Goal: Task Accomplishment & Management: Manage account settings

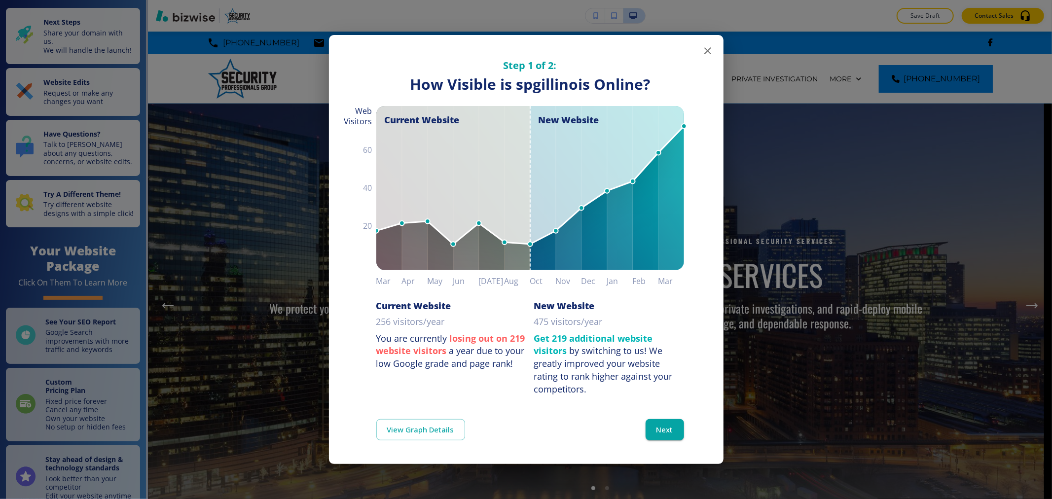
click at [704, 52] on icon "button" at bounding box center [708, 51] width 12 height 12
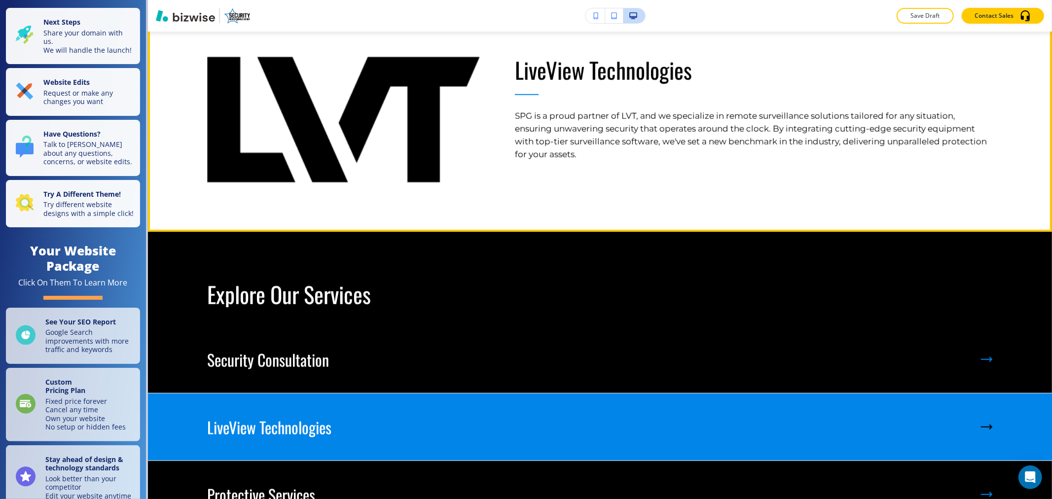
scroll to position [1041, 0]
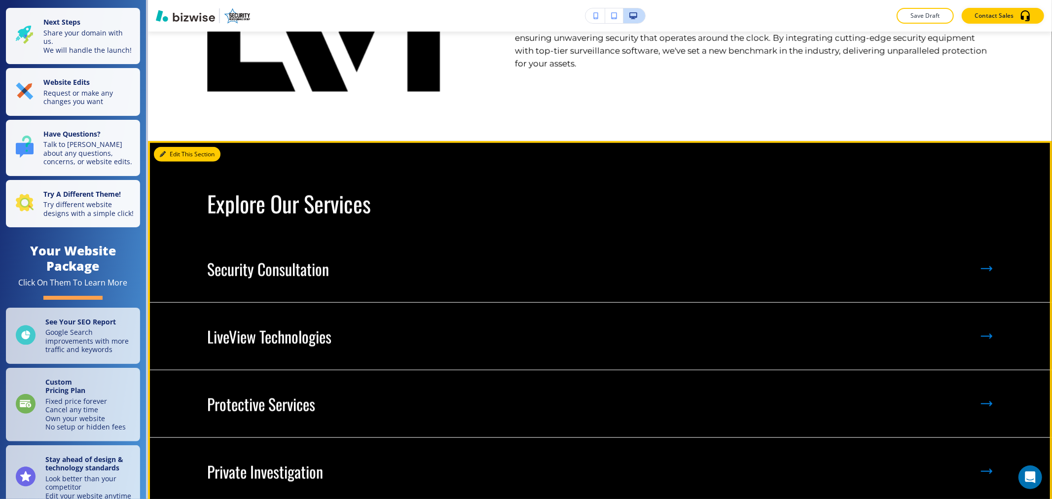
click at [180, 152] on button "Edit This Section" at bounding box center [187, 154] width 67 height 15
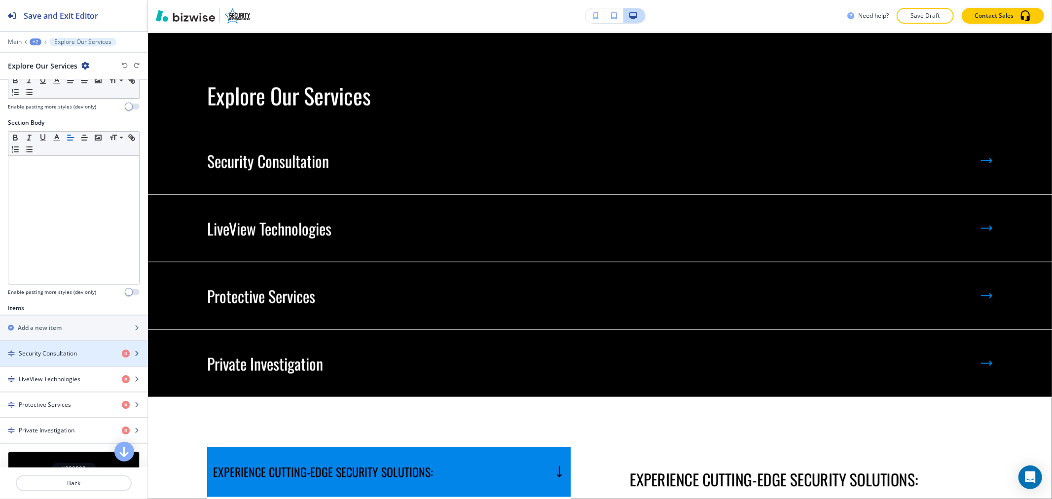
scroll to position [233, 0]
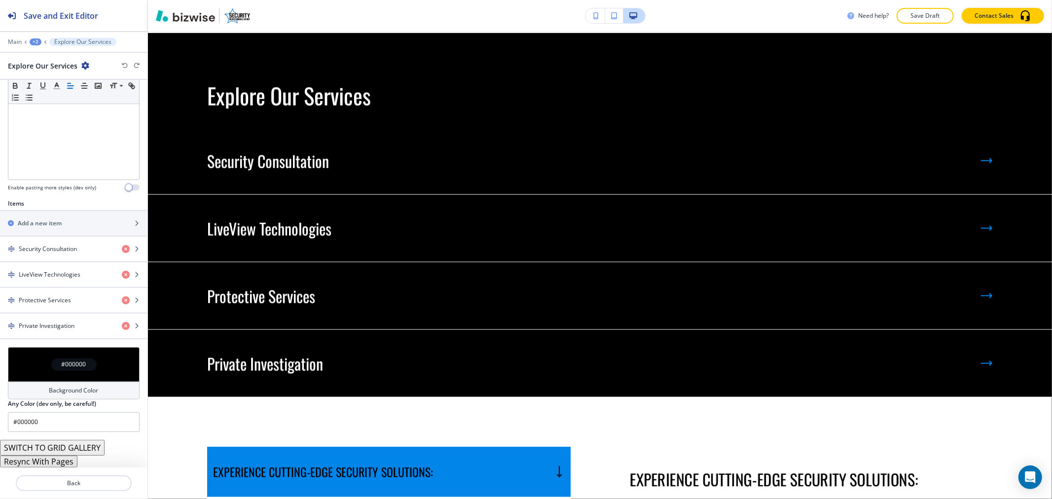
click at [37, 461] on button "Resync With Pages" at bounding box center [38, 462] width 77 height 12
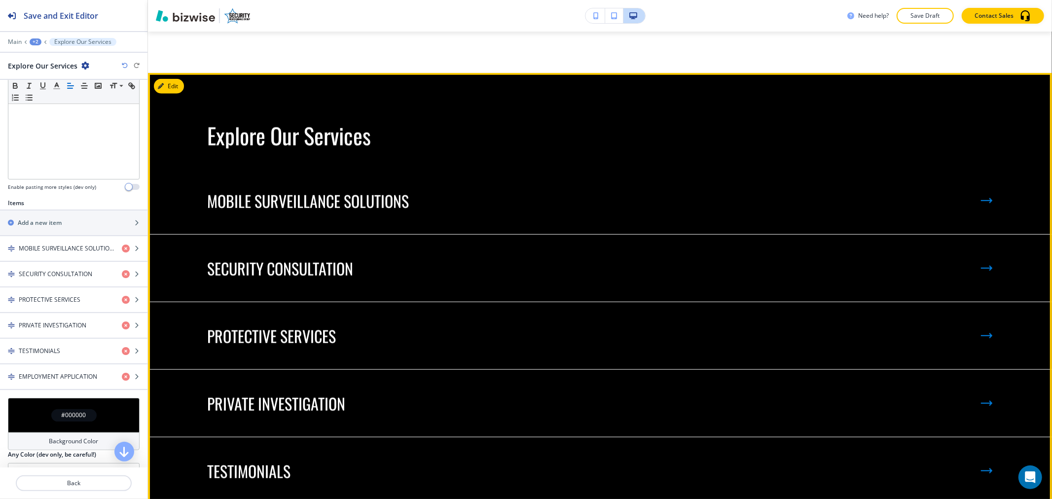
scroll to position [930, 0]
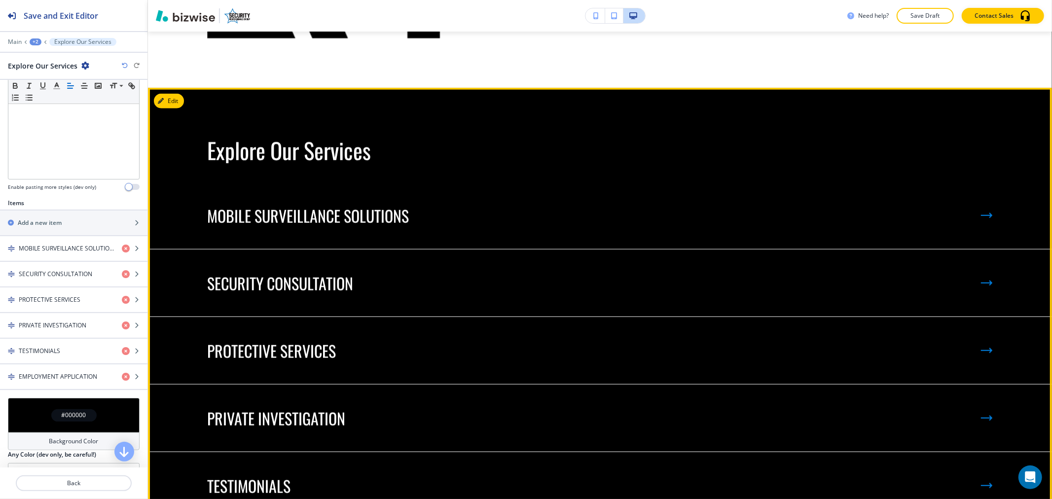
click at [178, 90] on div "Explore Our Services" at bounding box center [600, 125] width 904 height 75
click at [173, 101] on button "Edit This Section" at bounding box center [187, 101] width 67 height 15
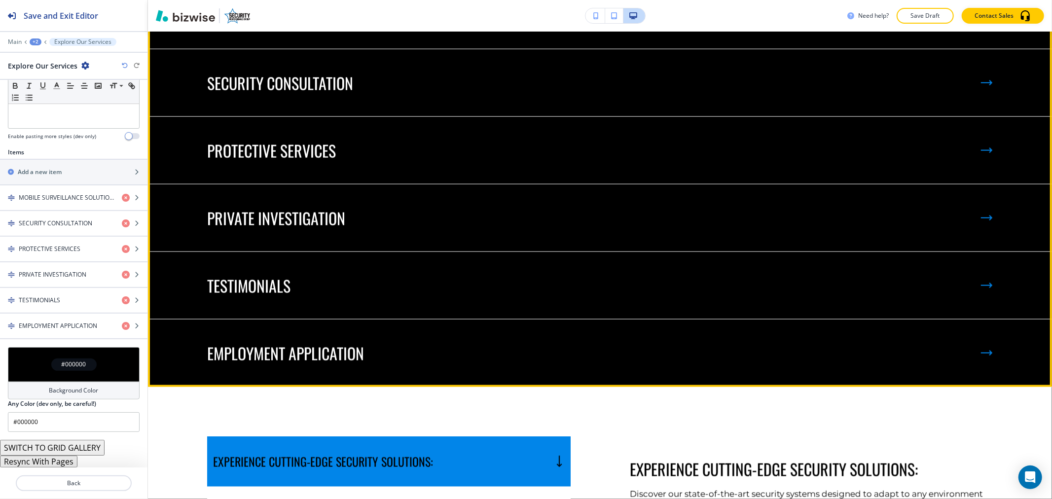
scroll to position [1204, 0]
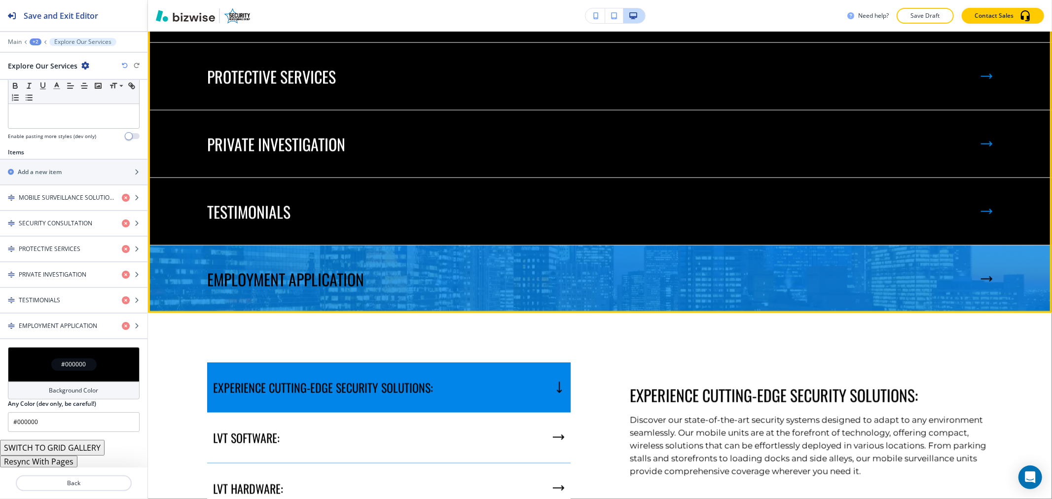
click at [257, 256] on img at bounding box center [600, 279] width 904 height 67
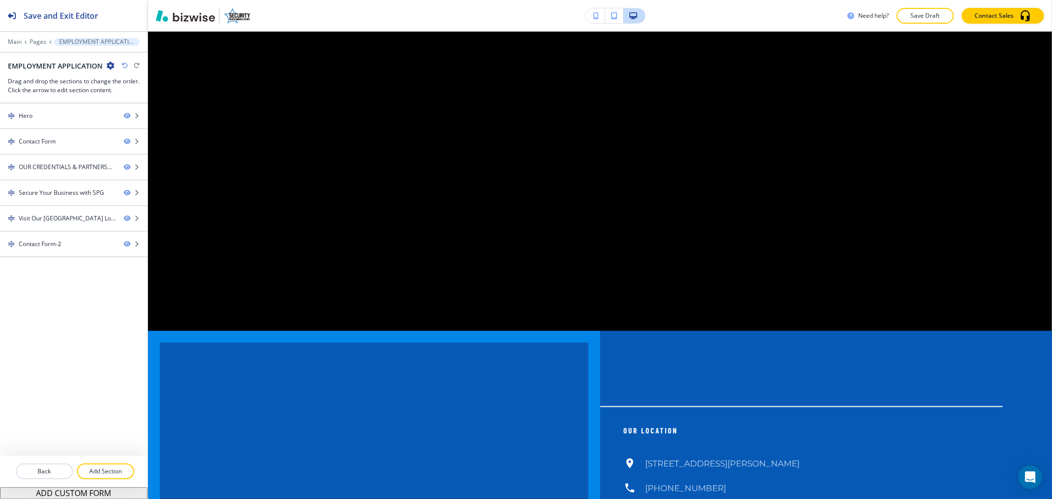
scroll to position [0, 0]
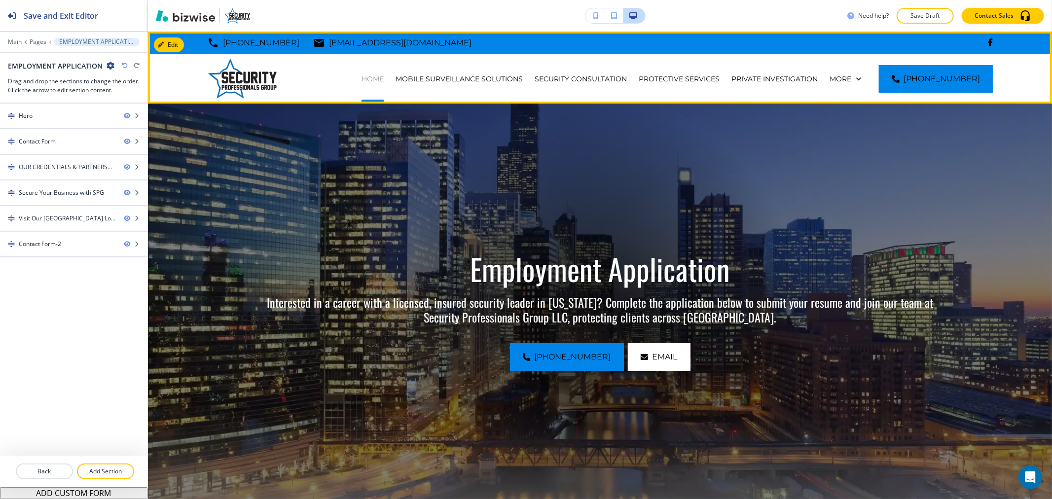
click at [384, 77] on p "HOME" at bounding box center [372, 79] width 22 height 10
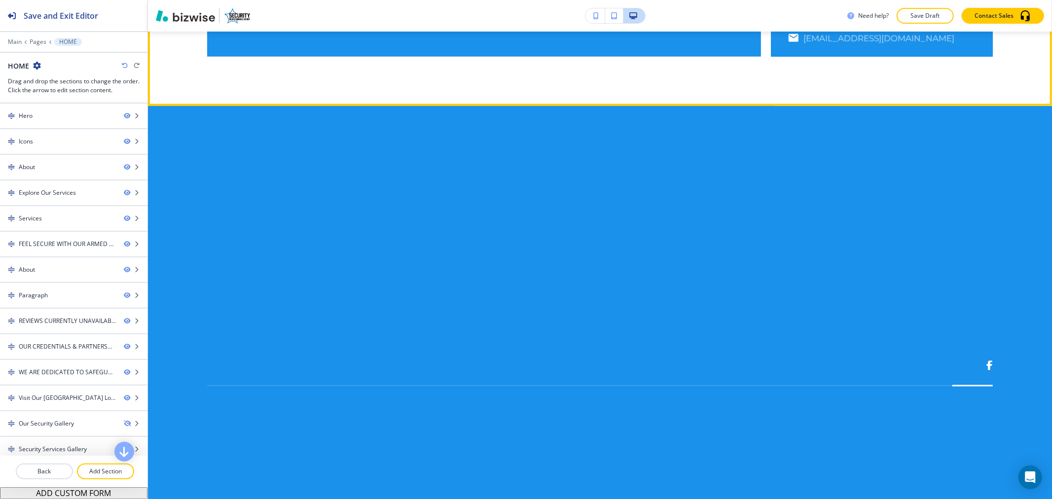
scroll to position [5525, 0]
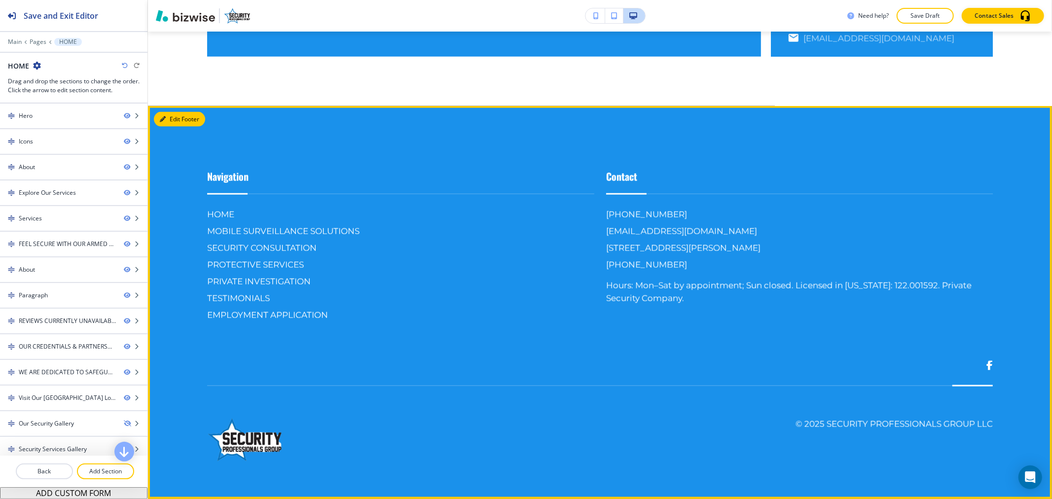
click at [163, 117] on icon "button" at bounding box center [163, 119] width 6 height 6
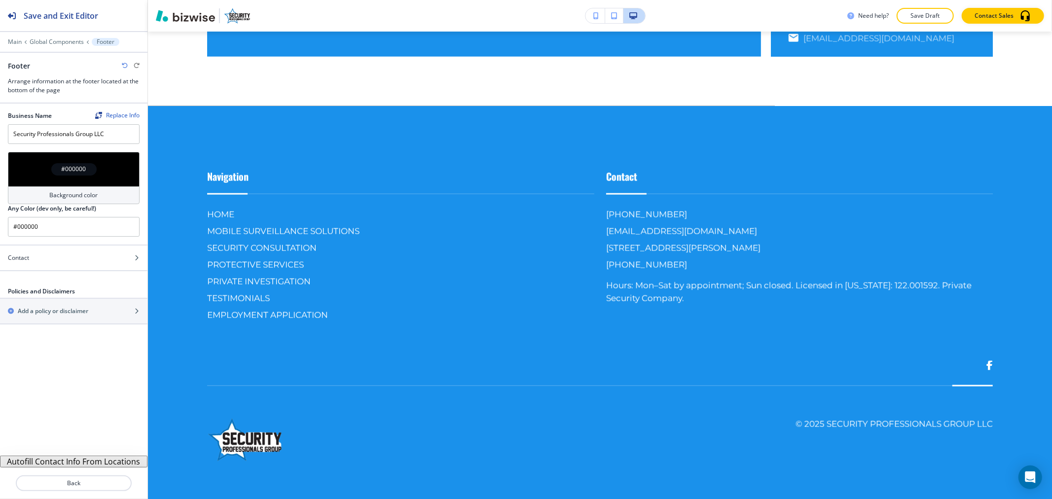
click at [80, 464] on button "Autofill Contact Info From Locations" at bounding box center [73, 462] width 147 height 12
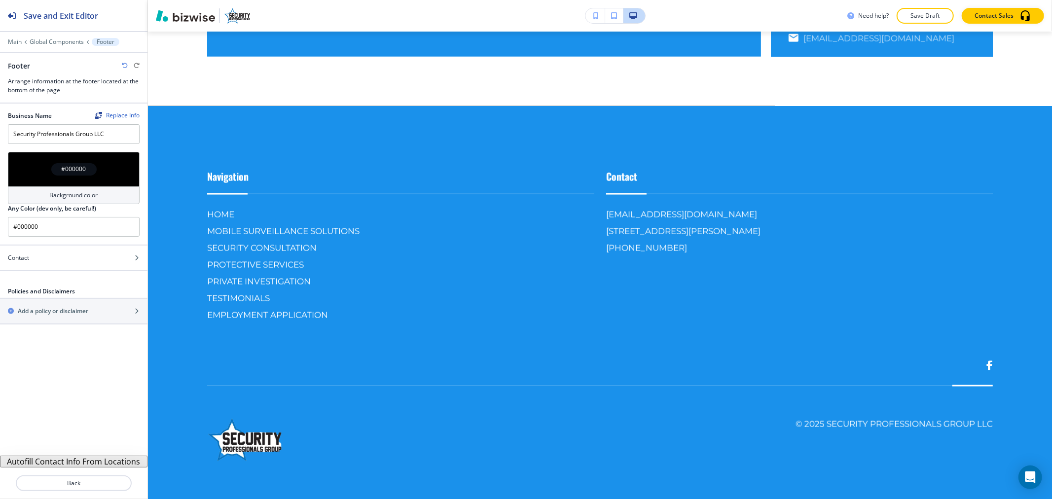
click at [68, 163] on div "#000000" at bounding box center [74, 169] width 132 height 35
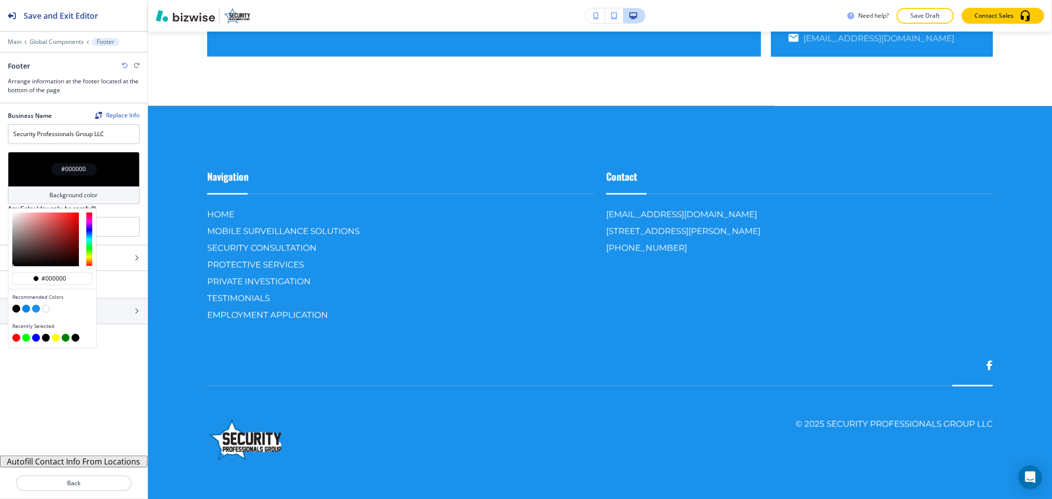
click at [15, 310] on button "button" at bounding box center [16, 309] width 8 height 8
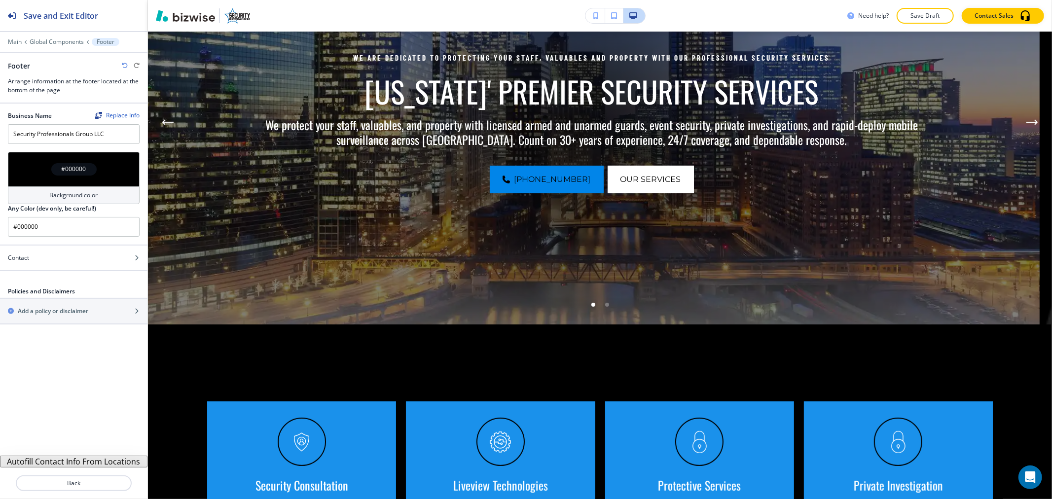
scroll to position [0, 0]
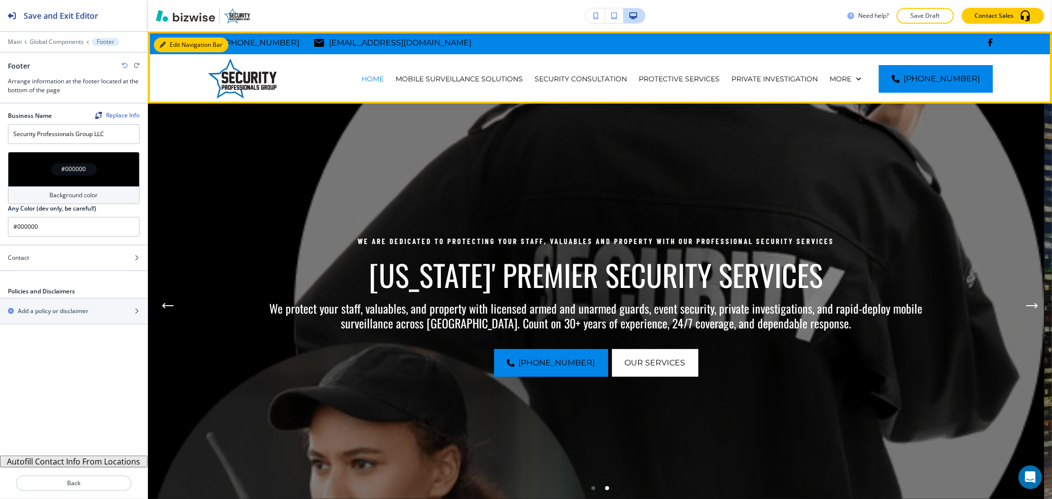
click at [175, 40] on button "Edit Navigation Bar" at bounding box center [191, 44] width 74 height 15
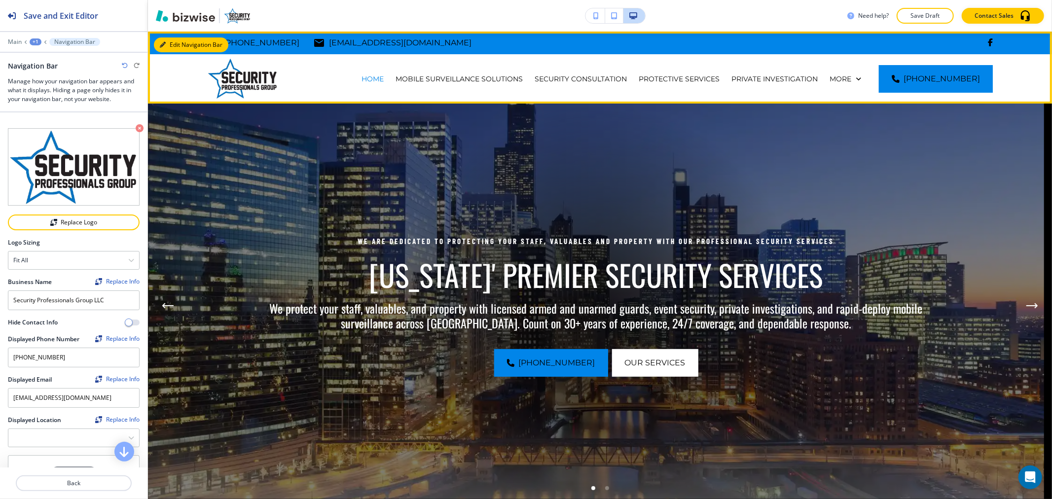
click at [171, 42] on button "Edit Navigation Bar" at bounding box center [191, 44] width 74 height 15
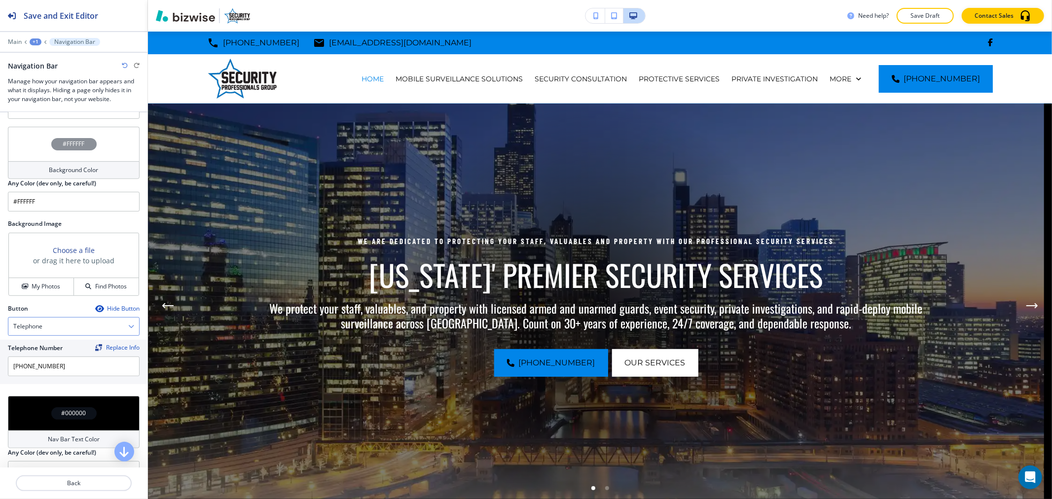
scroll to position [274, 0]
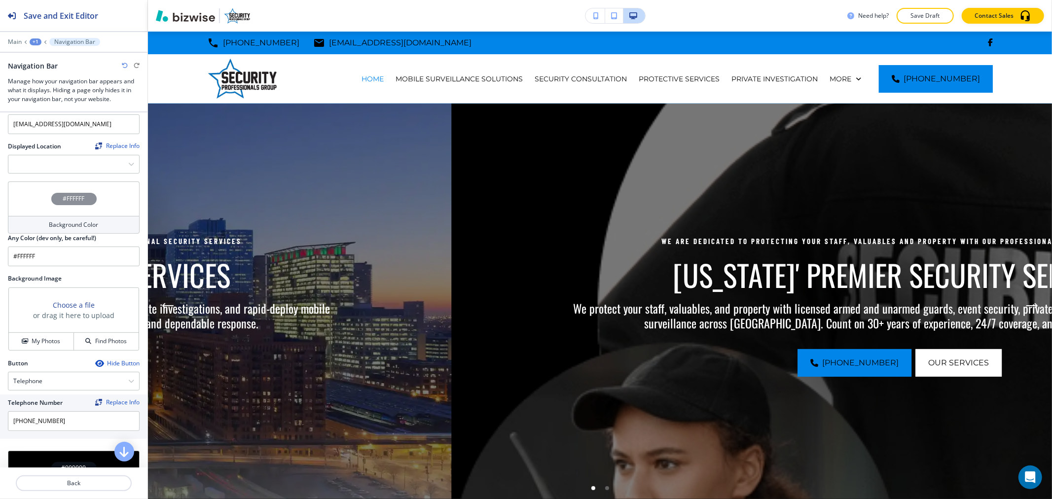
click at [80, 185] on div "#FFFFFF" at bounding box center [74, 198] width 132 height 35
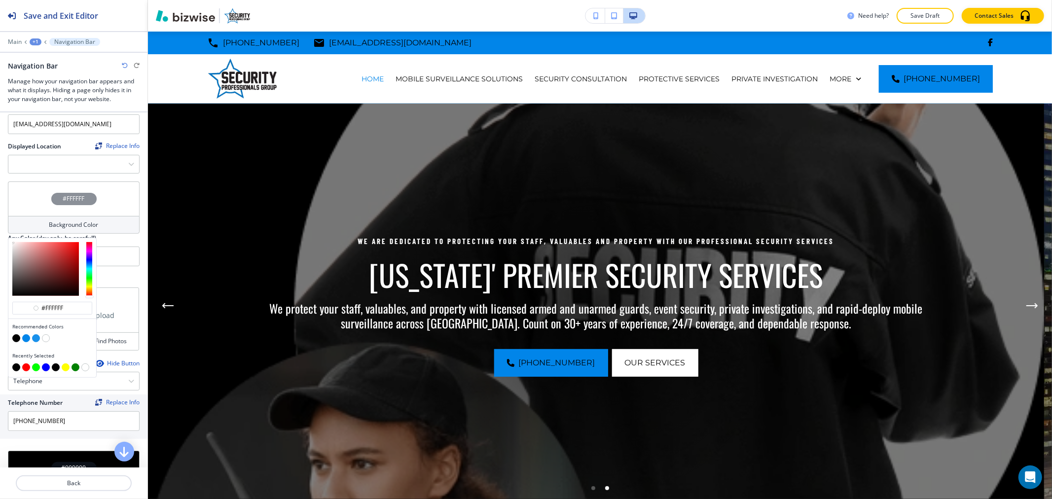
click at [36, 334] on button "button" at bounding box center [36, 338] width 8 height 8
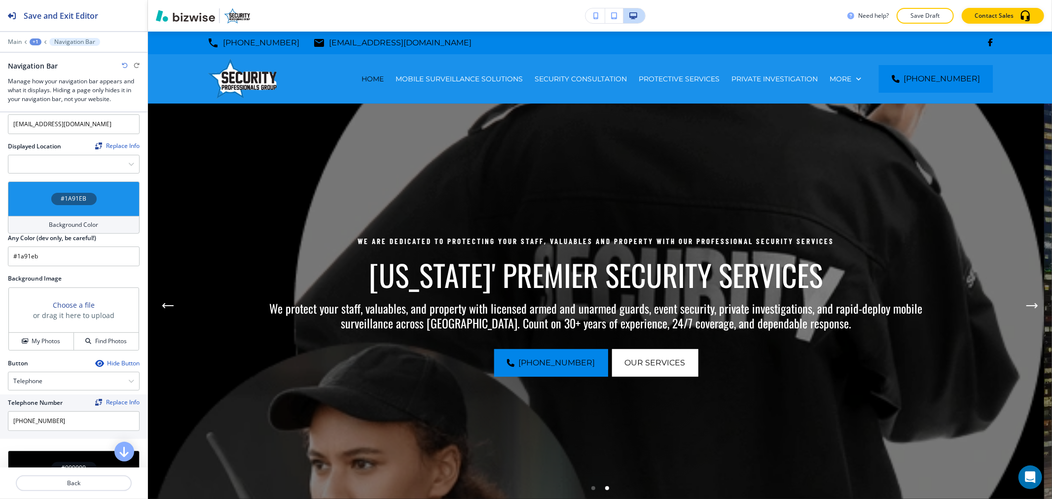
click at [82, 193] on div "#1A91EB" at bounding box center [73, 199] width 45 height 12
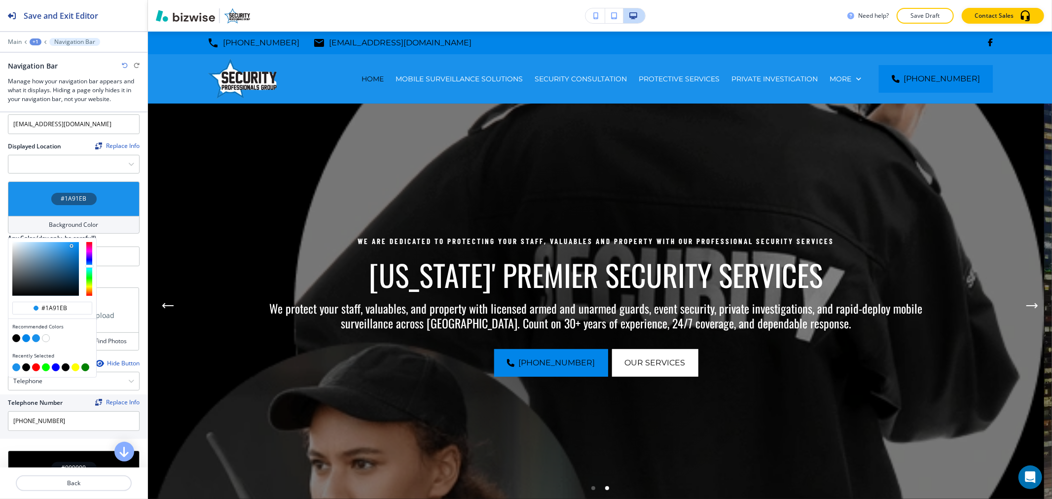
click at [44, 336] on button "button" at bounding box center [46, 338] width 8 height 8
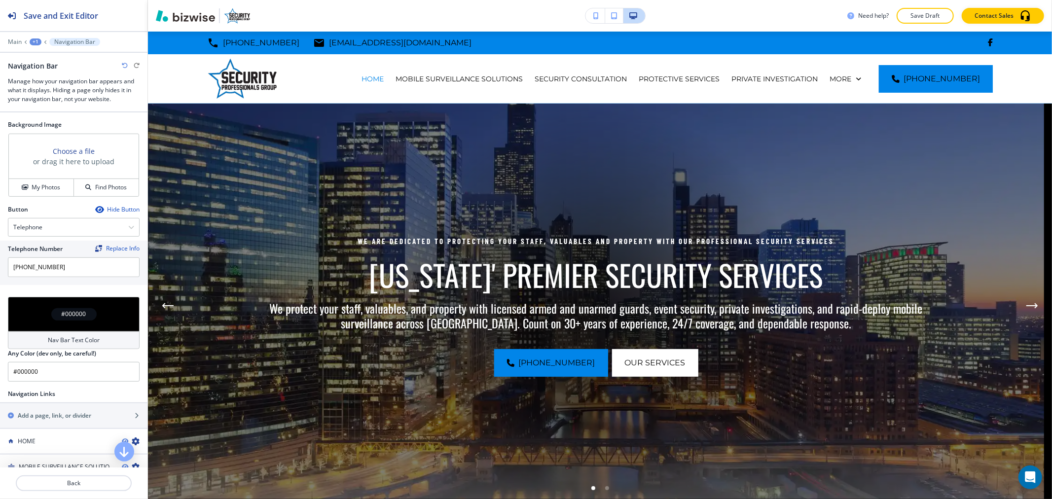
scroll to position [438, 0]
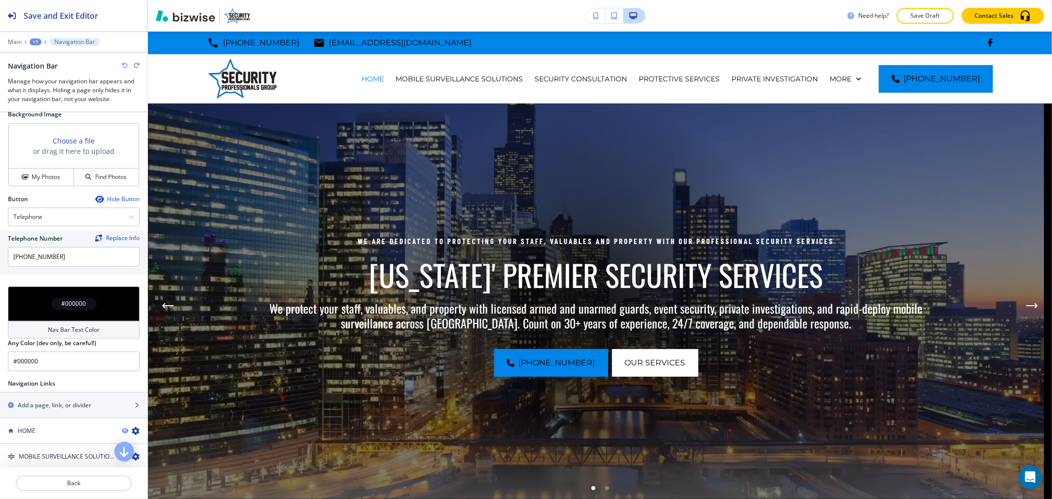
click at [63, 301] on h4 "#000000" at bounding box center [74, 303] width 25 height 9
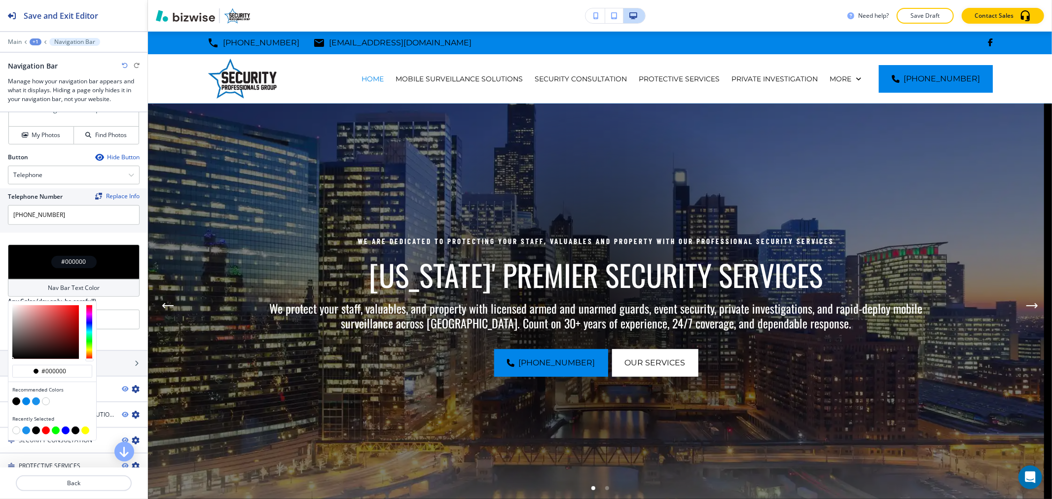
scroll to position [548, 0]
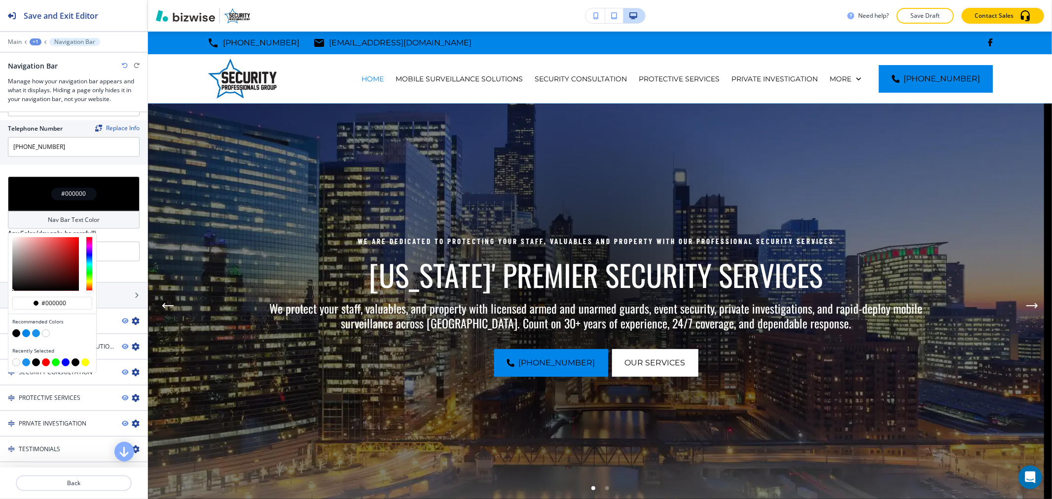
click at [15, 331] on button "button" at bounding box center [16, 333] width 8 height 8
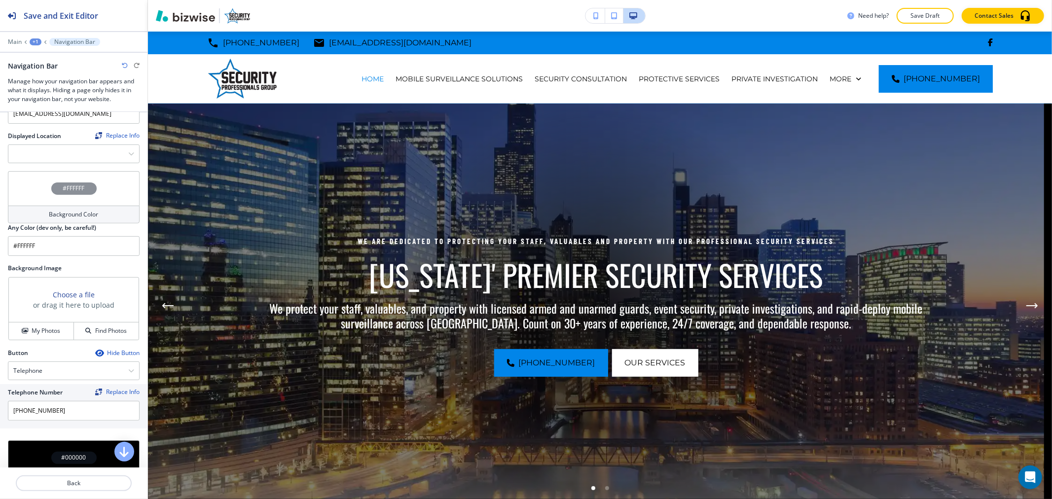
scroll to position [274, 0]
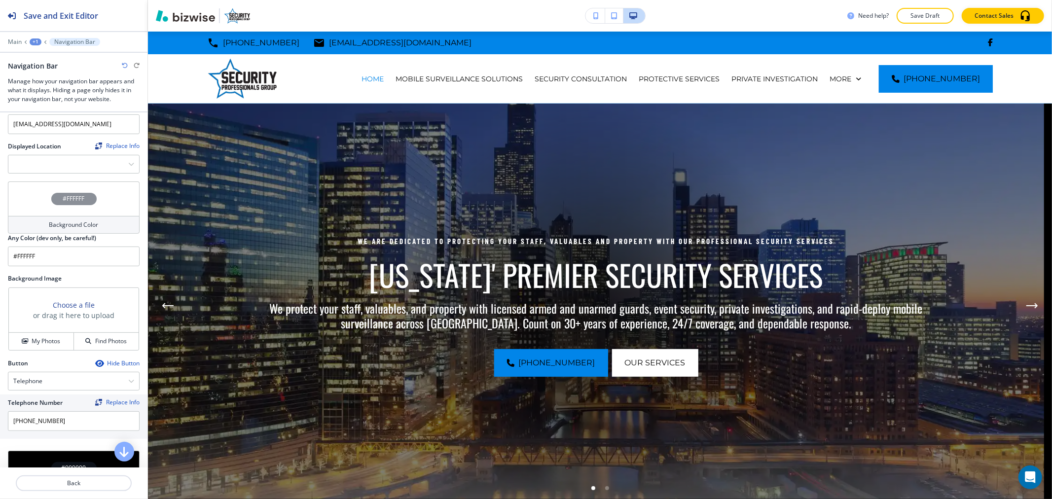
click at [70, 196] on h4 "#FFFFFF" at bounding box center [74, 198] width 22 height 9
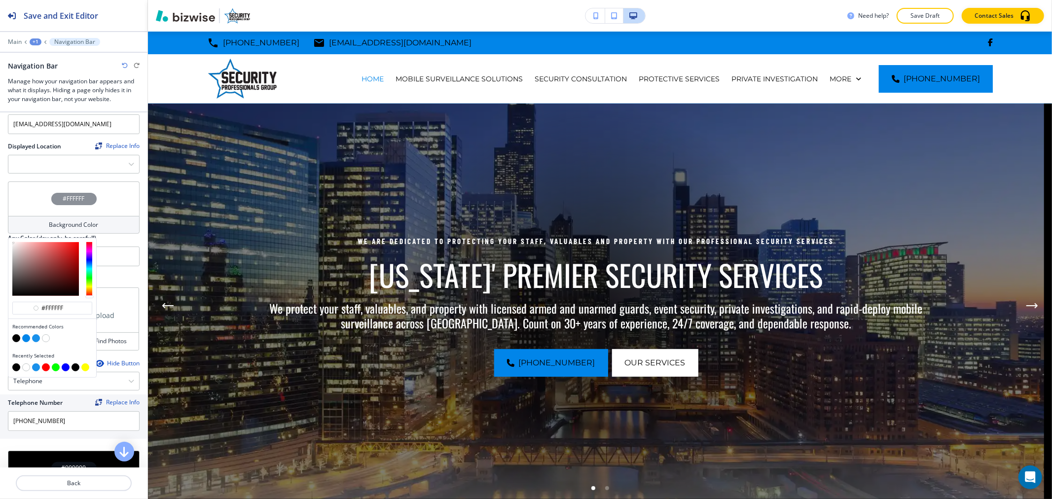
click at [15, 334] on button "button" at bounding box center [16, 338] width 8 height 8
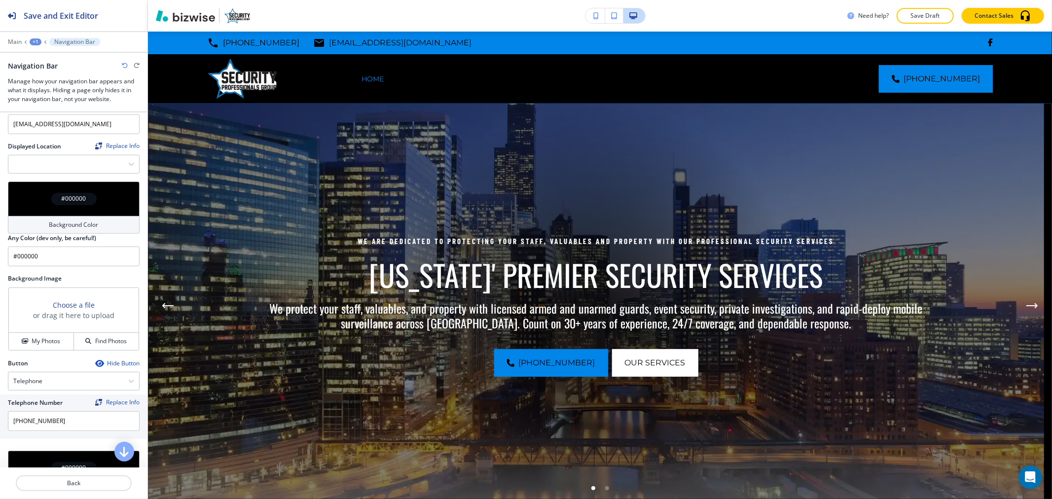
click at [67, 195] on h4 "#000000" at bounding box center [74, 198] width 25 height 9
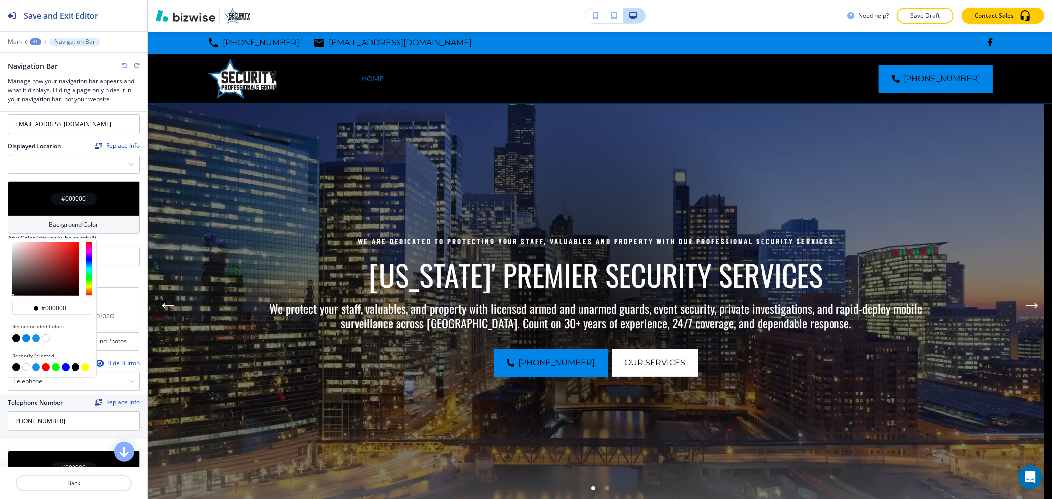
click at [47, 335] on button "button" at bounding box center [46, 338] width 8 height 8
type input "#FFFFFF"
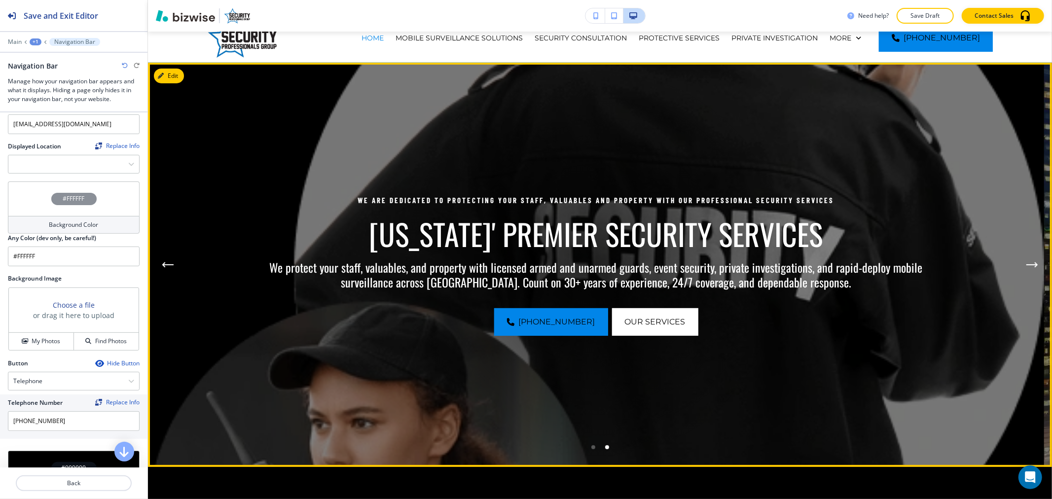
scroll to position [0, 0]
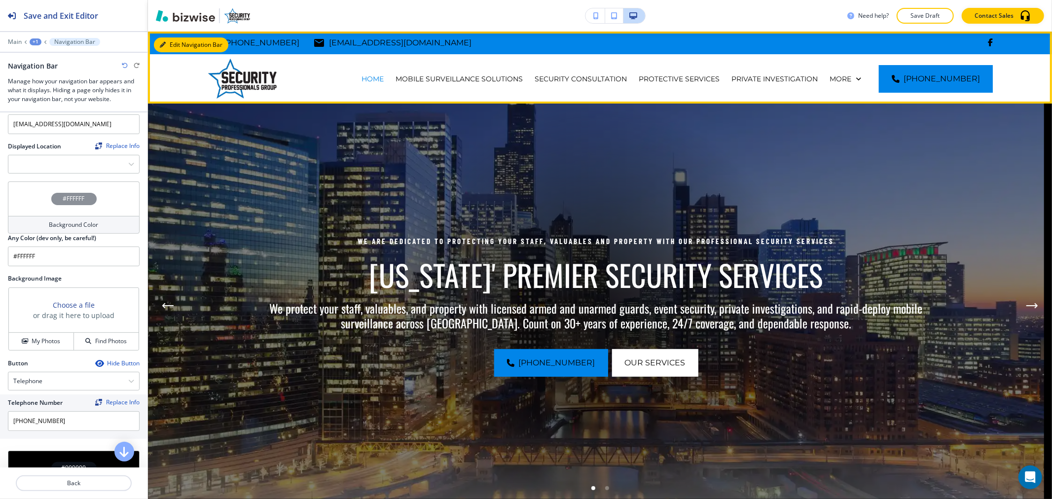
click at [173, 42] on button "Edit Navigation Bar" at bounding box center [191, 44] width 74 height 15
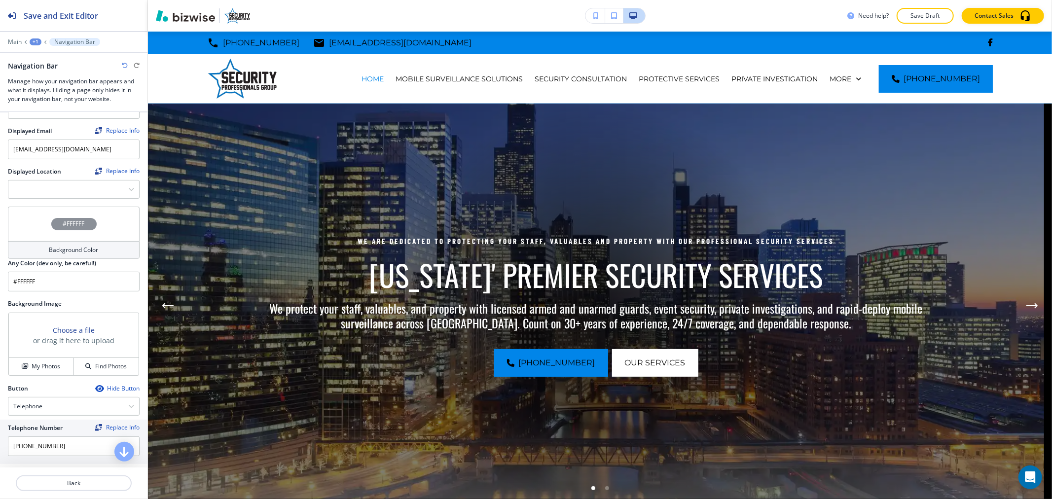
scroll to position [109, 0]
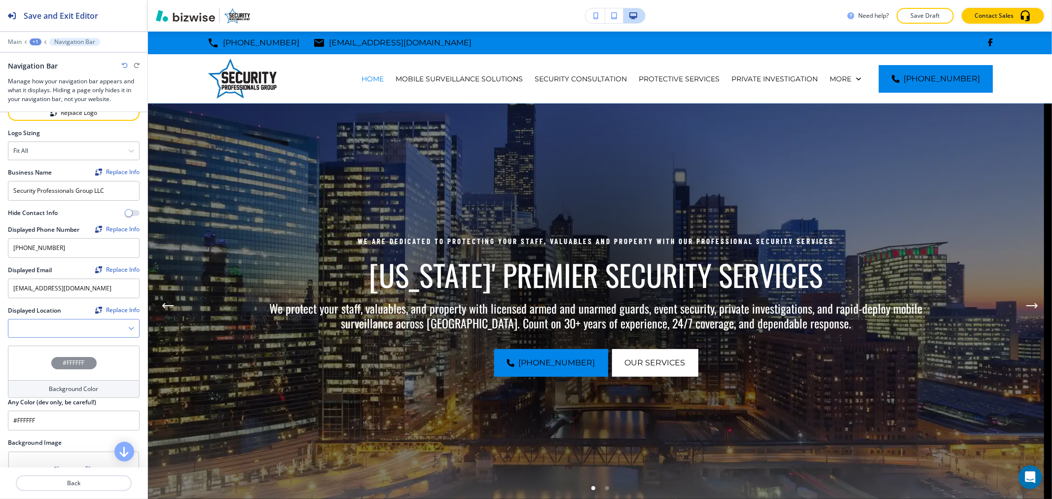
click at [62, 331] on Location "Manual Input" at bounding box center [68, 328] width 120 height 17
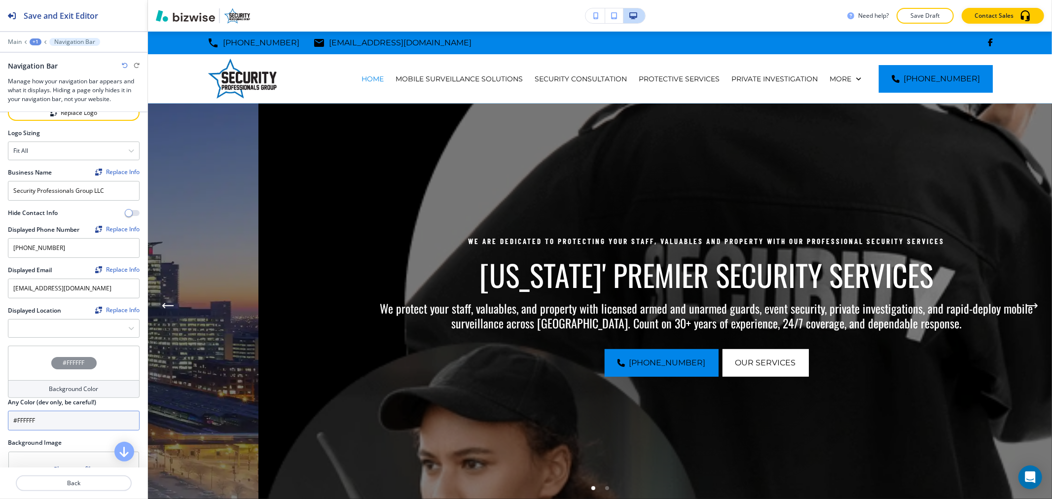
paste Location "[STREET_ADDRESS][PERSON_NAME]"
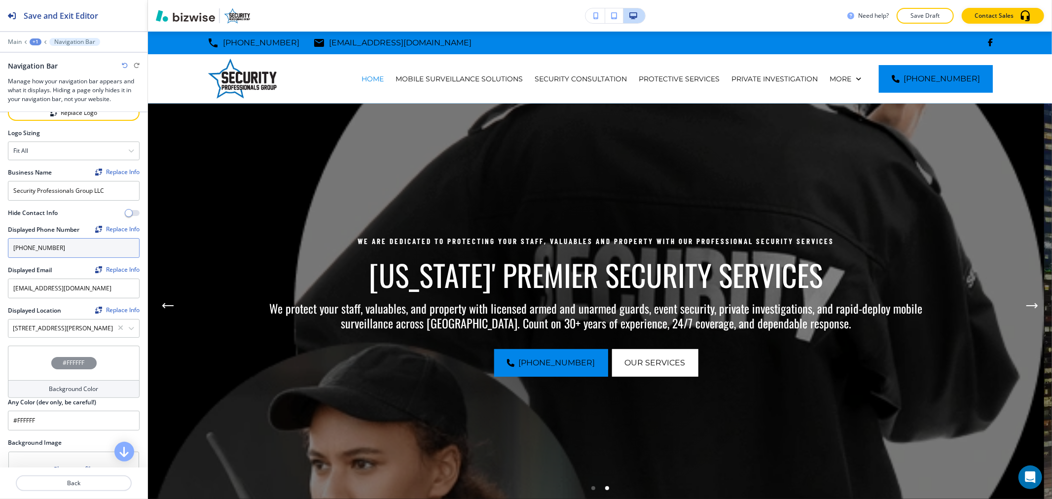
scroll to position [0, 0]
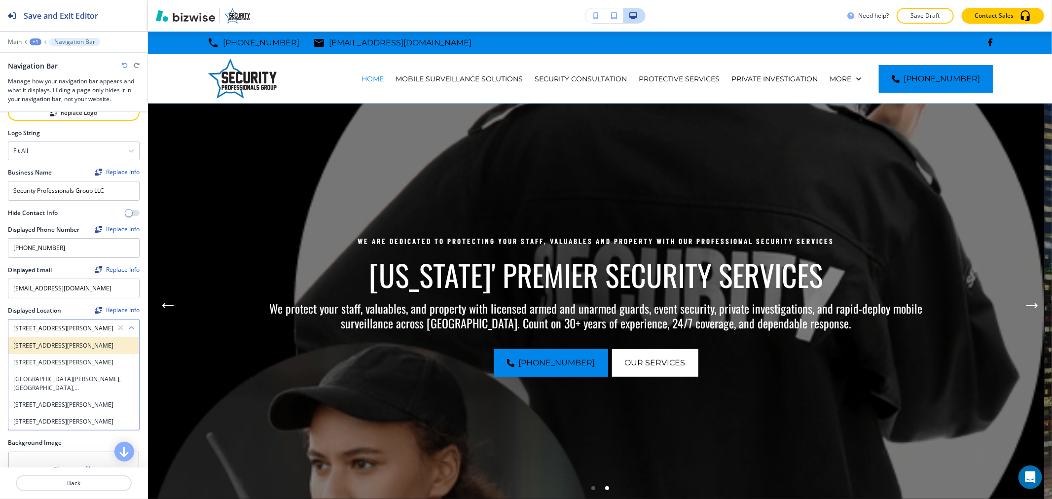
click at [41, 350] on h4 "[STREET_ADDRESS][PERSON_NAME]" at bounding box center [73, 345] width 121 height 9
type Location "[STREET_ADDRESS][PERSON_NAME]"
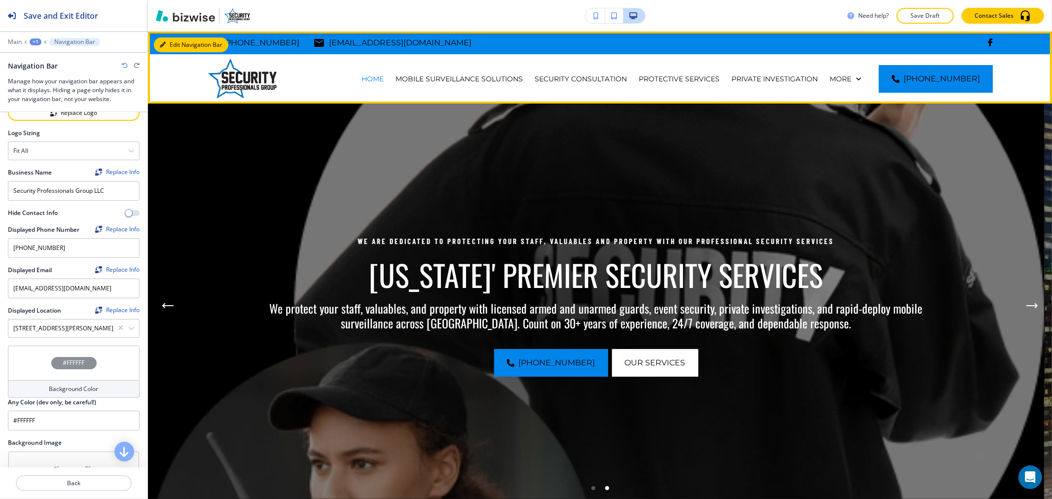
click at [166, 44] on button "Edit Navigation Bar" at bounding box center [191, 44] width 74 height 15
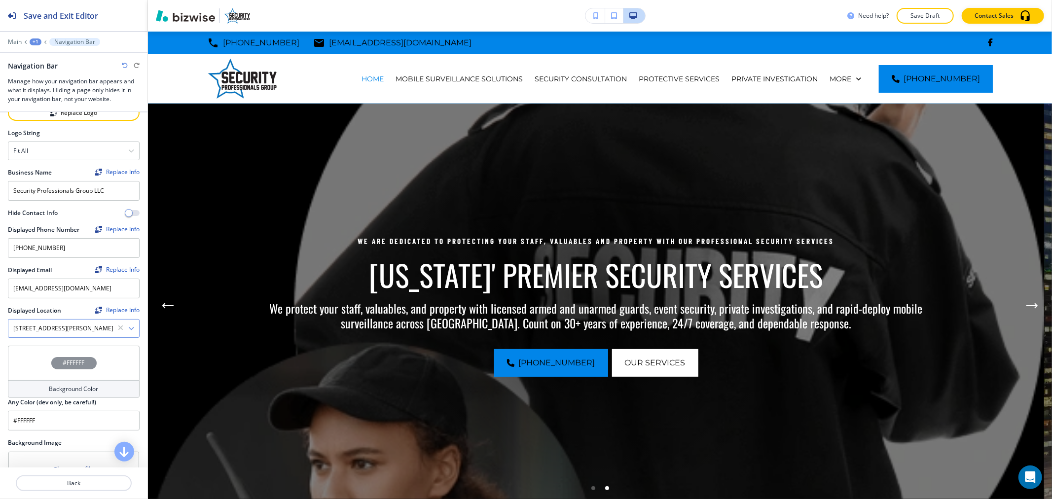
click at [77, 326] on Location "[STREET_ADDRESS][PERSON_NAME]" at bounding box center [62, 328] width 109 height 17
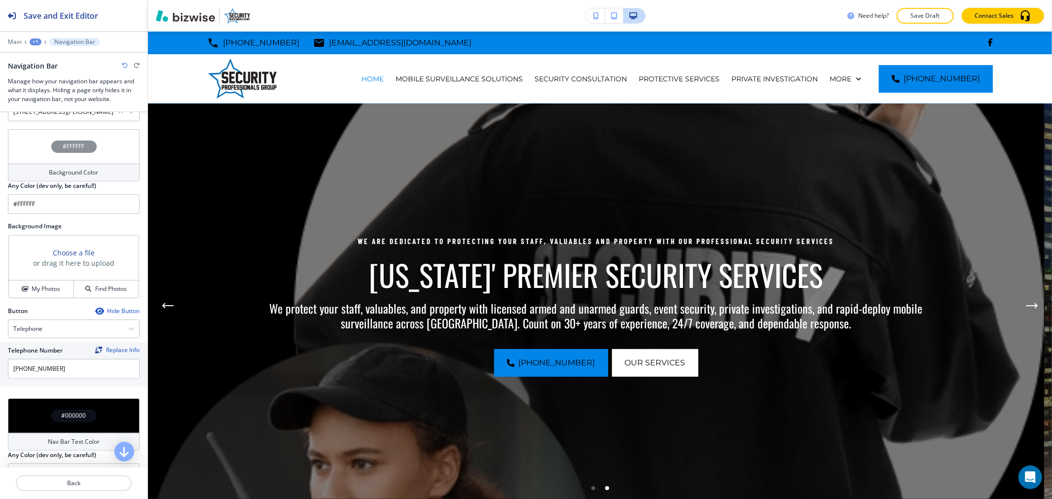
scroll to position [328, 0]
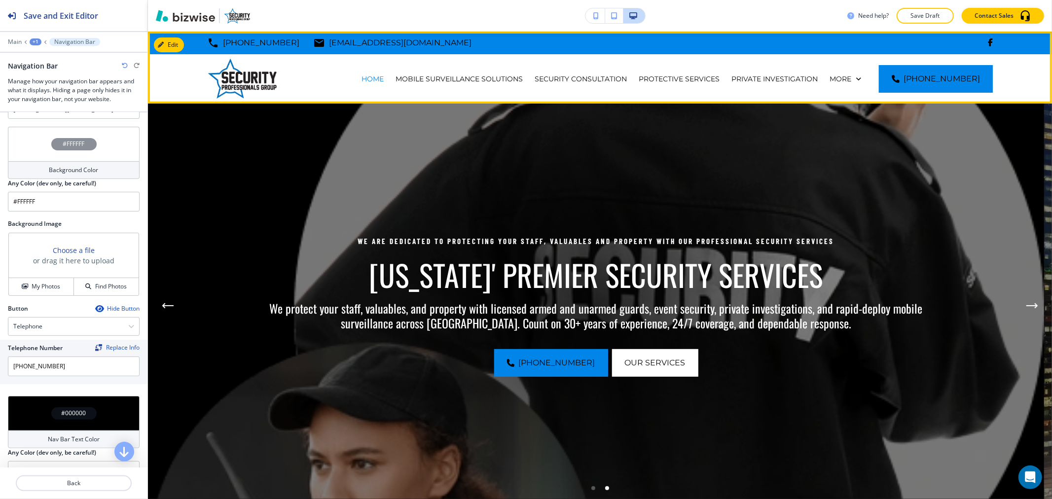
click at [857, 100] on div "More" at bounding box center [845, 78] width 43 height 49
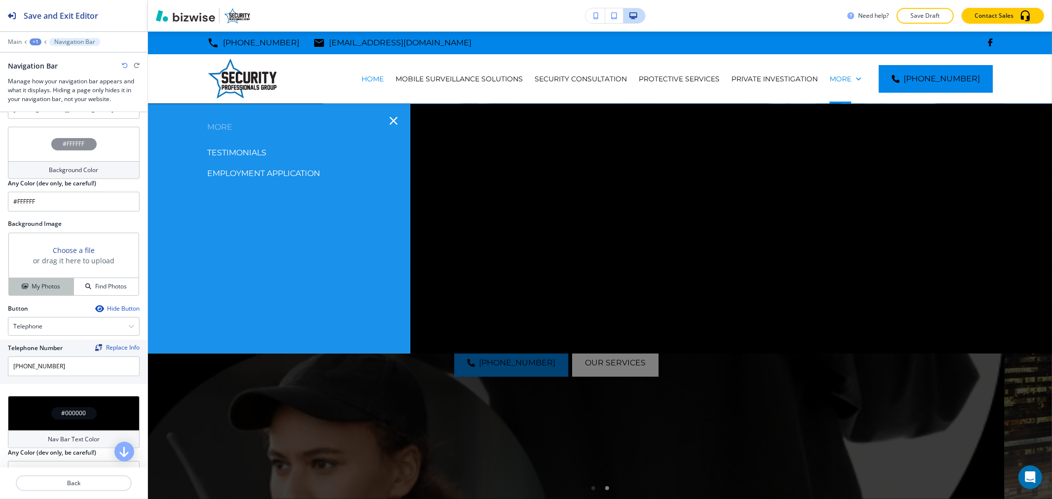
click at [48, 282] on h4 "My Photos" at bounding box center [46, 286] width 29 height 9
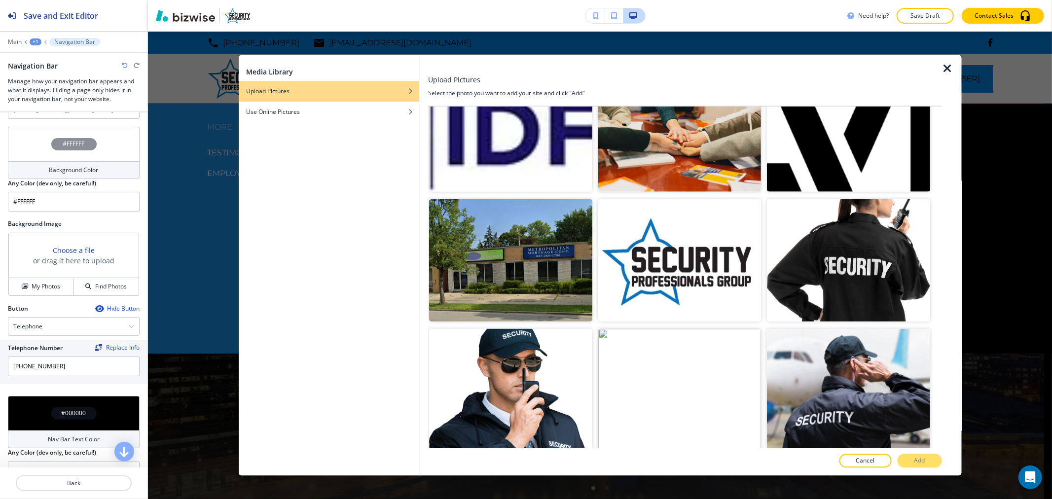
scroll to position [438, 0]
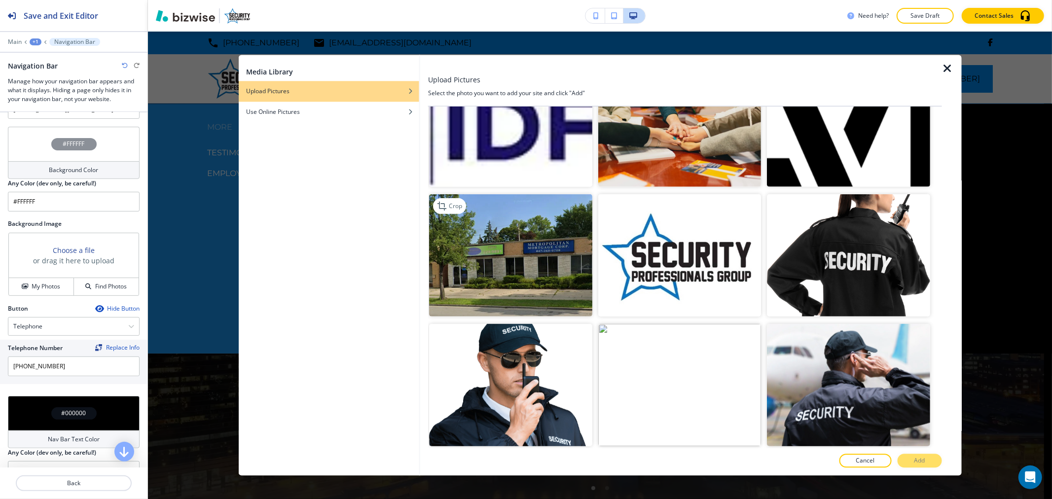
click at [565, 247] on img "button" at bounding box center [510, 255] width 163 height 122
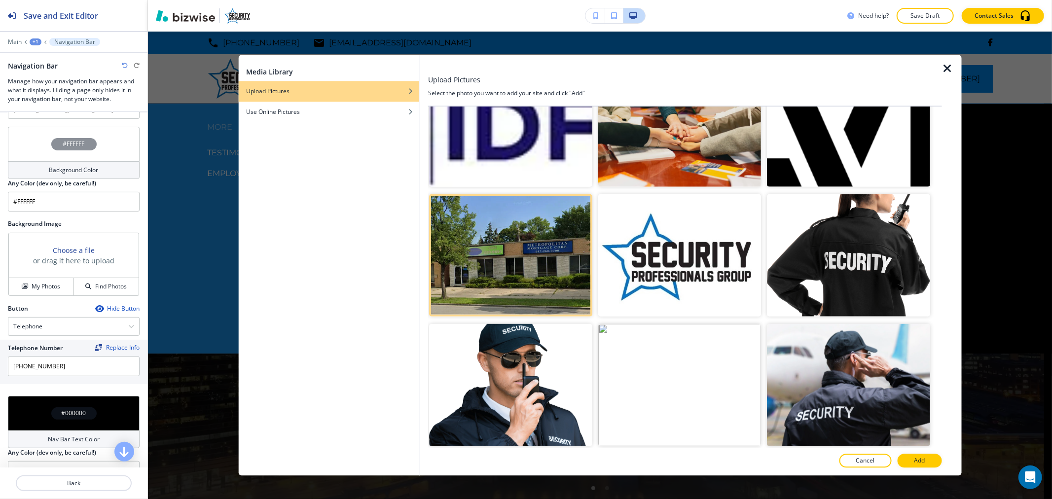
click at [910, 465] on button "Add" at bounding box center [919, 461] width 44 height 14
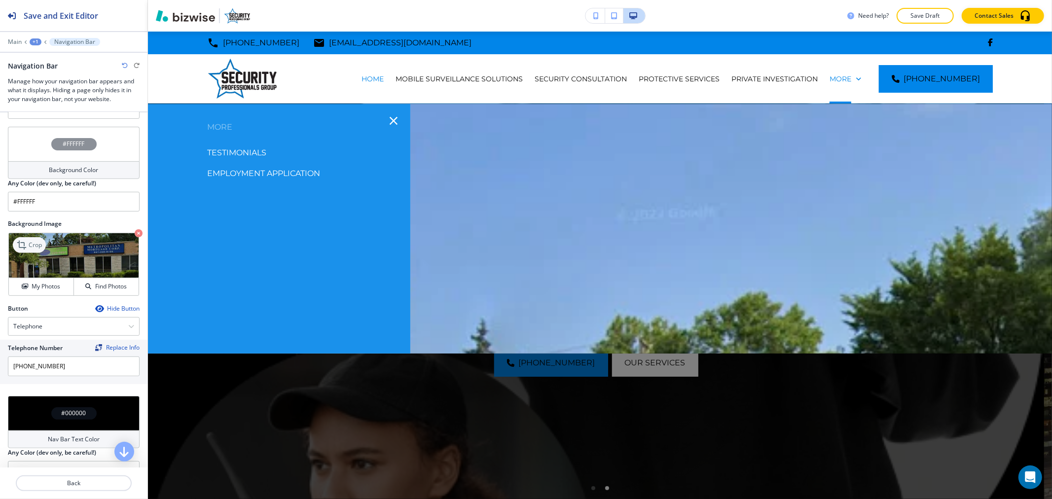
click at [34, 237] on div "Crop" at bounding box center [29, 245] width 33 height 16
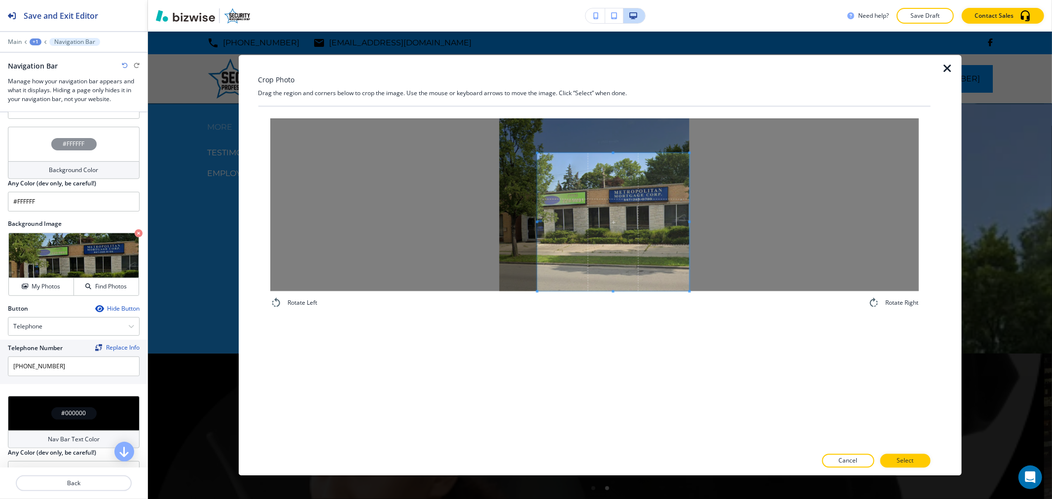
click at [686, 248] on span at bounding box center [613, 222] width 152 height 138
click at [909, 457] on p "Select" at bounding box center [905, 461] width 17 height 9
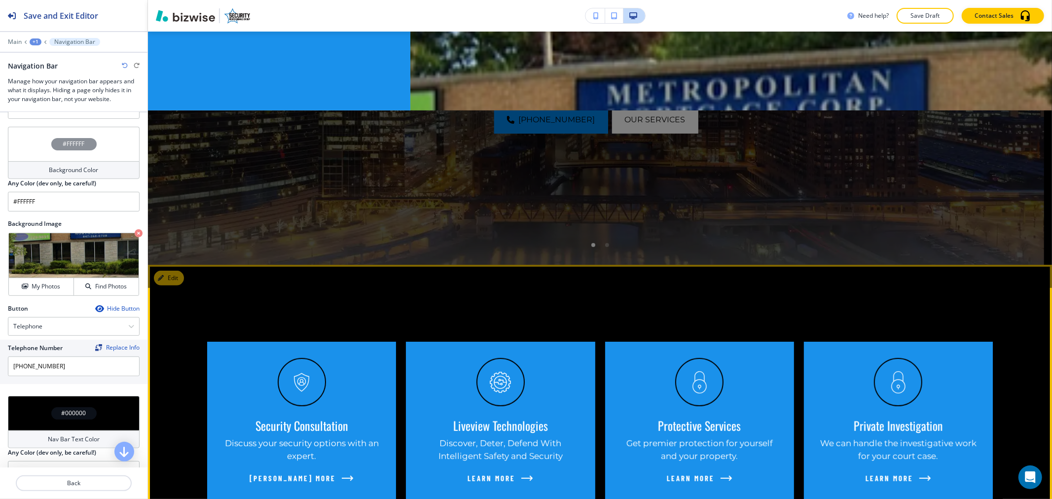
scroll to position [0, 0]
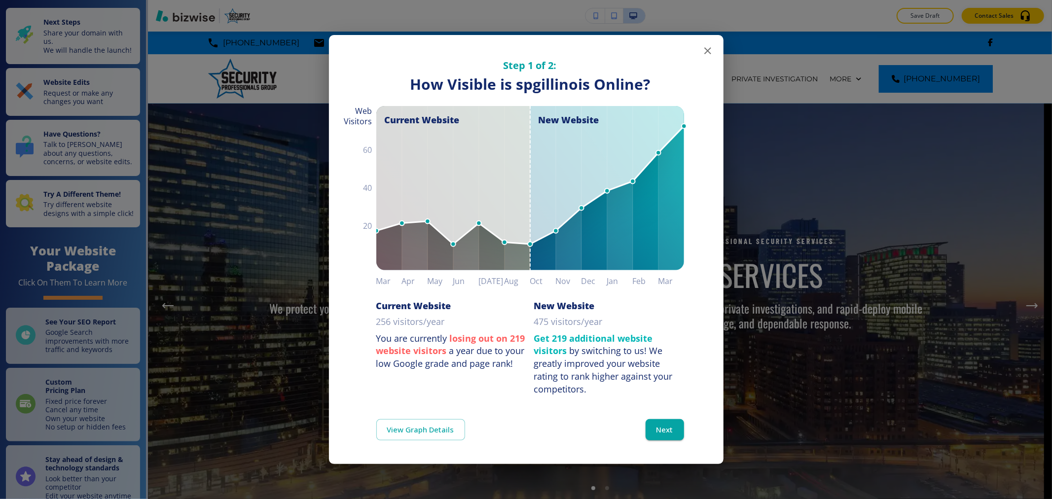
click at [711, 56] on icon "button" at bounding box center [708, 51] width 12 height 12
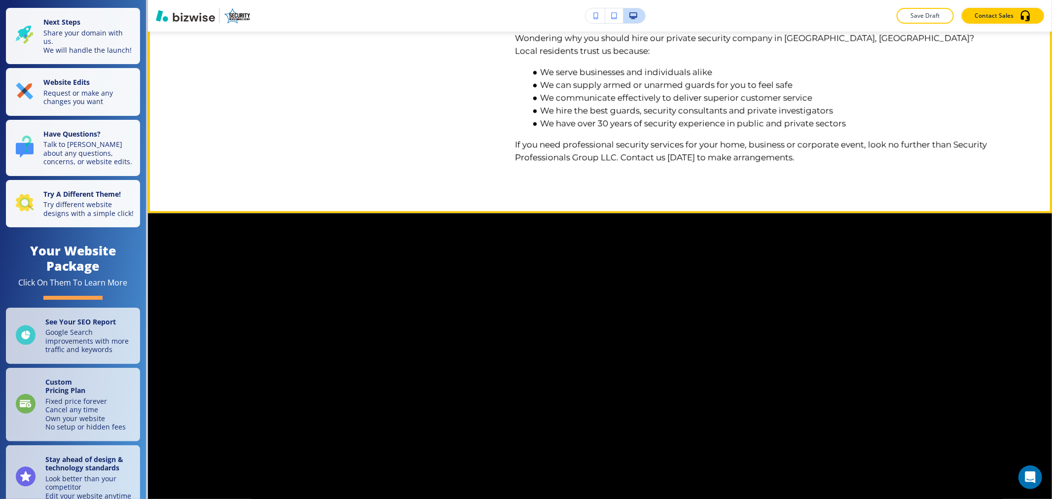
scroll to position [2410, 0]
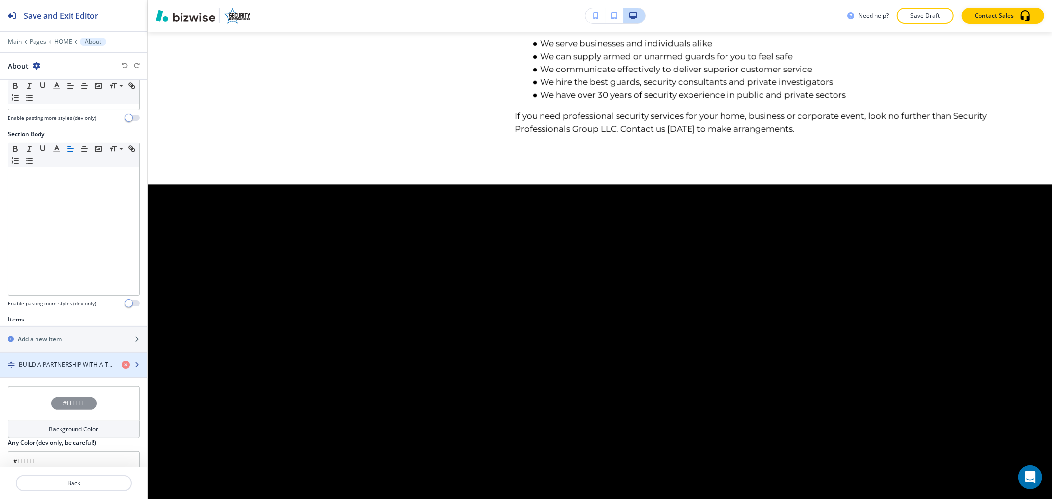
scroll to position [179, 0]
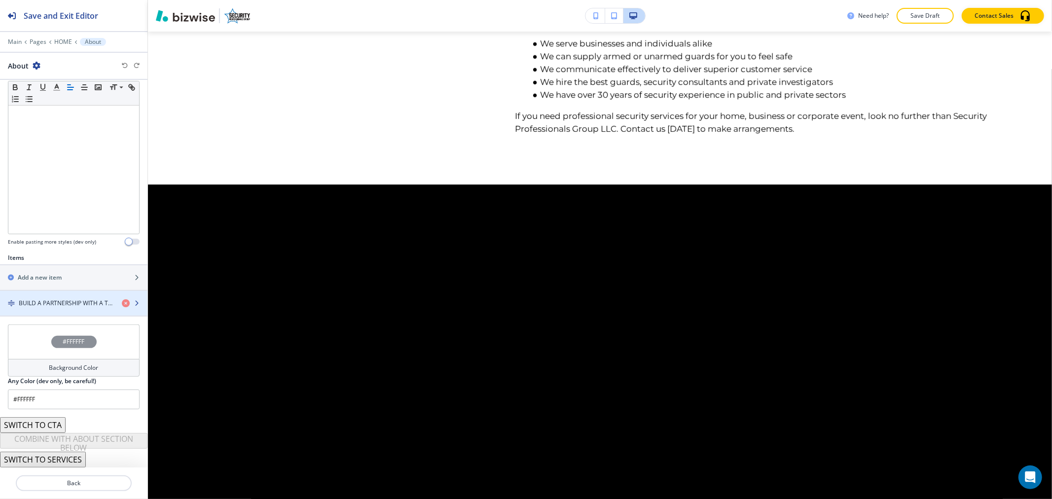
click at [34, 308] on div "button" at bounding box center [73, 312] width 147 height 8
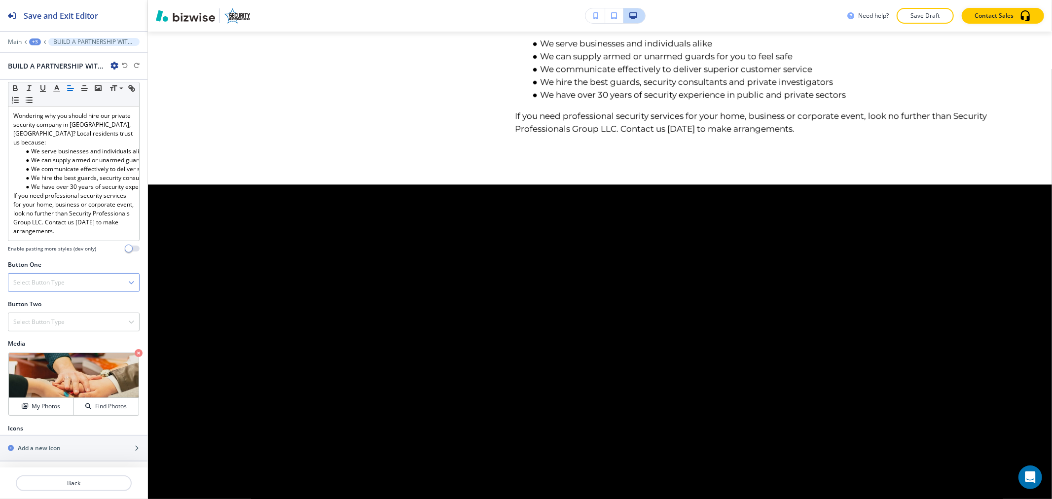
scroll to position [181, 0]
click at [135, 349] on icon "button" at bounding box center [139, 351] width 8 height 8
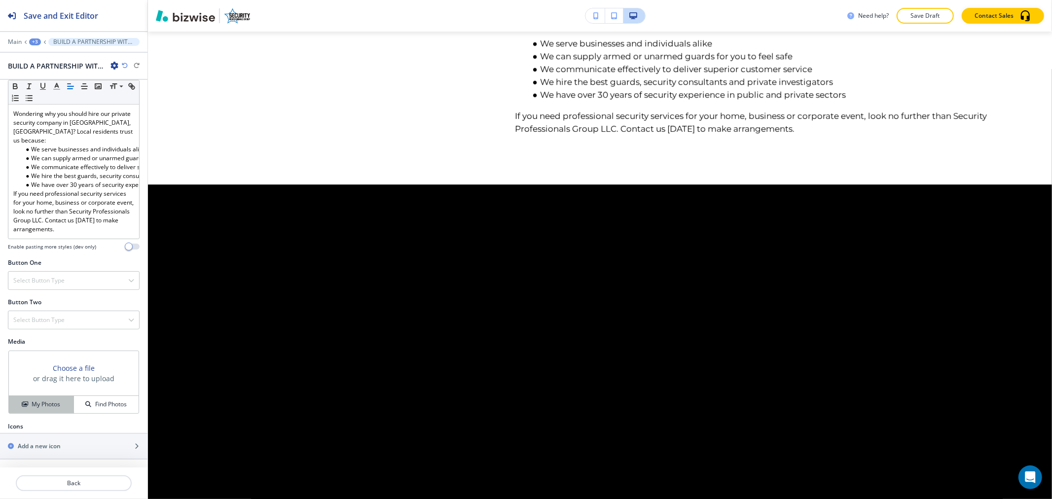
click at [25, 401] on icon "button" at bounding box center [25, 404] width 6 height 6
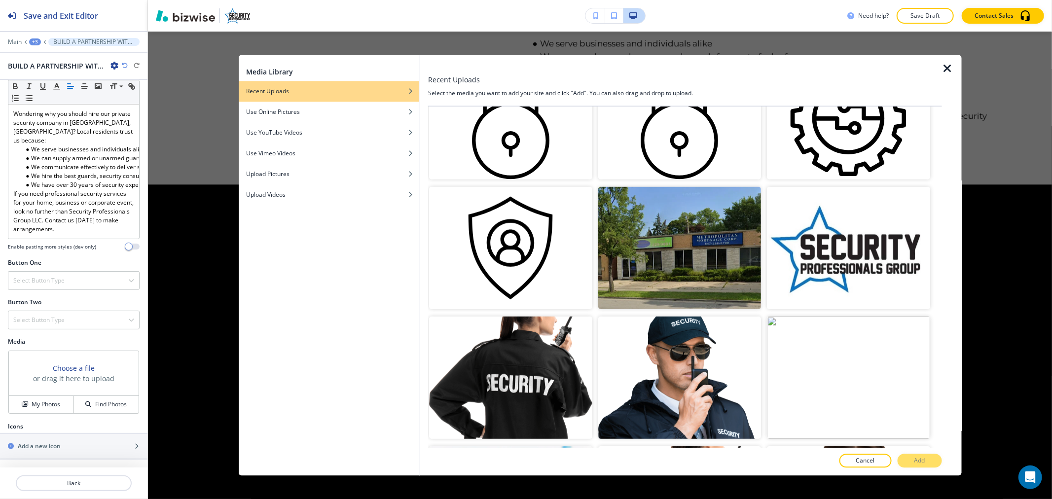
scroll to position [383, 0]
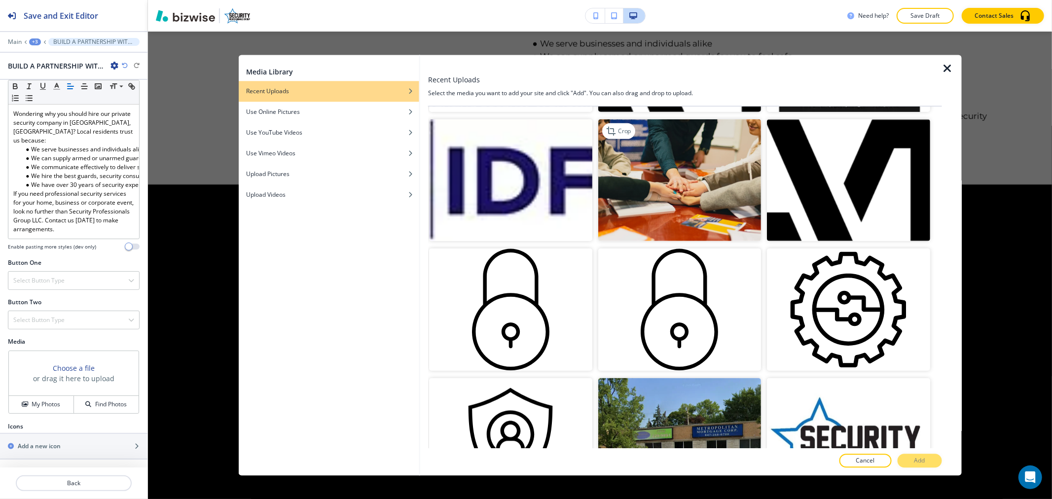
click at [650, 174] on img "button" at bounding box center [679, 180] width 163 height 122
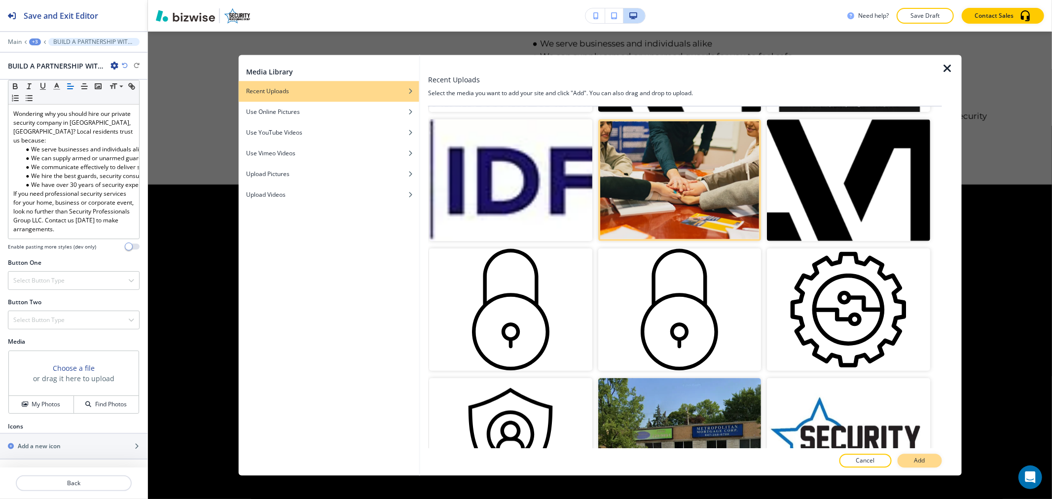
click at [921, 466] on button "Add" at bounding box center [919, 461] width 44 height 14
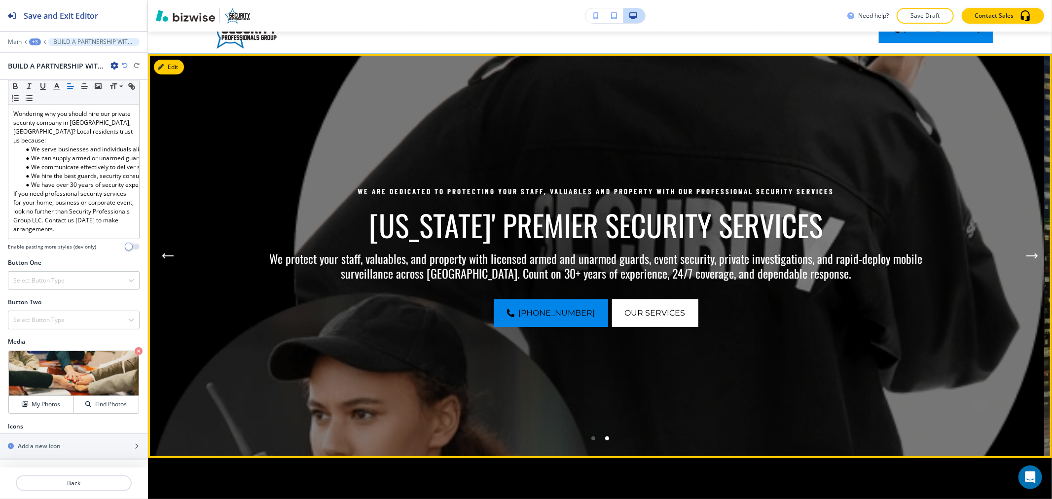
scroll to position [0, 0]
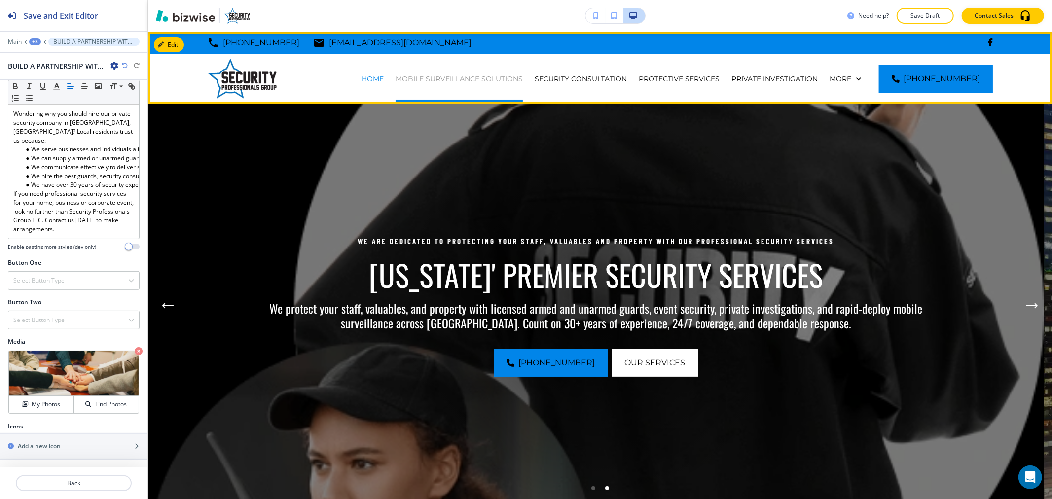
click at [461, 80] on p "MOBILE SURVEILLANCE SOLUTIONS" at bounding box center [458, 79] width 127 height 10
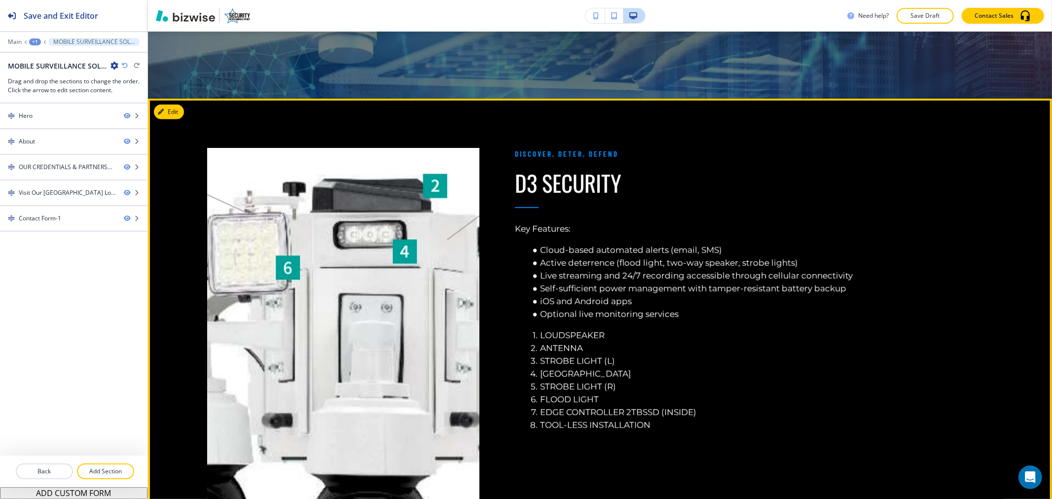
scroll to position [383, 0]
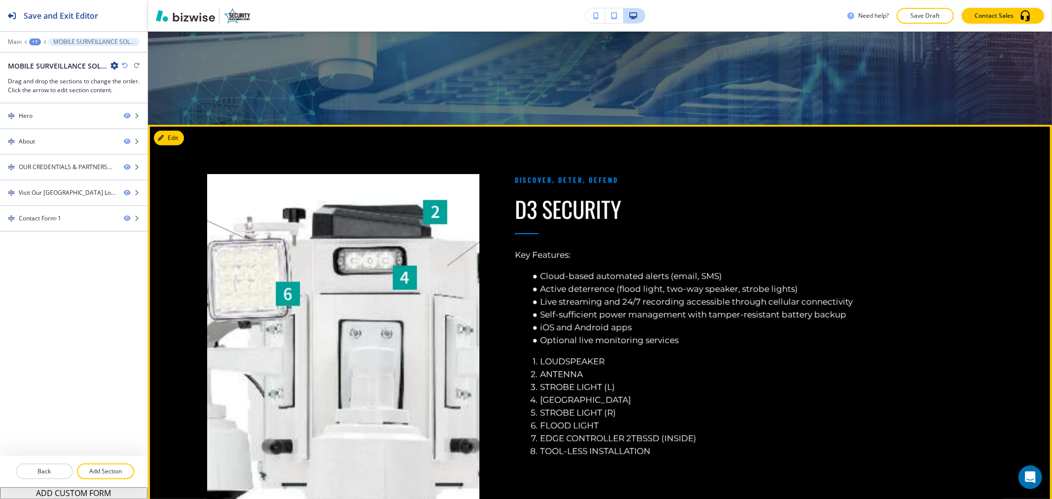
click at [176, 129] on div at bounding box center [326, 376] width 308 height 502
click at [176, 136] on button "Edit This Section" at bounding box center [187, 138] width 67 height 15
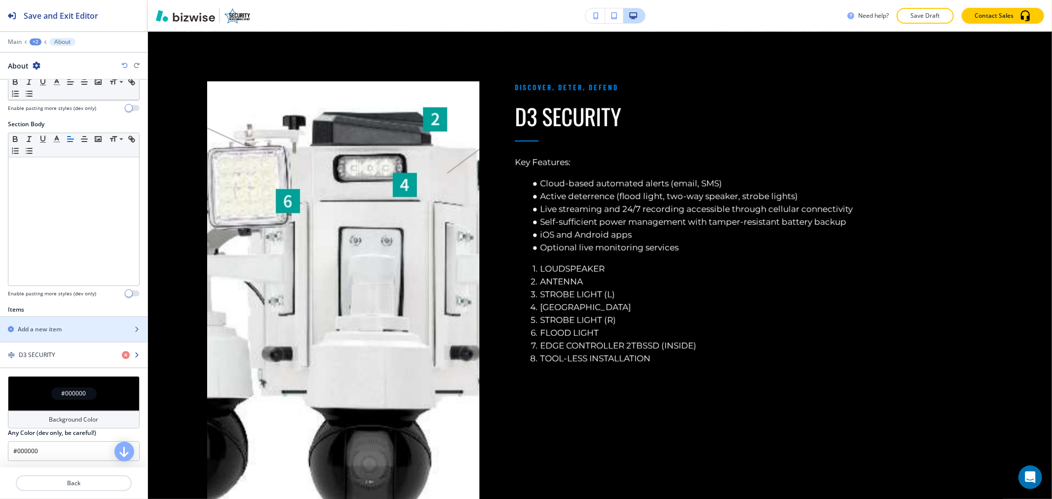
scroll to position [179, 0]
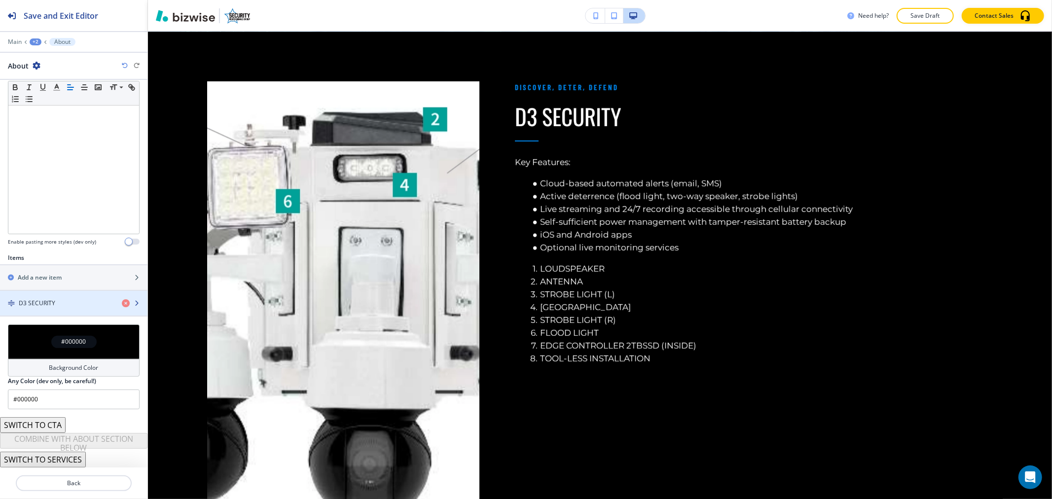
click at [62, 303] on div "D3 SECURITY" at bounding box center [57, 303] width 114 height 9
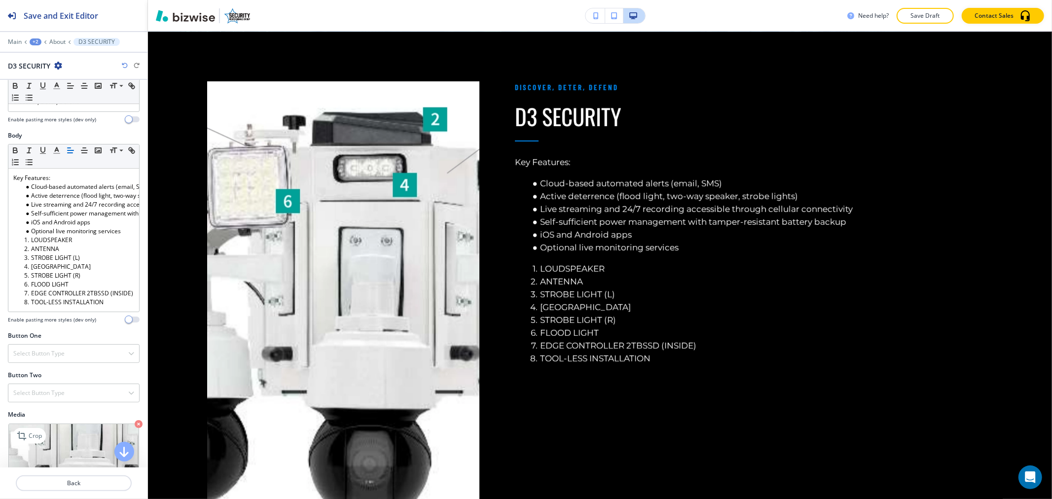
scroll to position [198, 0]
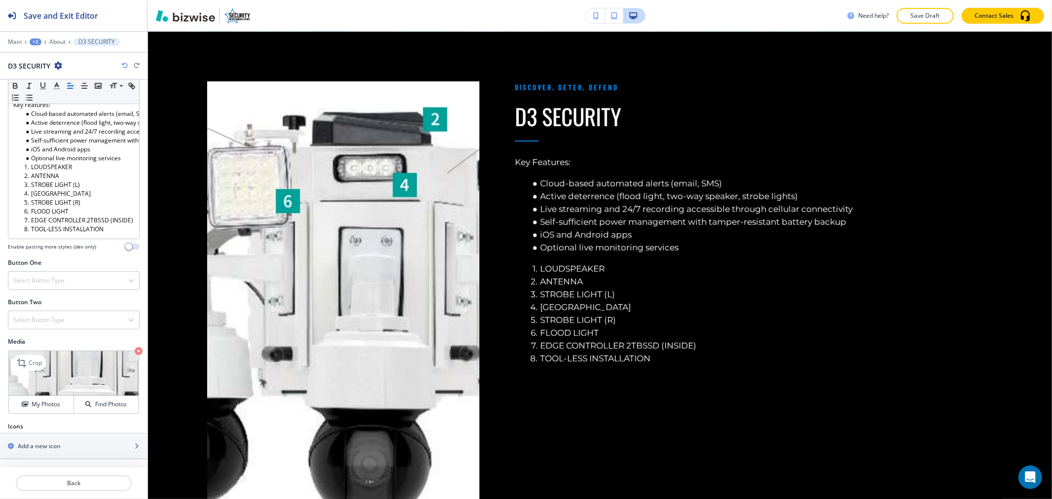
click at [135, 349] on icon "button" at bounding box center [139, 351] width 8 height 8
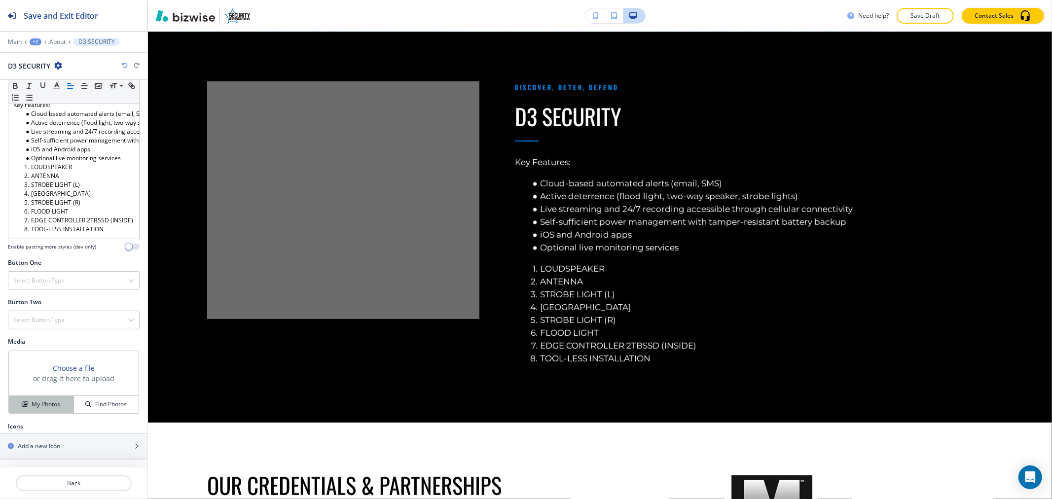
click at [25, 406] on icon "button" at bounding box center [25, 404] width 6 height 6
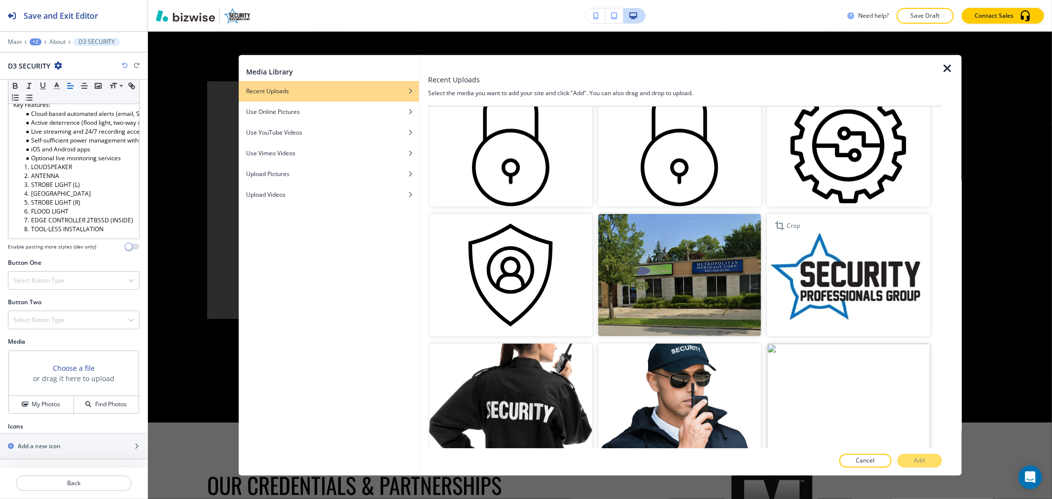
scroll to position [931, 0]
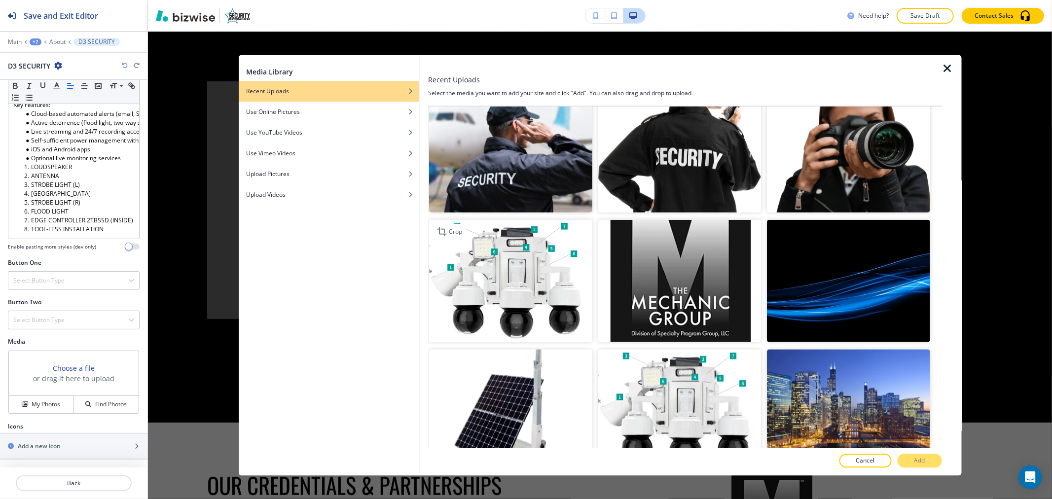
click at [515, 275] on img "button" at bounding box center [510, 280] width 163 height 122
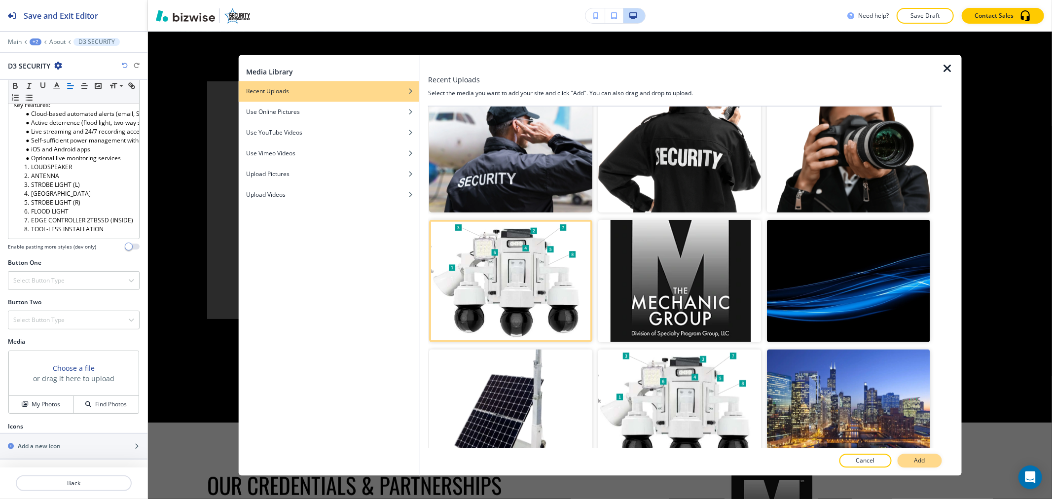
click at [909, 457] on button "Add" at bounding box center [919, 461] width 44 height 14
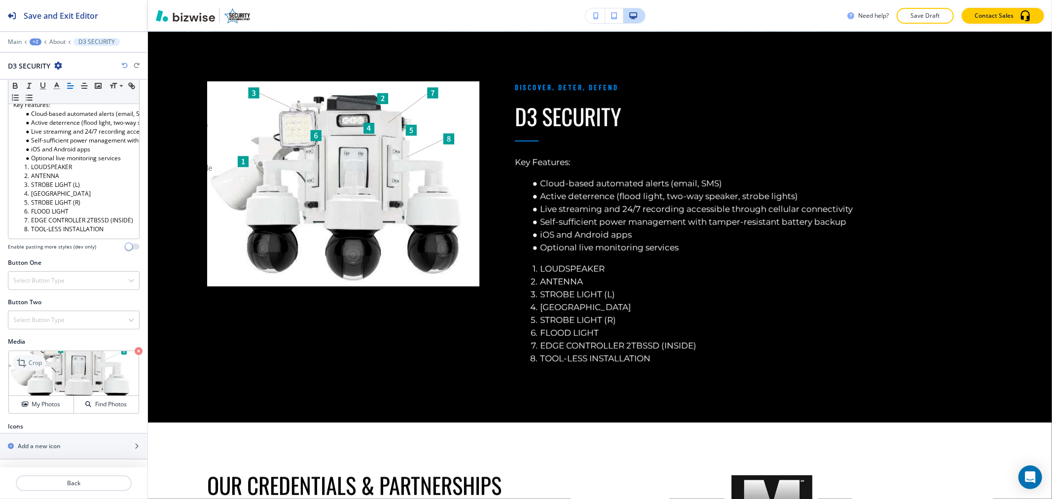
click at [37, 363] on p "Crop" at bounding box center [35, 363] width 13 height 9
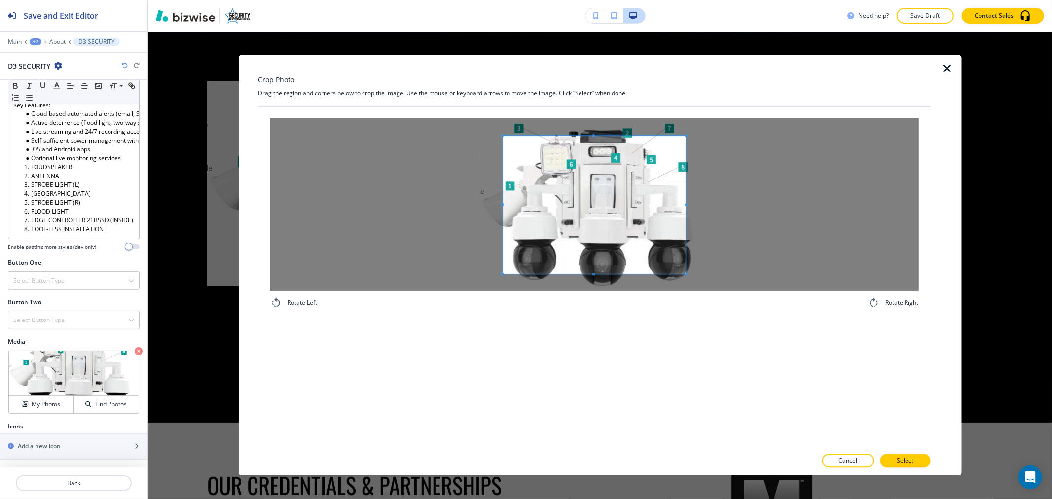
click at [598, 99] on div "Crop Photo Drag the region and corners below to crop the image. Use the mouse o…" at bounding box center [594, 265] width 672 height 421
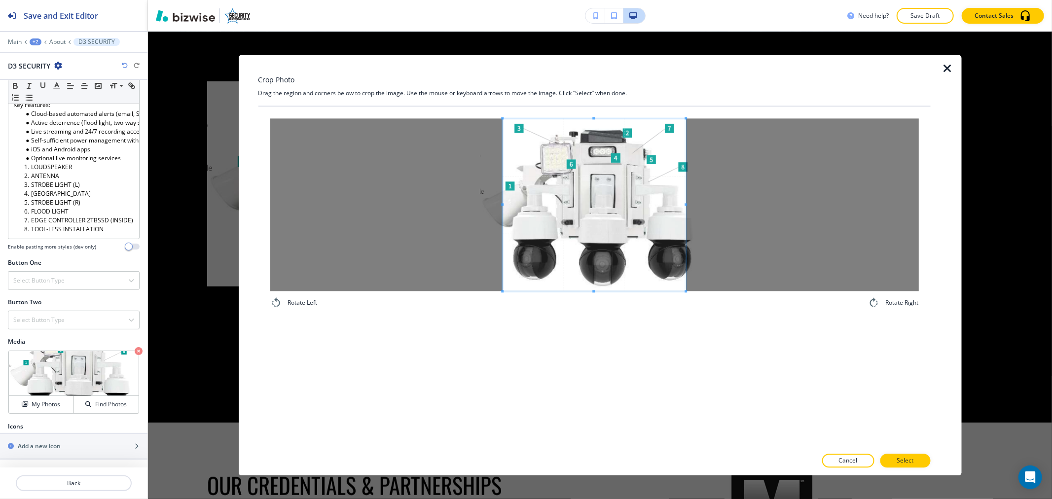
click at [595, 340] on div "Rotate Left Rotate Right" at bounding box center [594, 277] width 672 height 341
click at [658, 208] on span at bounding box center [658, 204] width 2 height 173
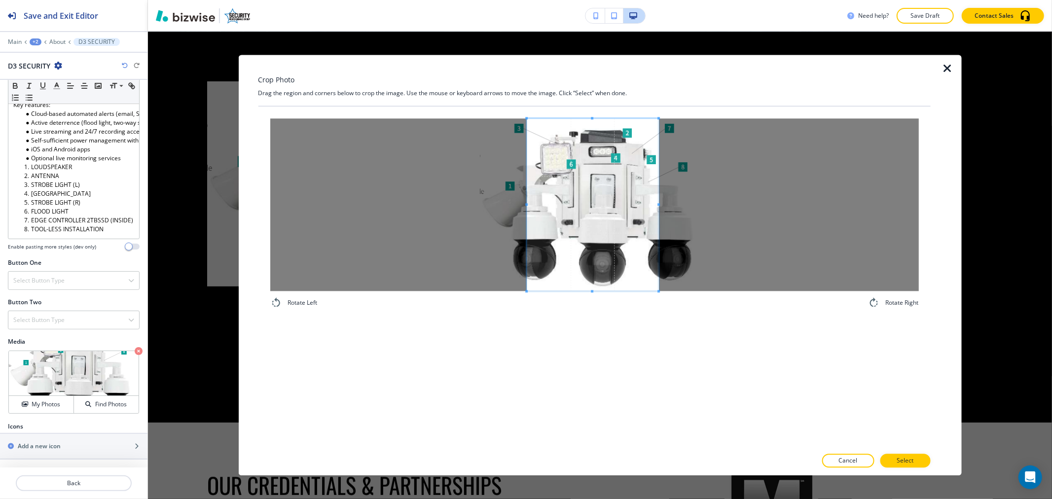
click at [527, 209] on div at bounding box center [593, 204] width 132 height 173
click at [919, 461] on button "Select" at bounding box center [905, 461] width 50 height 14
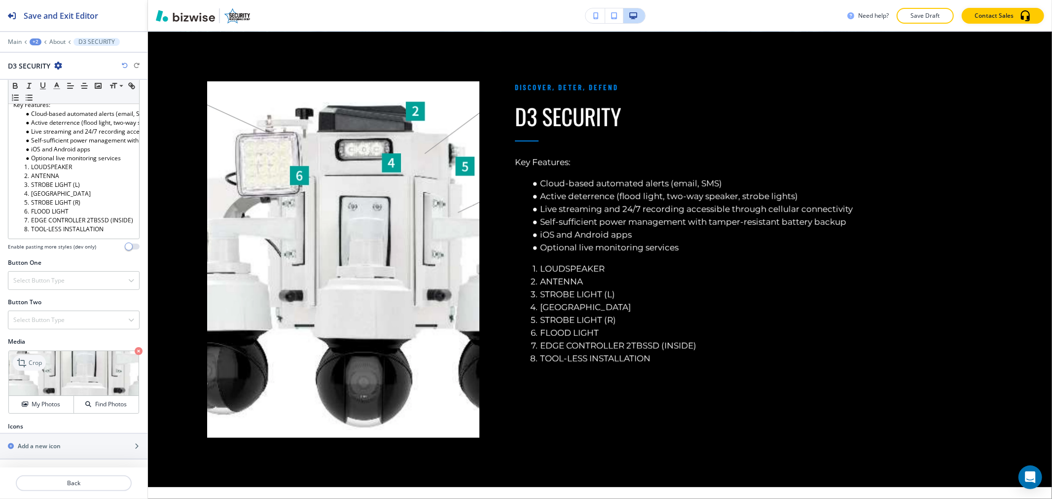
click at [30, 360] on p "Crop" at bounding box center [35, 363] width 13 height 9
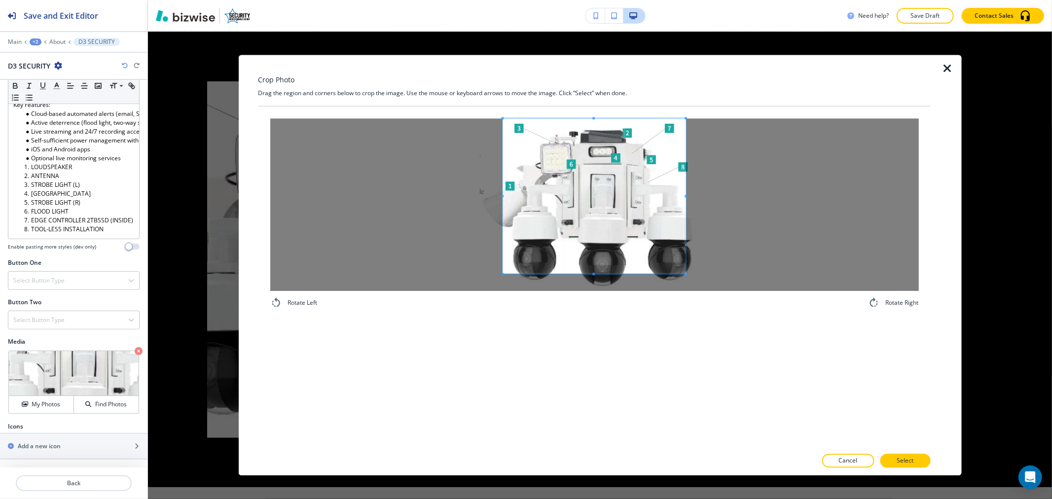
click at [623, 74] on div "Crop Photo Drag the region and corners below to crop the image. Use the mouse o…" at bounding box center [594, 265] width 672 height 421
click at [592, 357] on div "Rotate Left Rotate Right" at bounding box center [594, 277] width 672 height 341
click at [919, 468] on div at bounding box center [594, 472] width 672 height 8
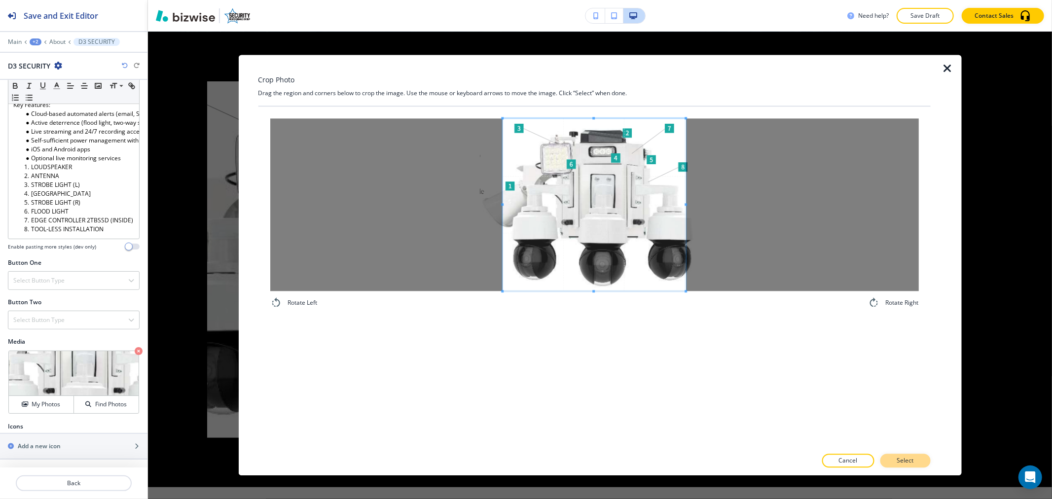
click at [919, 462] on button "Select" at bounding box center [905, 461] width 50 height 14
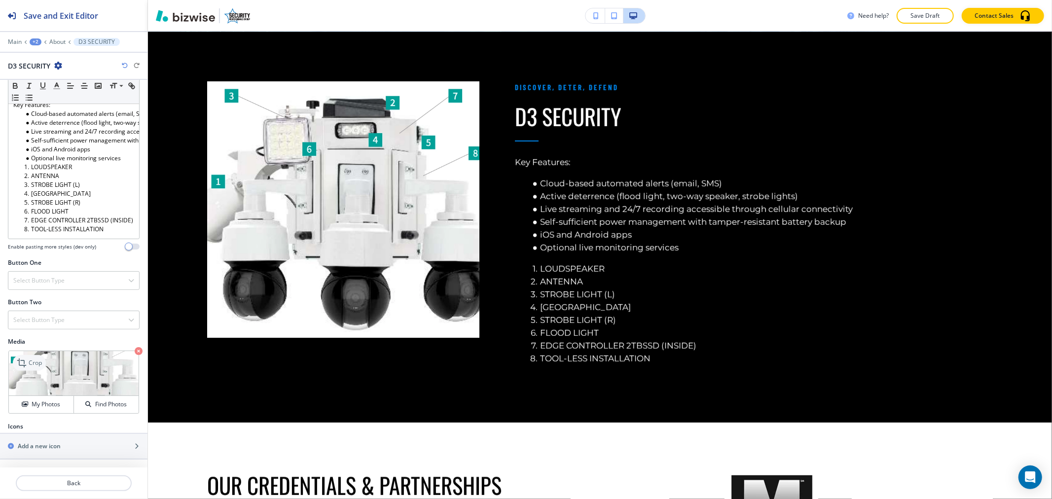
click at [27, 359] on icon at bounding box center [23, 363] width 12 height 12
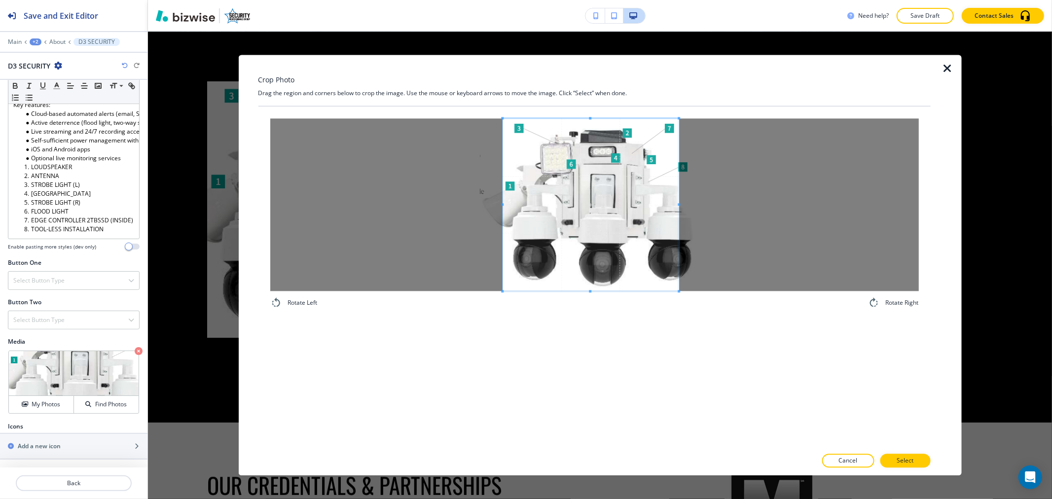
click at [679, 205] on span at bounding box center [679, 204] width 2 height 2
click at [510, 205] on span at bounding box center [511, 204] width 2 height 2
click at [919, 457] on button "Select" at bounding box center [905, 461] width 50 height 14
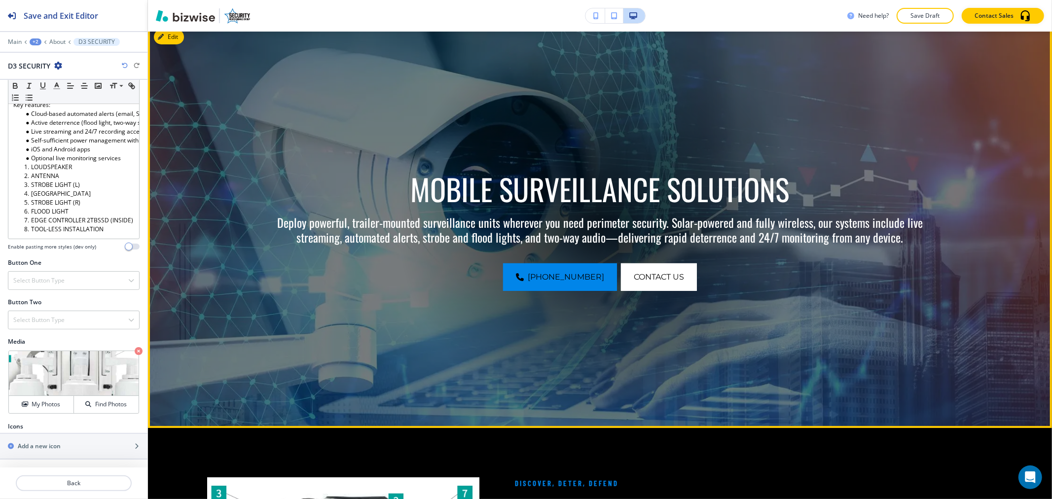
scroll to position [0, 0]
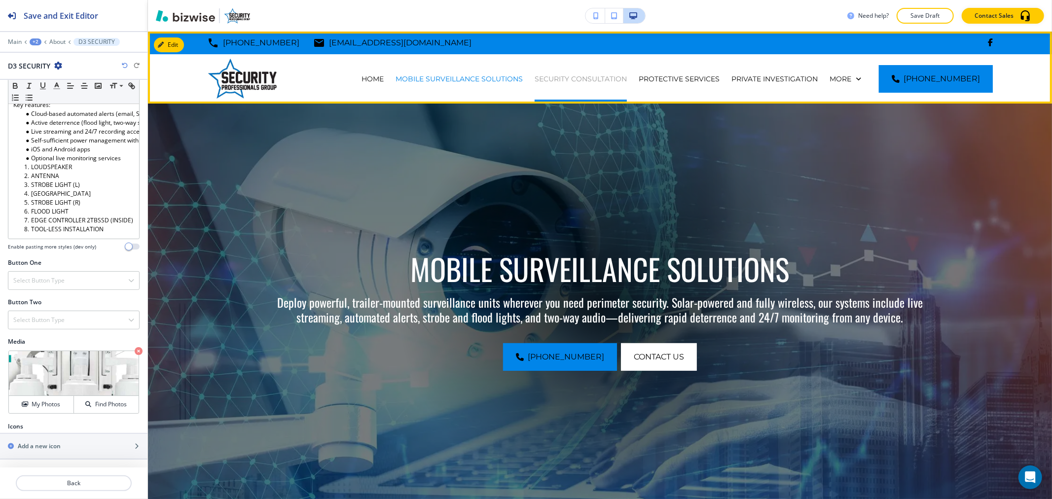
click at [604, 74] on p "SECURITY CONSULTATION" at bounding box center [581, 79] width 92 height 10
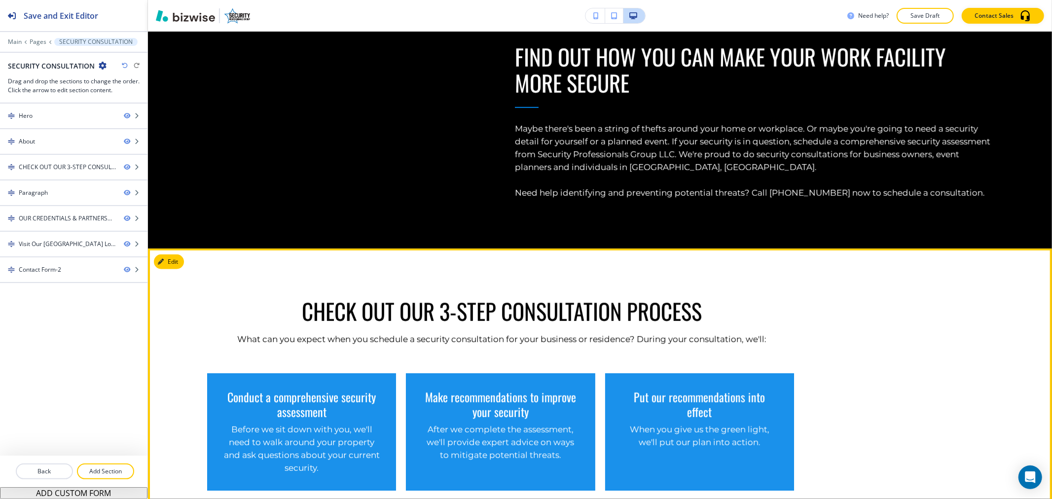
scroll to position [383, 0]
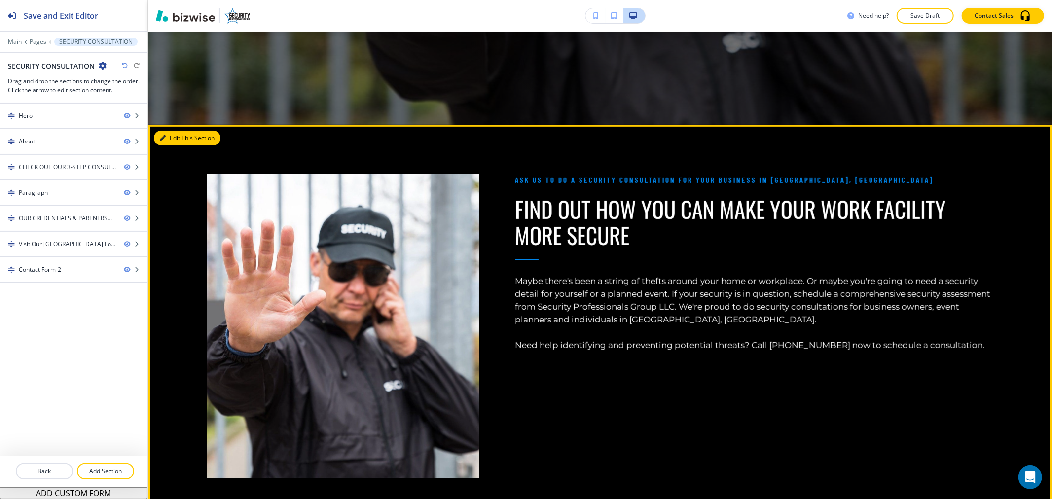
click at [159, 132] on button "Edit This Section" at bounding box center [187, 138] width 67 height 15
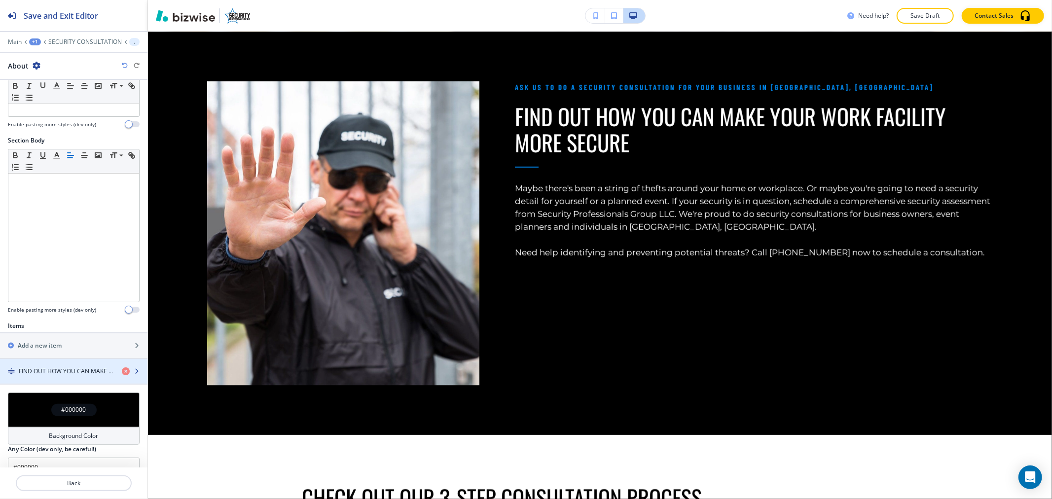
scroll to position [179, 0]
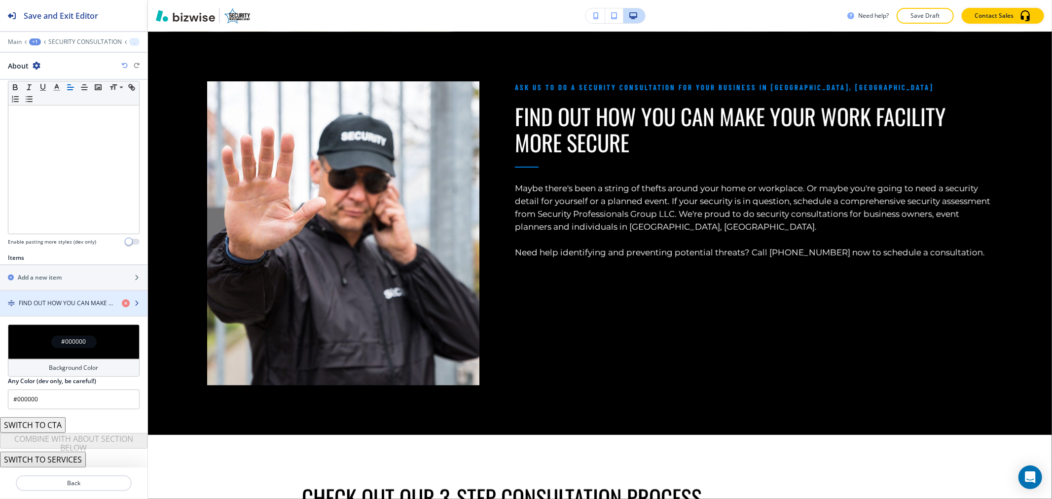
click at [46, 294] on div "button" at bounding box center [73, 295] width 147 height 8
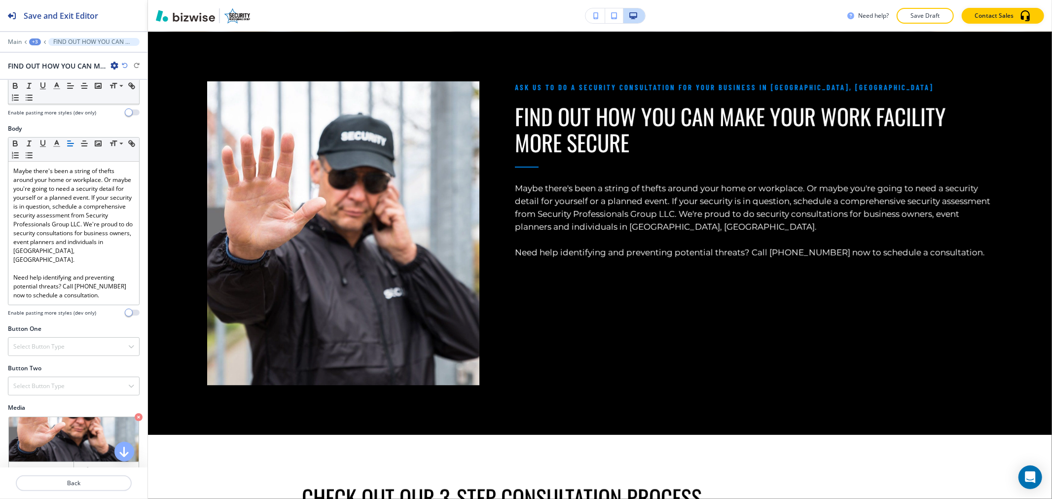
scroll to position [200, 0]
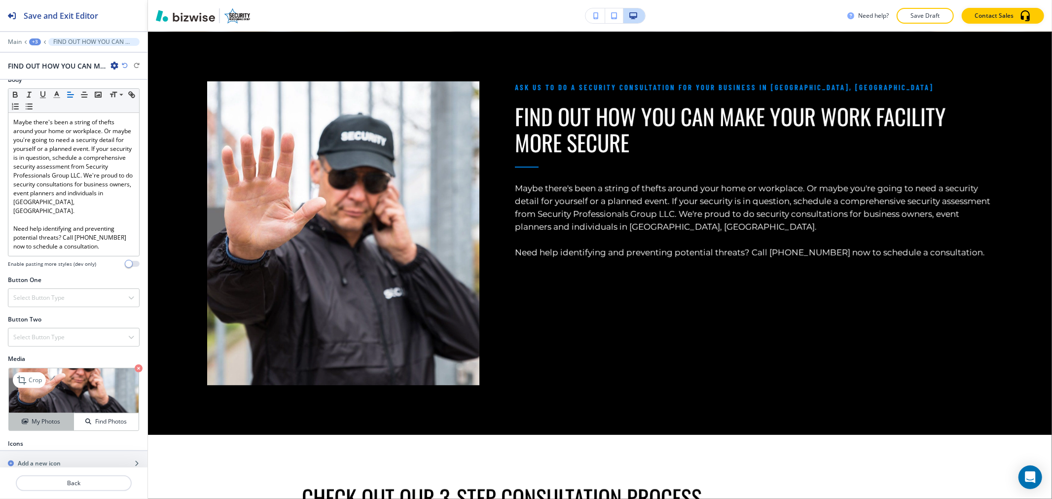
click at [36, 417] on h4 "My Photos" at bounding box center [46, 421] width 29 height 9
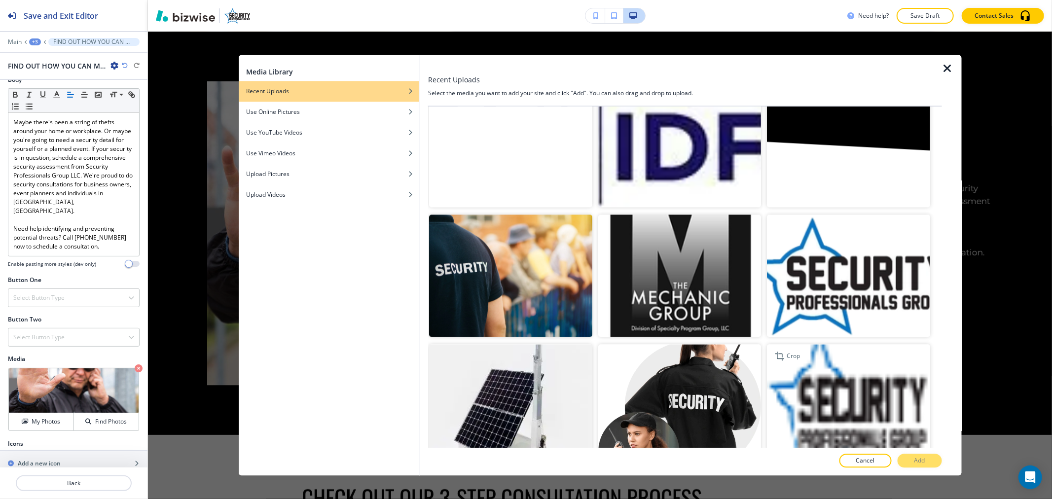
scroll to position [1917, 0]
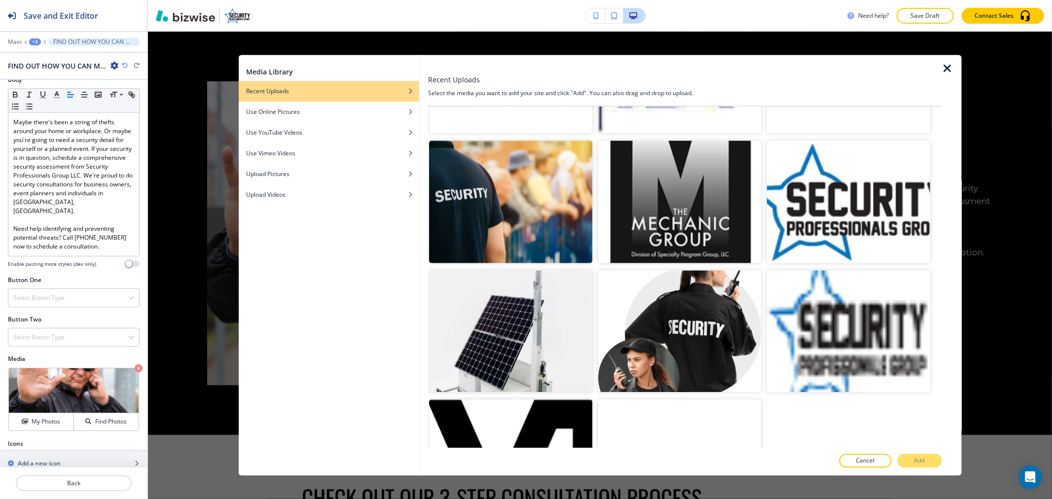
click at [950, 67] on icon "button" at bounding box center [948, 69] width 12 height 12
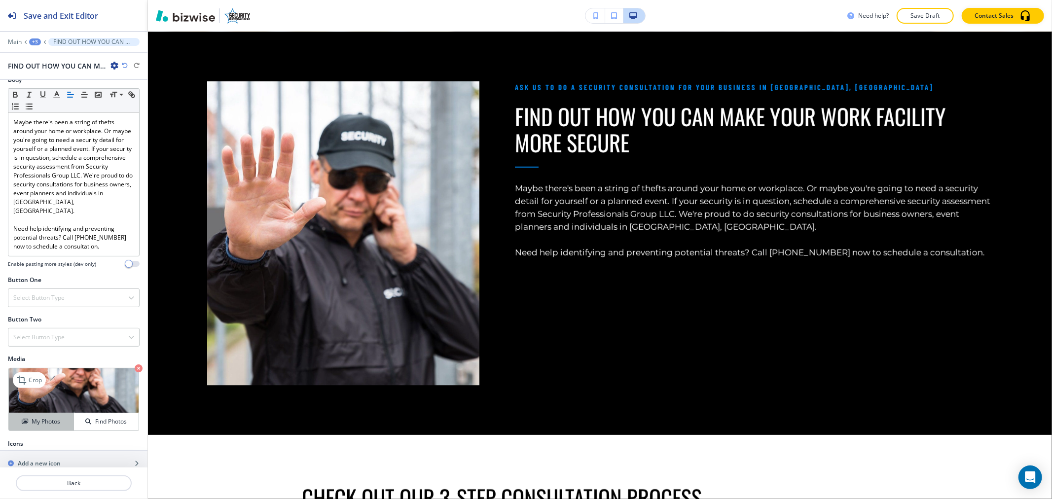
click at [41, 413] on button "My Photos" at bounding box center [41, 421] width 65 height 17
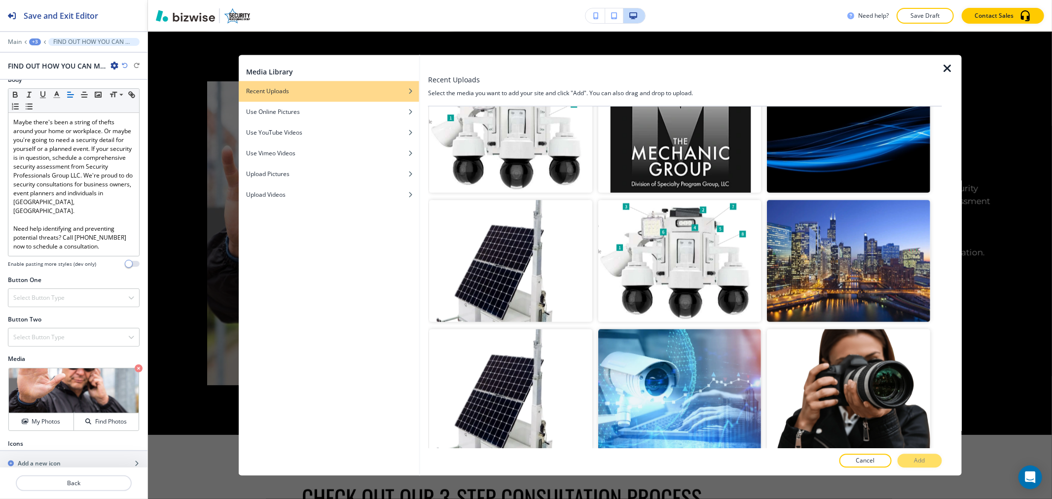
scroll to position [1096, 0]
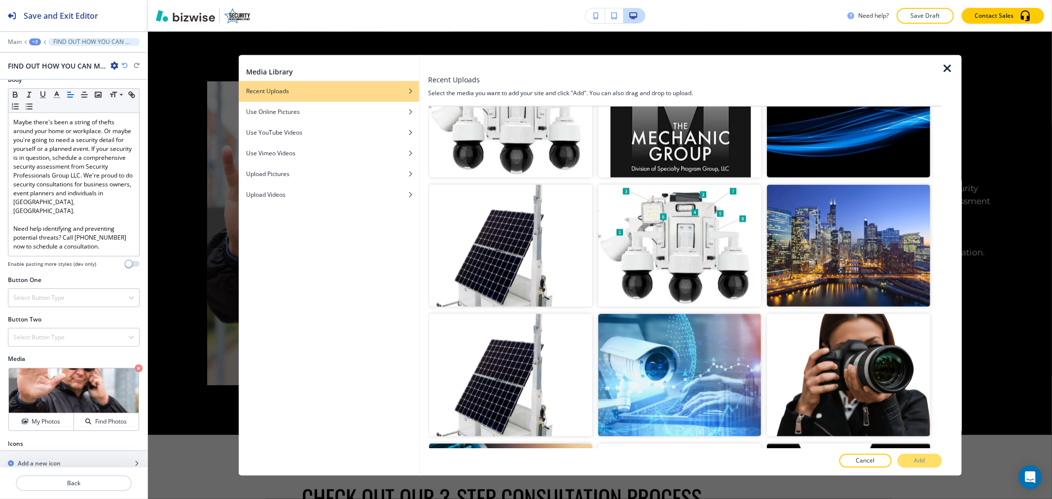
click at [947, 68] on icon "button" at bounding box center [948, 69] width 12 height 12
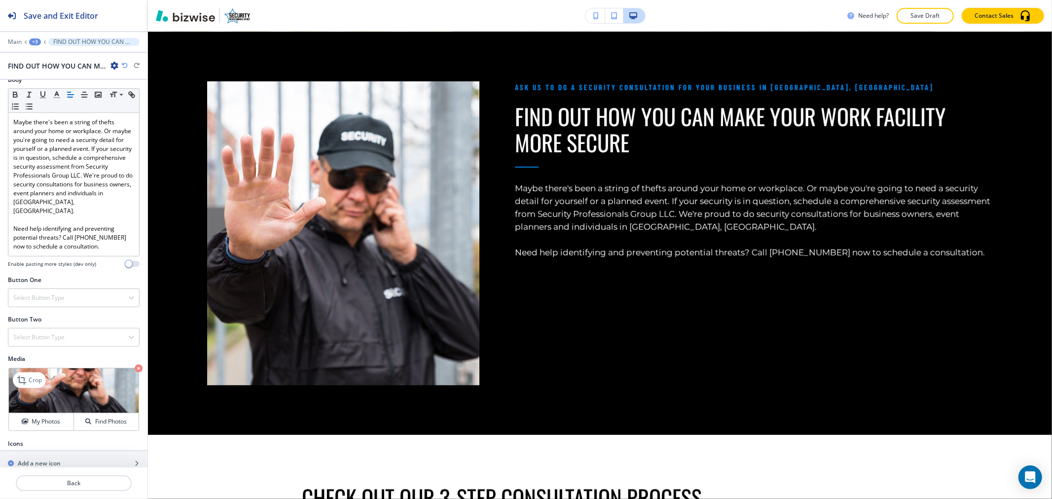
click at [135, 364] on icon "button" at bounding box center [139, 368] width 8 height 8
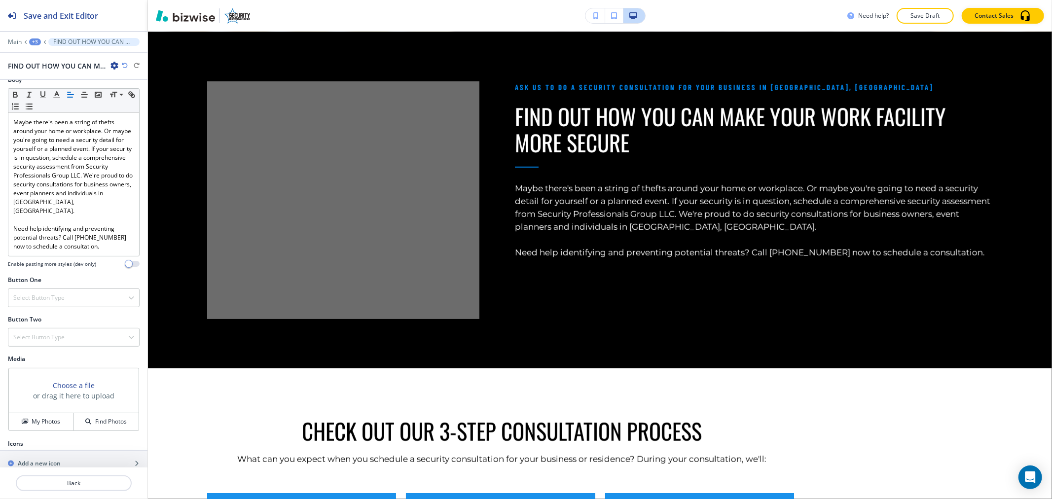
click at [51, 413] on div "Choose a file or drag it here to upload My Photos Find Photos" at bounding box center [74, 399] width 132 height 64
click at [51, 413] on button "My Photos" at bounding box center [41, 421] width 65 height 17
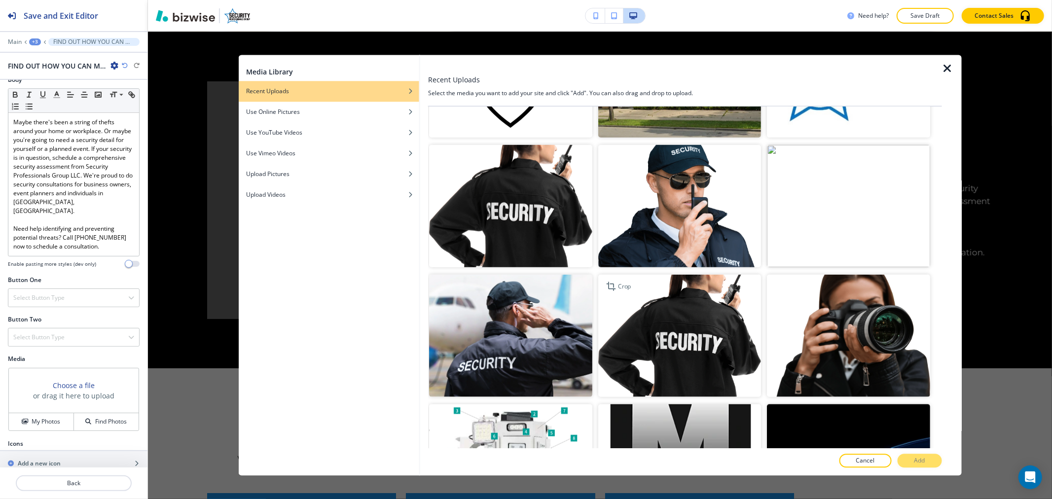
scroll to position [812, 0]
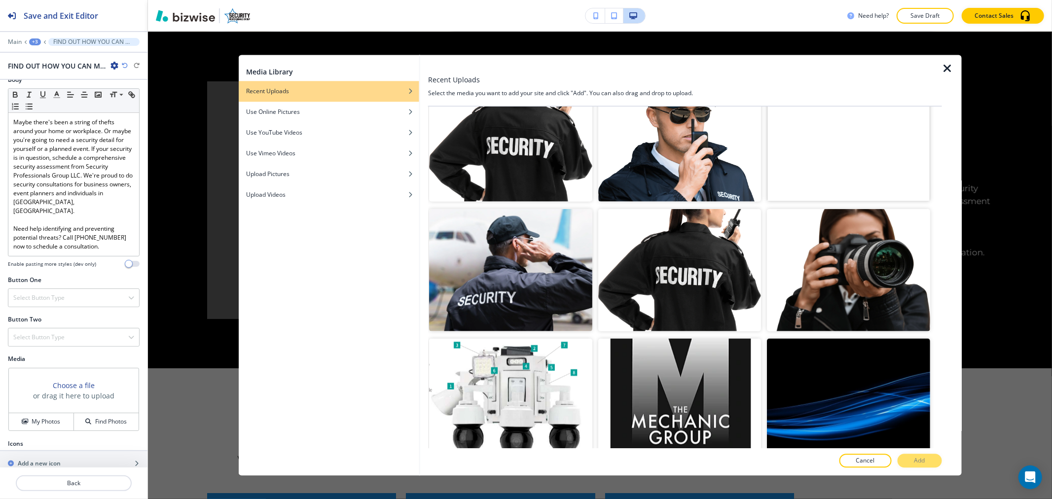
click at [867, 139] on img "button" at bounding box center [848, 140] width 163 height 122
click at [940, 464] on button "Add" at bounding box center [919, 461] width 44 height 14
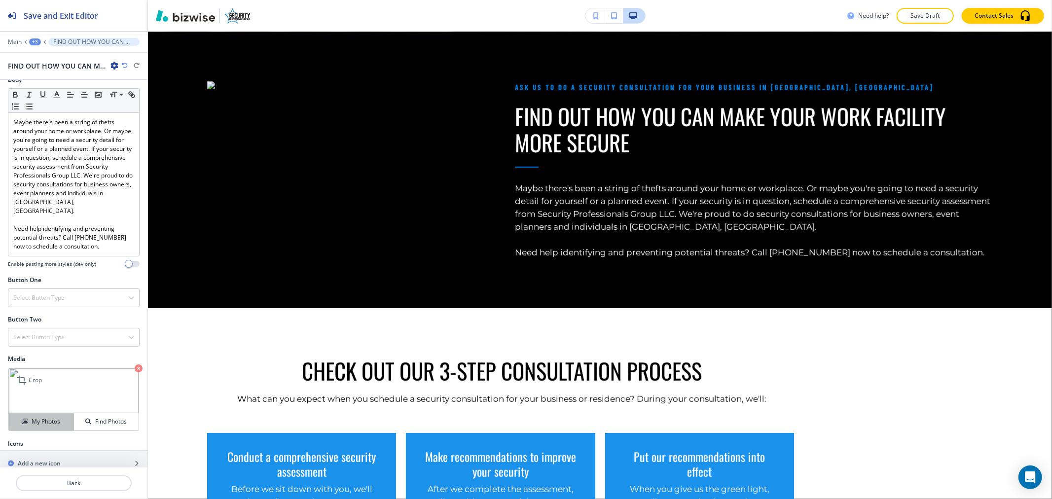
click at [32, 417] on h4 "My Photos" at bounding box center [46, 421] width 29 height 9
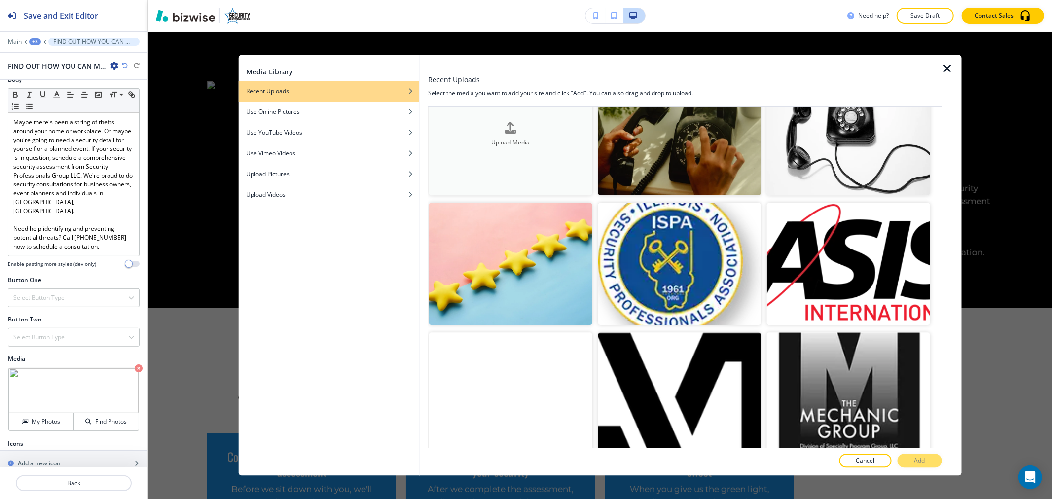
scroll to position [0, 0]
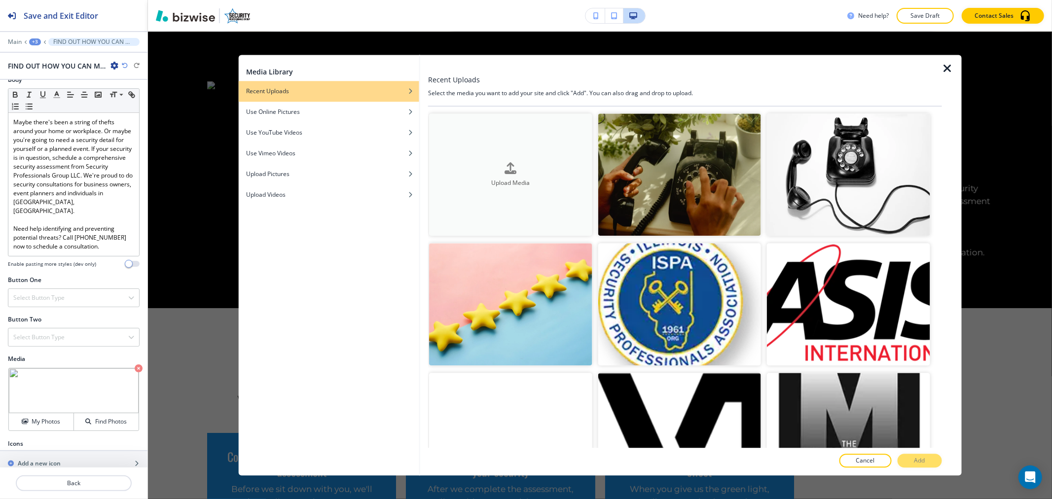
click at [519, 186] on button "Upload Media" at bounding box center [510, 174] width 163 height 122
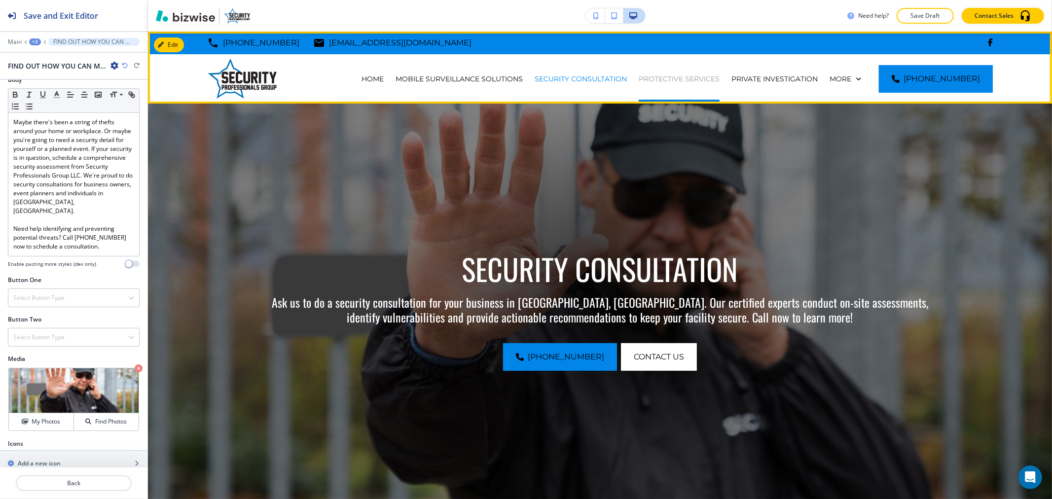
click at [701, 74] on p "PROTECTIVE SERVICES" at bounding box center [679, 79] width 81 height 10
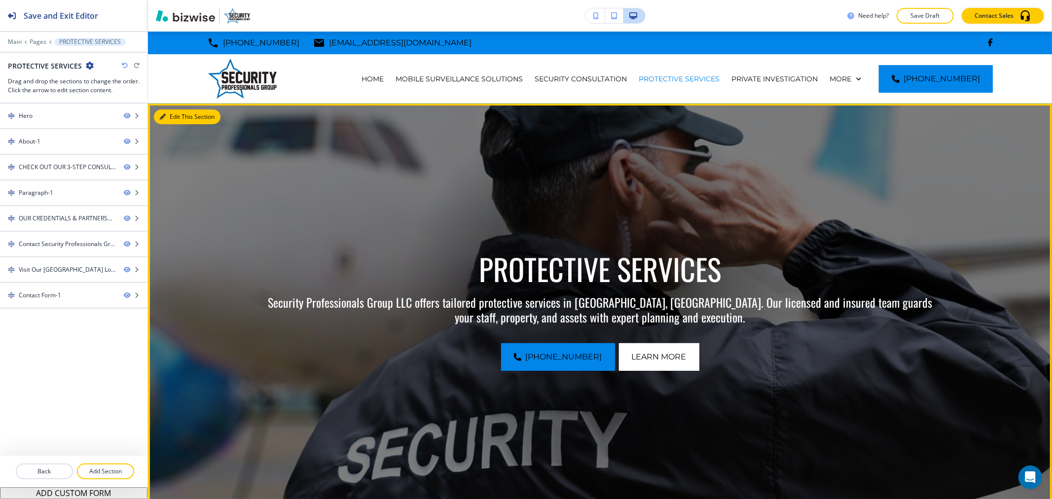
click at [173, 111] on button "Edit This Section" at bounding box center [187, 116] width 67 height 15
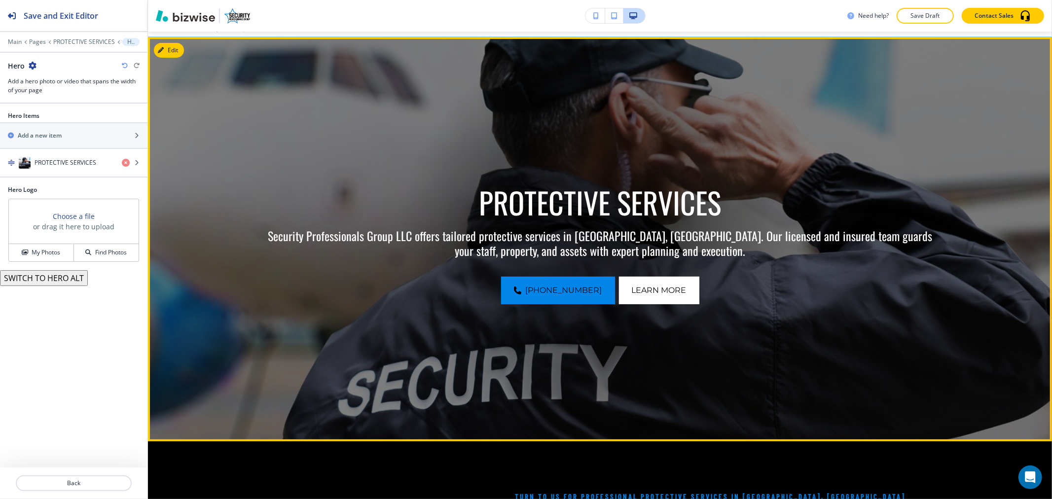
scroll to position [72, 0]
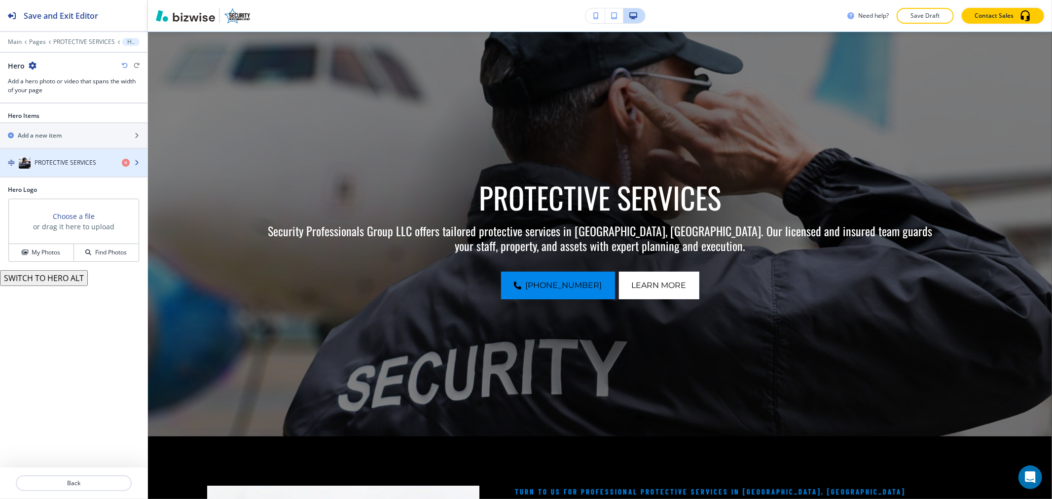
click at [24, 168] on img "button" at bounding box center [25, 163] width 12 height 12
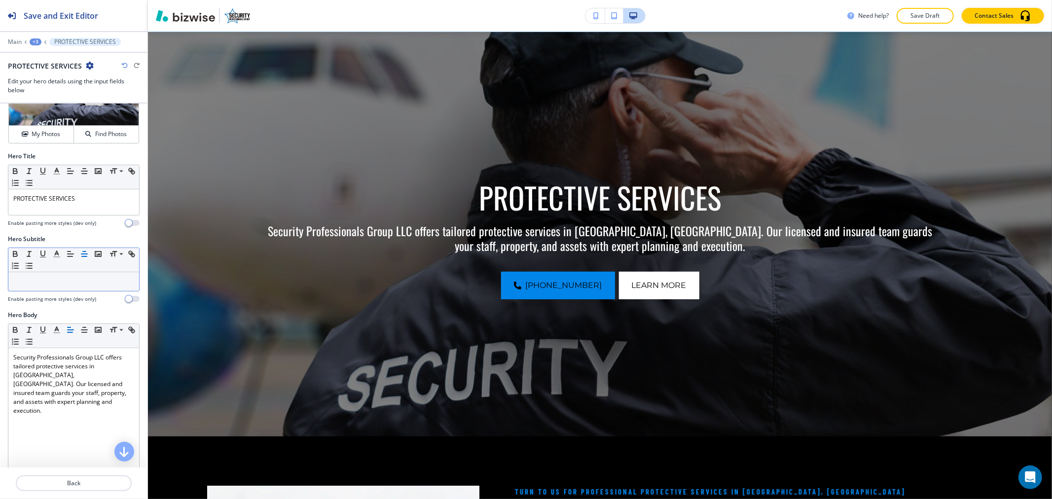
scroll to position [0, 0]
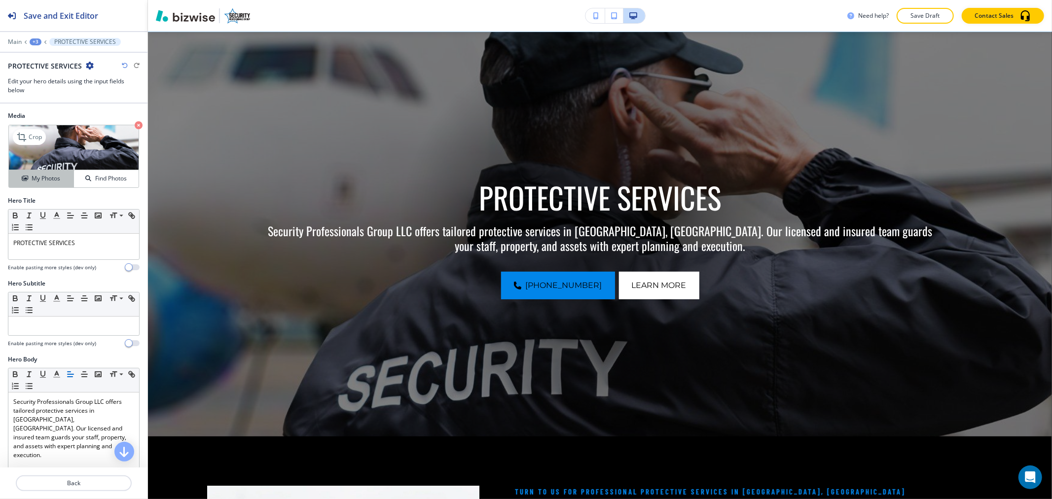
click at [41, 185] on button "My Photos" at bounding box center [41, 178] width 65 height 17
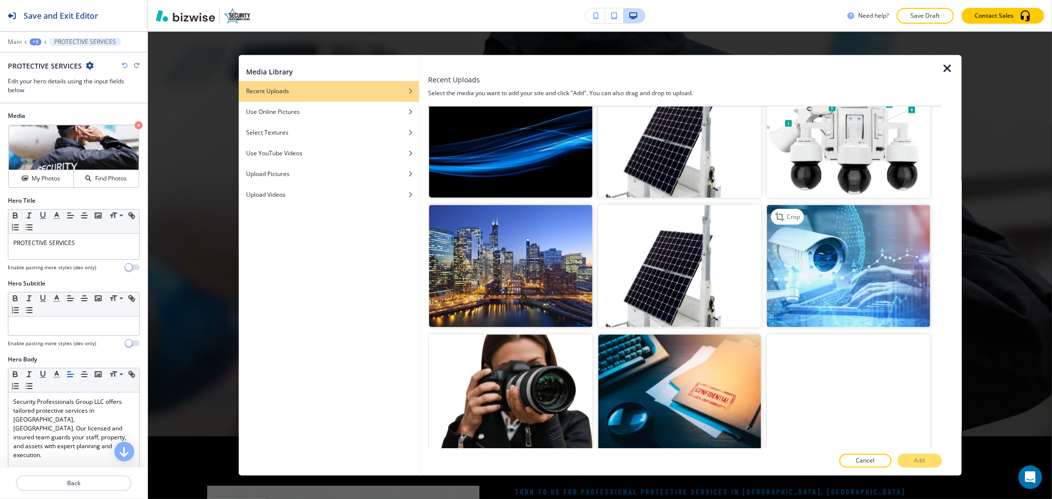
scroll to position [1205, 0]
click at [512, 237] on img "button" at bounding box center [510, 266] width 163 height 122
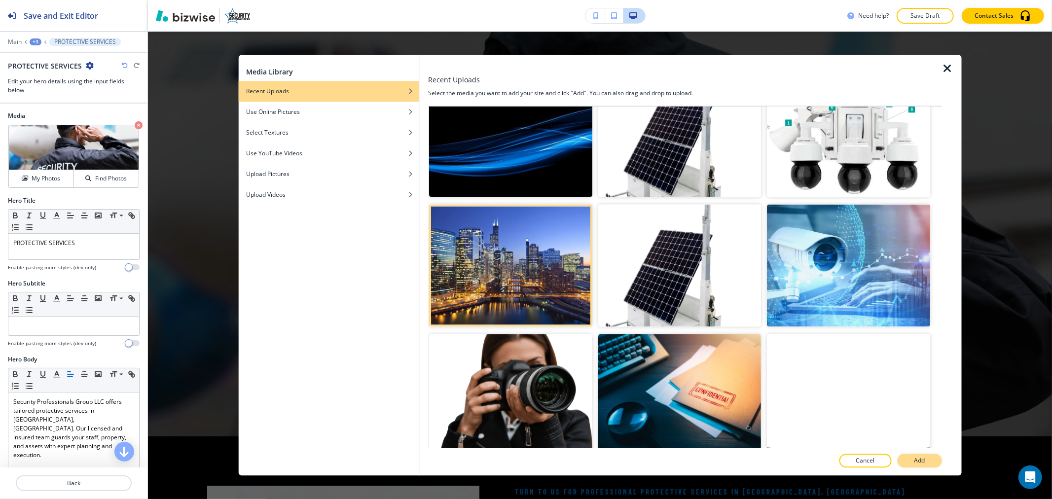
click at [929, 458] on button "Add" at bounding box center [919, 461] width 44 height 14
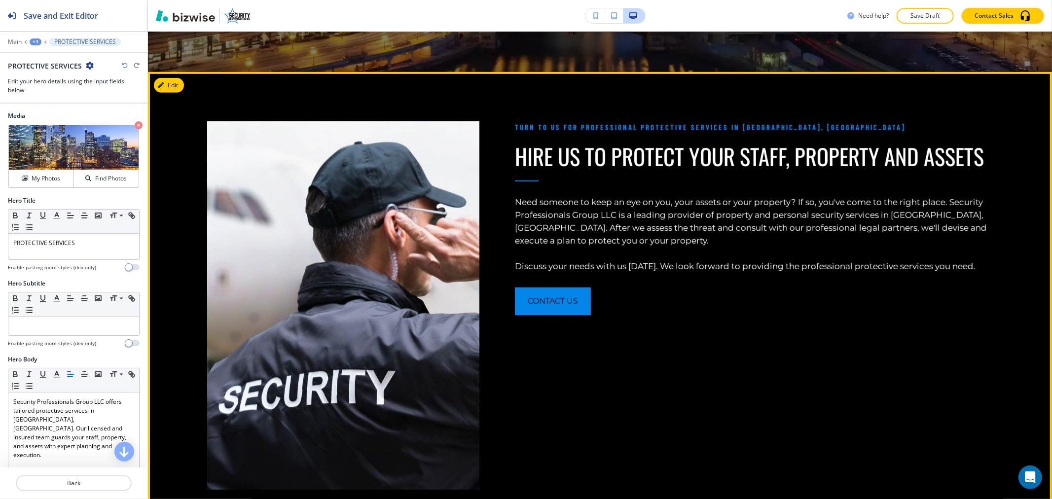
scroll to position [455, 0]
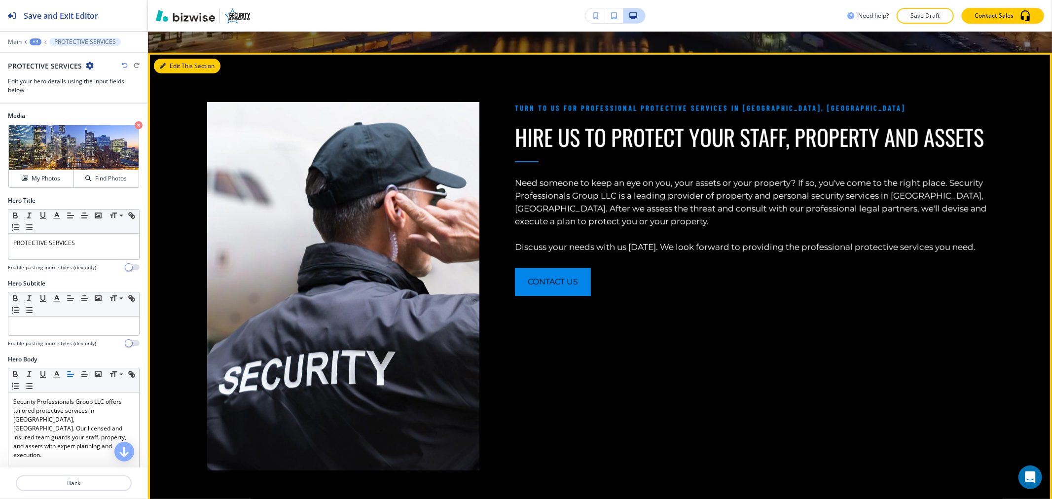
click at [168, 63] on button "Edit This Section" at bounding box center [187, 66] width 67 height 15
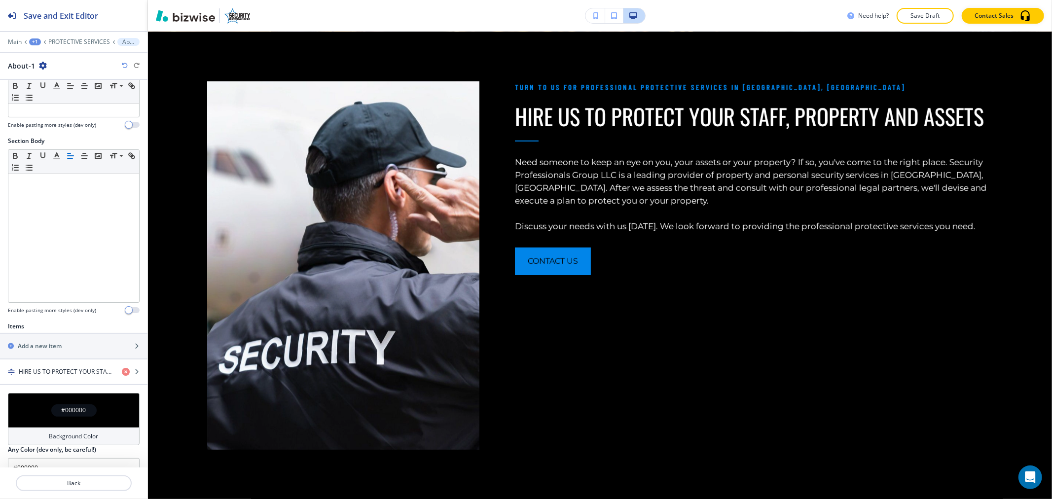
scroll to position [179, 0]
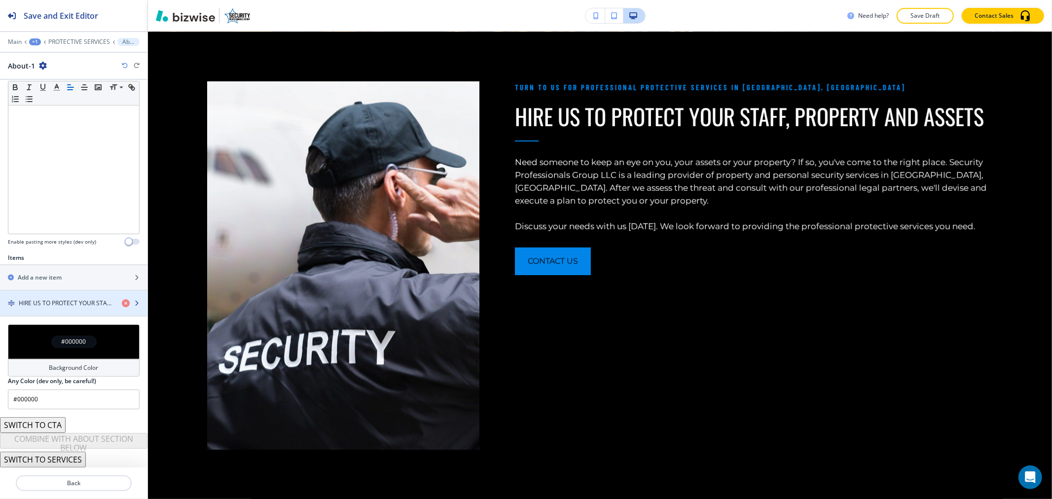
click at [89, 305] on h4 "HIRE US TO PROTECT YOUR STAFF, PROPERTY AND ASSETS" at bounding box center [66, 303] width 95 height 9
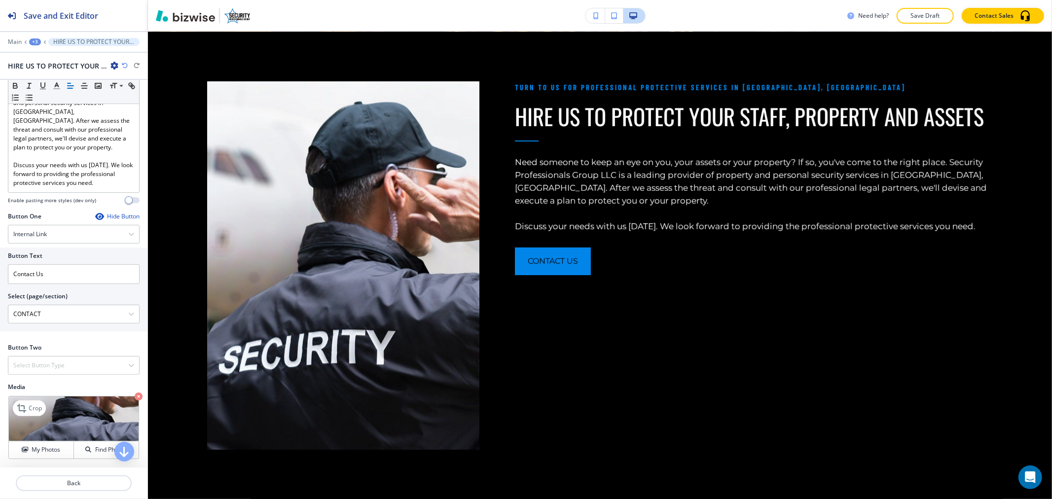
scroll to position [292, 0]
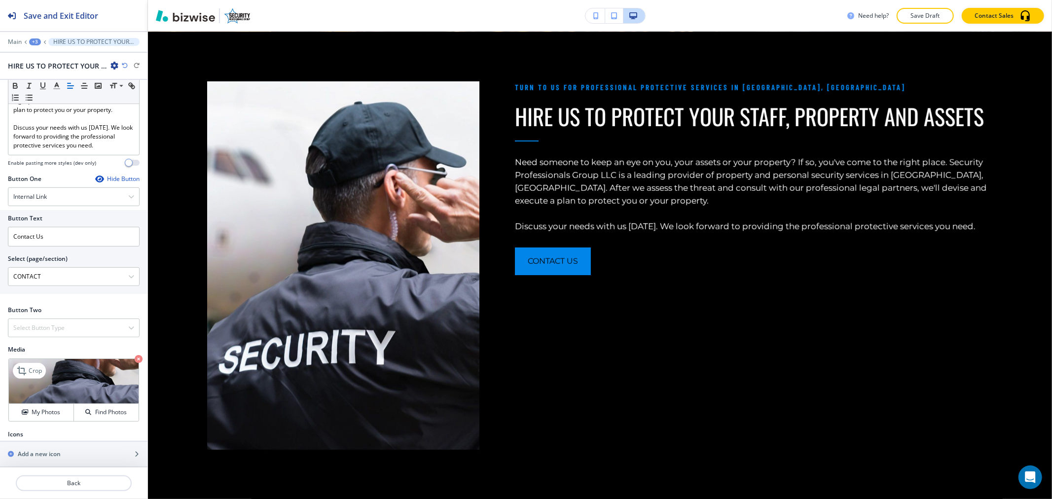
click at [135, 355] on icon "button" at bounding box center [139, 359] width 8 height 8
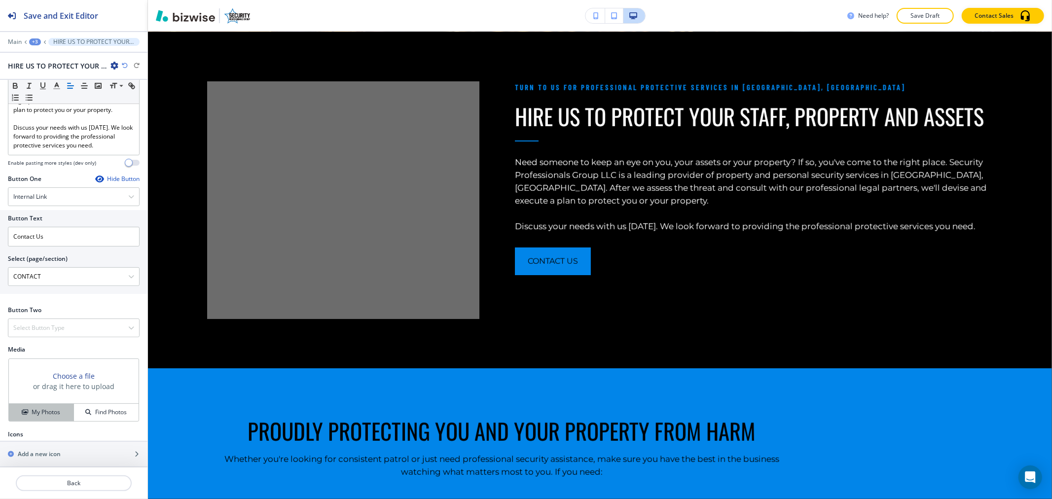
click at [43, 408] on h4 "My Photos" at bounding box center [46, 412] width 29 height 9
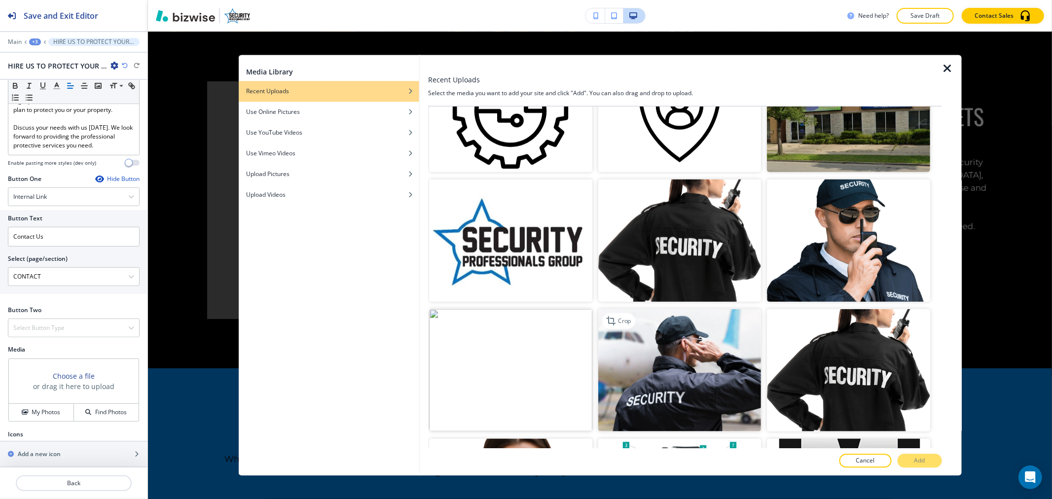
scroll to position [767, 0]
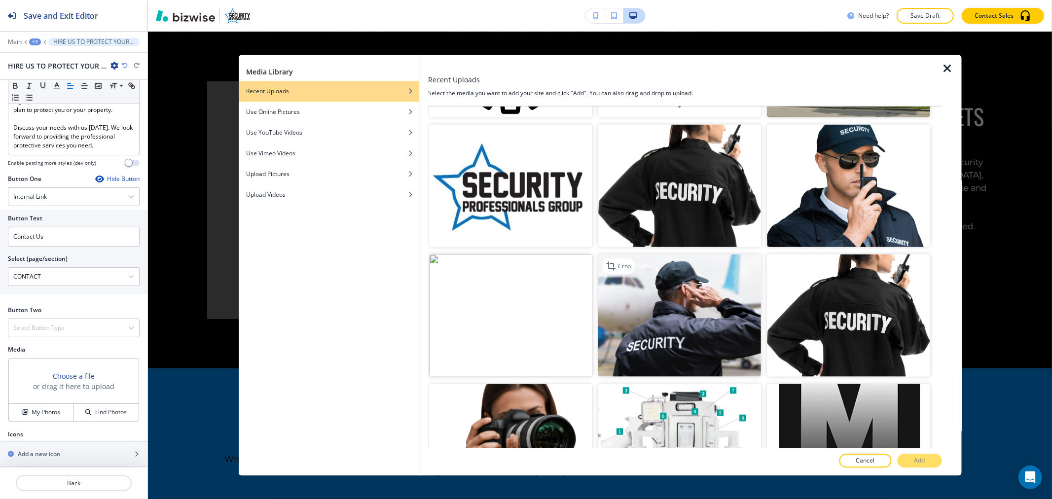
click at [697, 314] on img "button" at bounding box center [679, 315] width 163 height 122
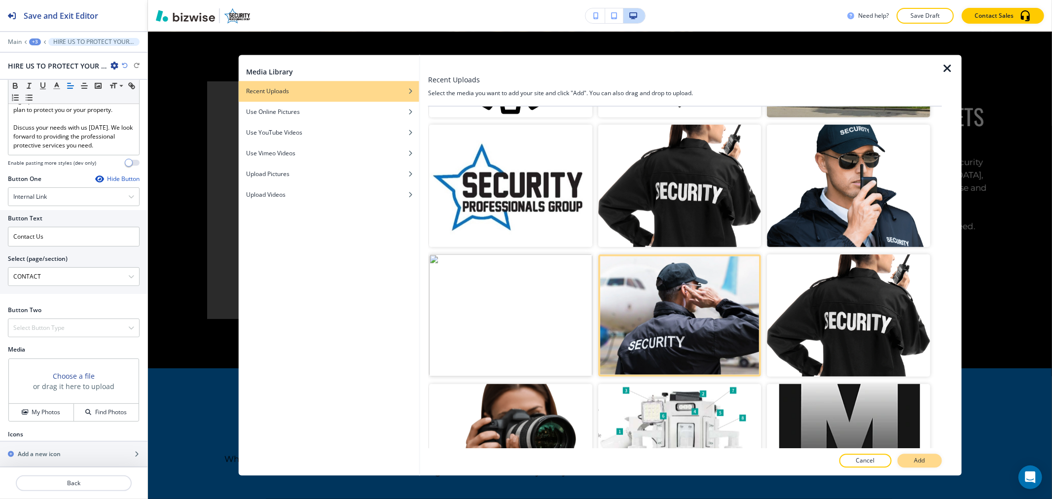
click at [926, 464] on button "Add" at bounding box center [919, 461] width 44 height 14
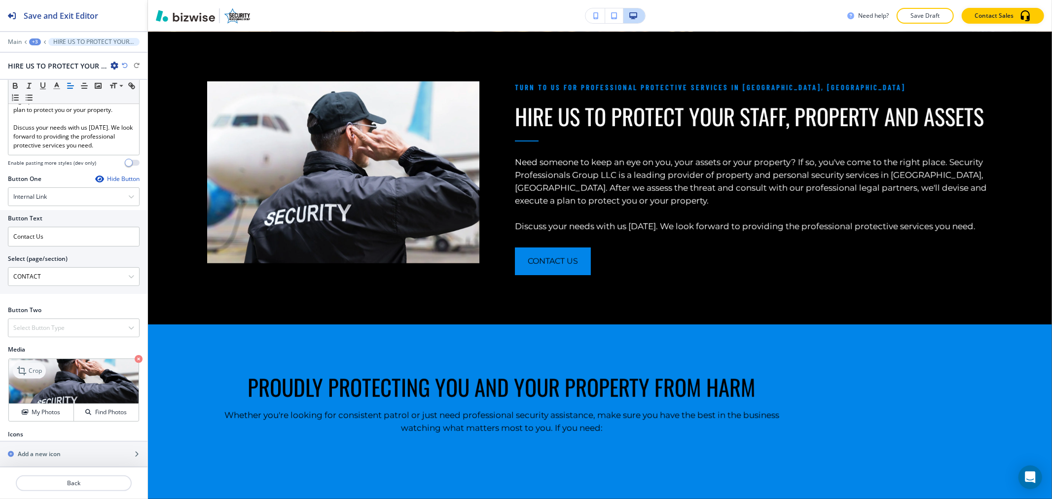
click at [25, 365] on icon at bounding box center [23, 371] width 12 height 12
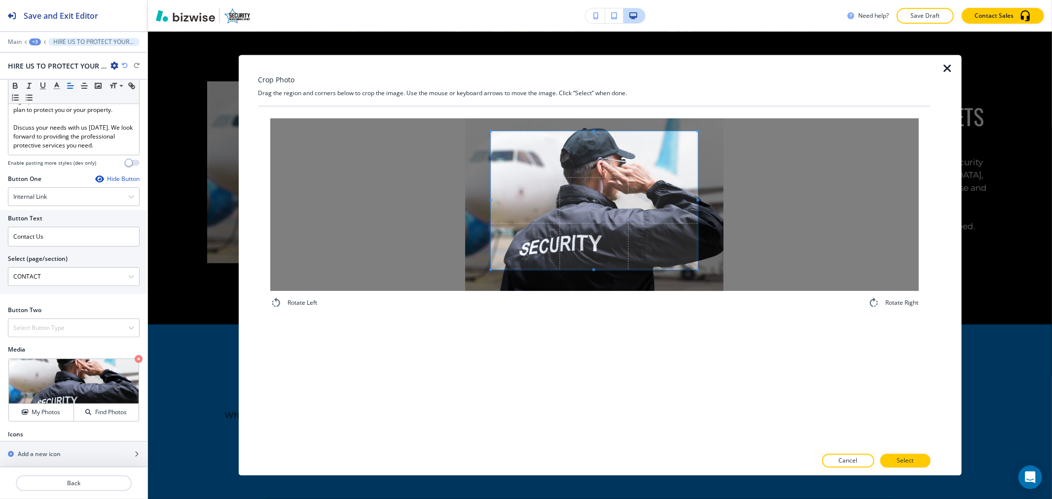
click at [595, 134] on span at bounding box center [594, 201] width 207 height 138
click at [595, 125] on span at bounding box center [594, 125] width 2 height 2
click at [903, 456] on button "Select" at bounding box center [905, 461] width 50 height 14
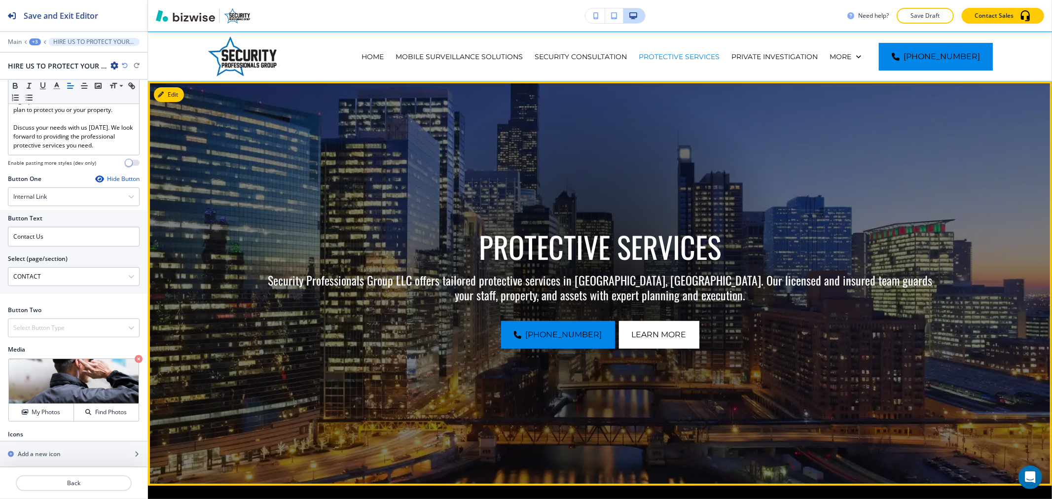
scroll to position [0, 0]
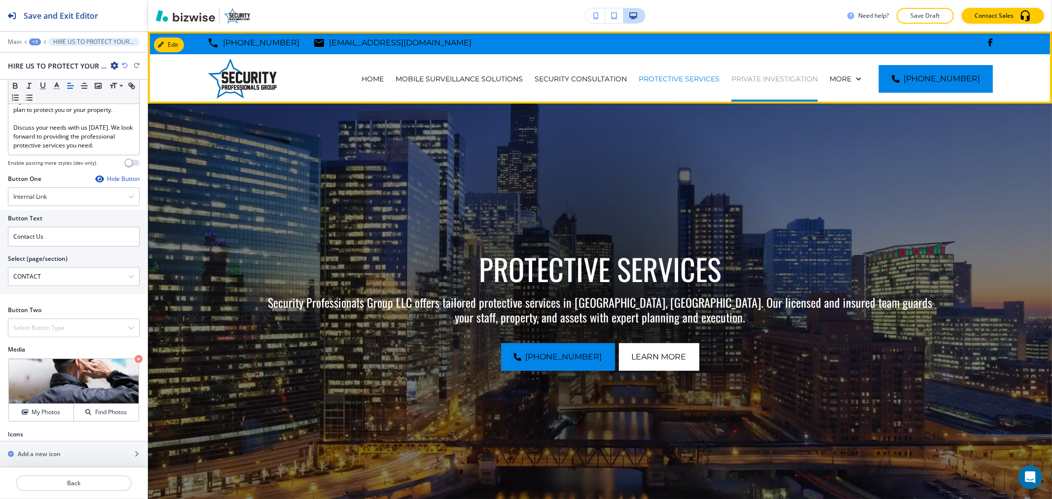
click at [767, 76] on p "PRIVATE INVESTIGATION" at bounding box center [774, 79] width 86 height 10
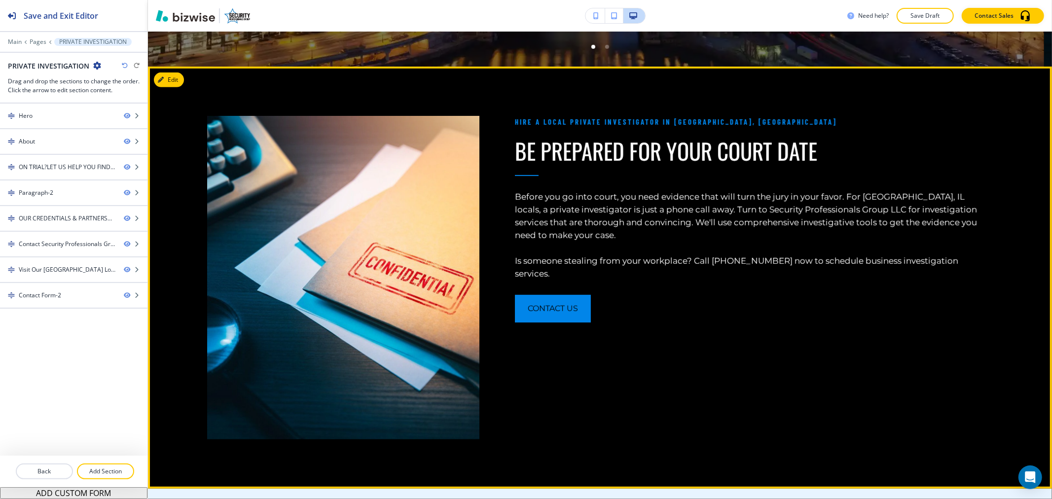
scroll to position [383, 0]
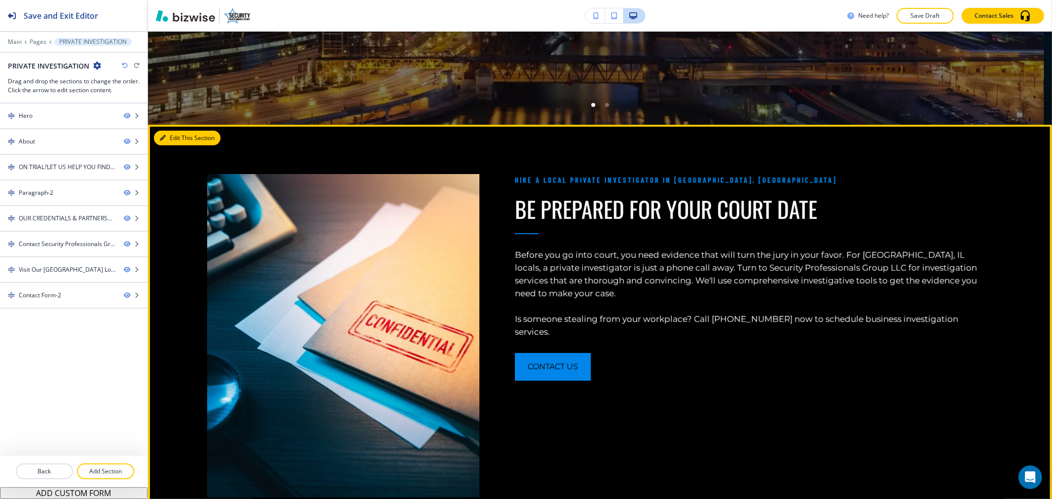
click at [155, 137] on button "Edit This Section" at bounding box center [187, 138] width 67 height 15
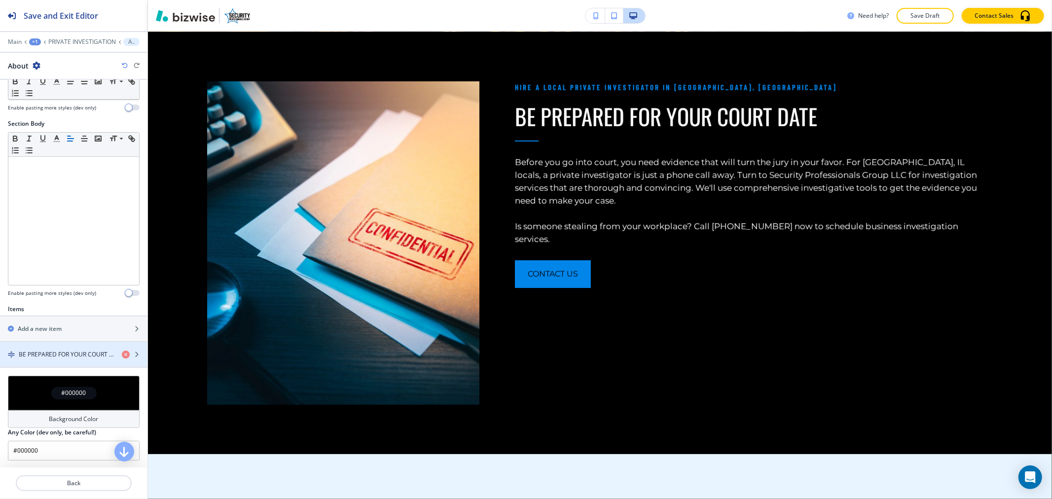
scroll to position [179, 0]
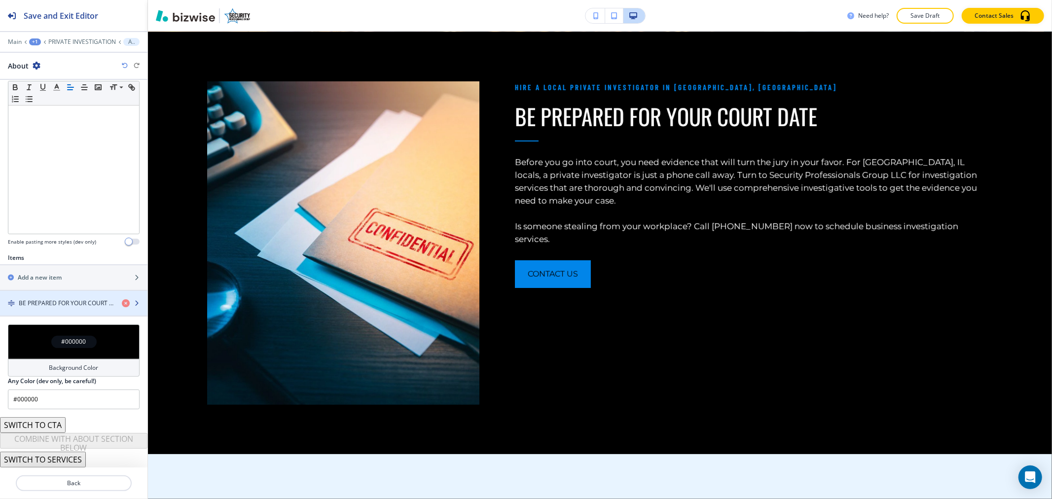
click at [48, 309] on div "button" at bounding box center [73, 312] width 147 height 8
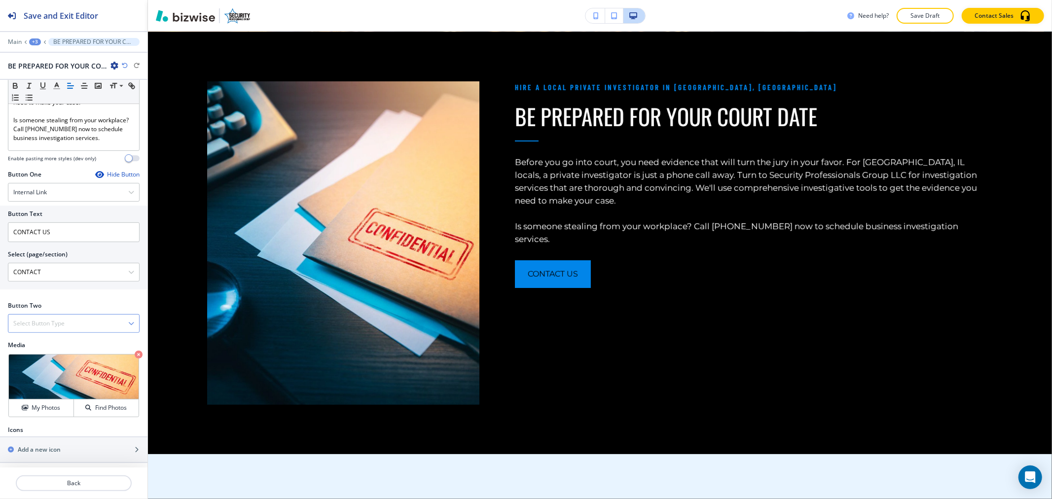
scroll to position [281, 0]
click at [135, 350] on icon "button" at bounding box center [139, 353] width 8 height 8
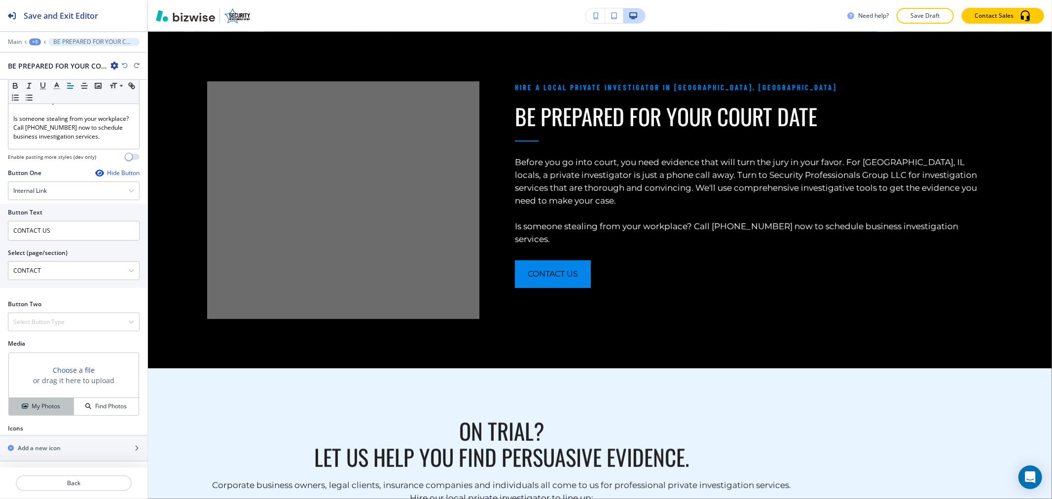
click at [32, 402] on h4 "My Photos" at bounding box center [46, 406] width 29 height 9
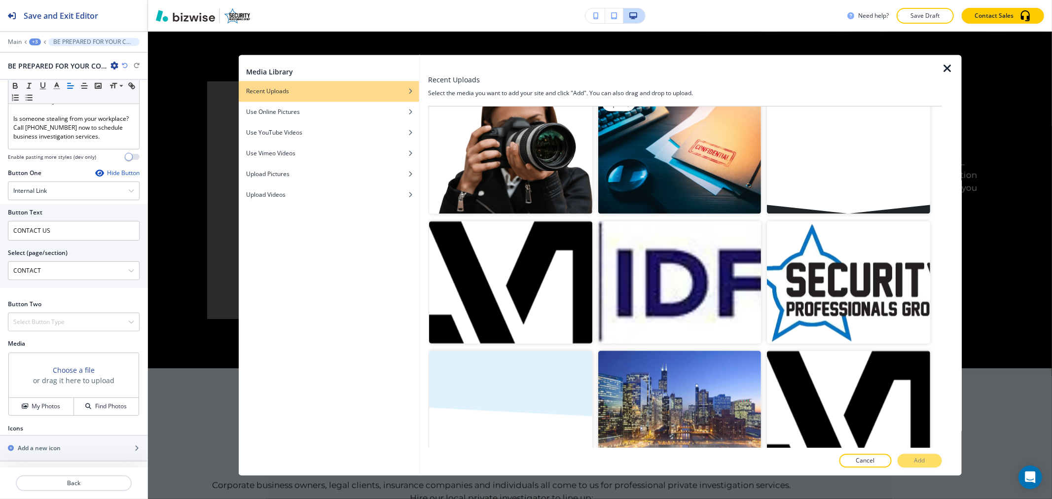
scroll to position [1369, 0]
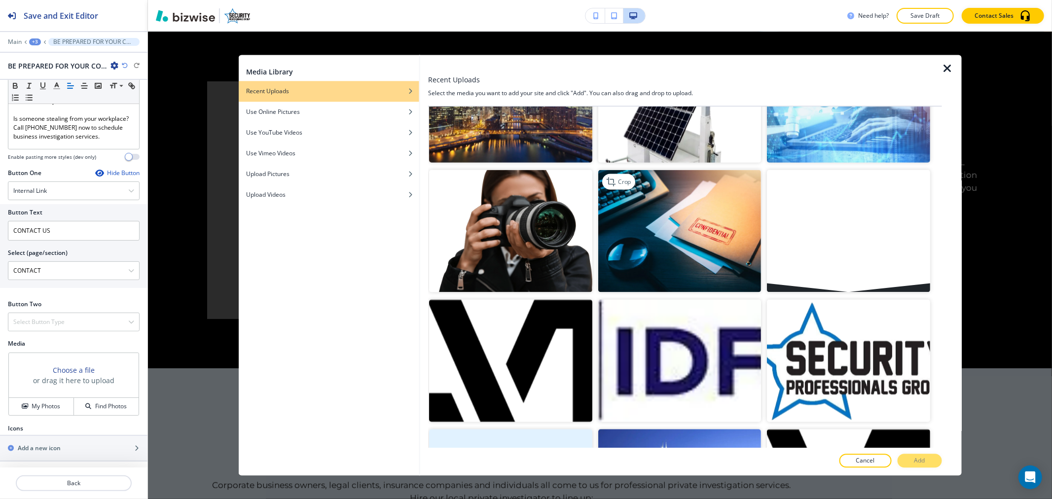
click at [687, 209] on img "button" at bounding box center [679, 231] width 163 height 122
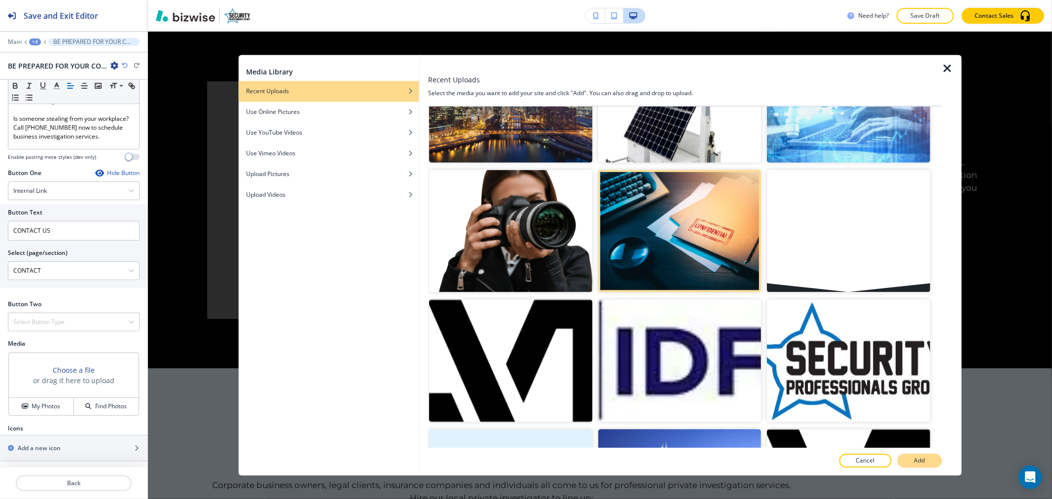
click at [913, 464] on button "Add" at bounding box center [919, 461] width 44 height 14
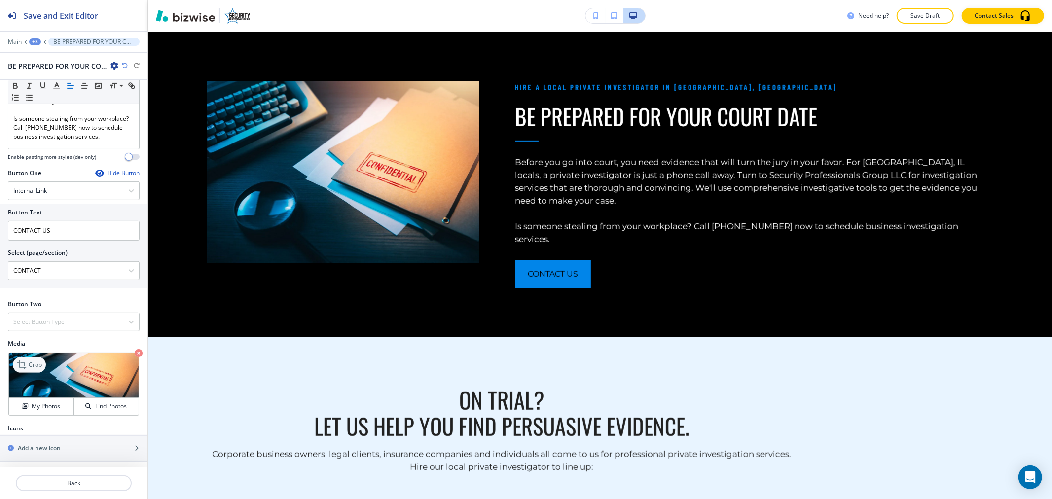
drag, startPoint x: 28, startPoint y: 357, endPoint x: 33, endPoint y: 359, distance: 5.3
click at [28, 359] on icon at bounding box center [23, 365] width 12 height 12
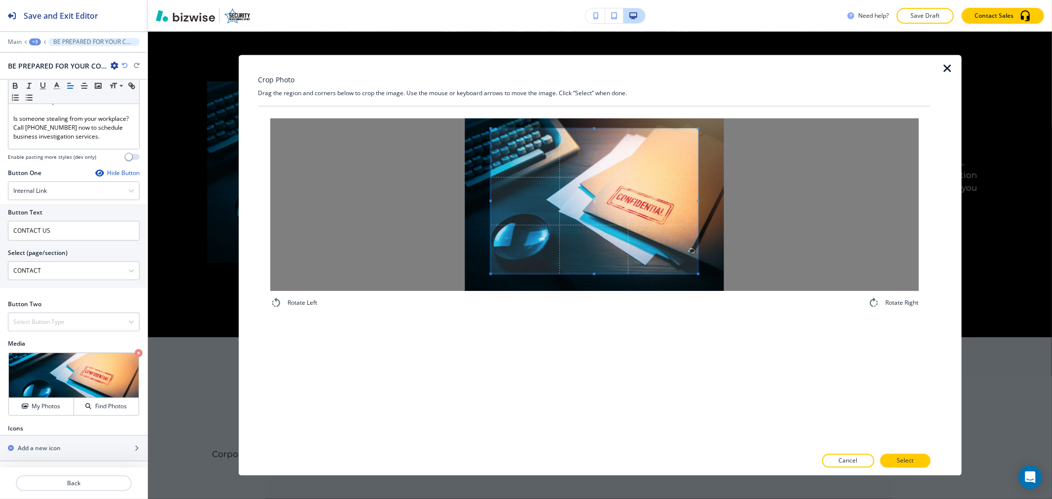
click at [594, 127] on span at bounding box center [594, 128] width 2 height 2
click at [906, 464] on p "Select" at bounding box center [905, 461] width 17 height 9
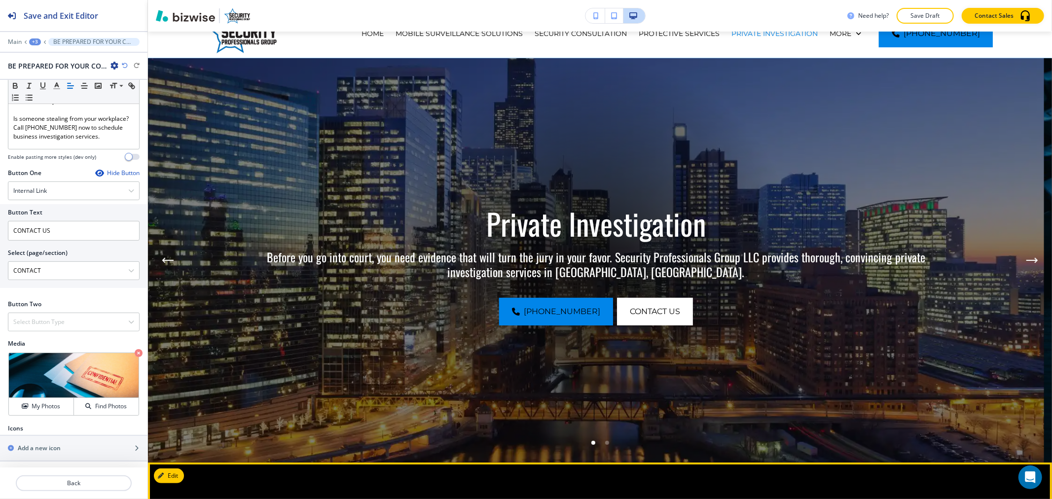
scroll to position [0, 0]
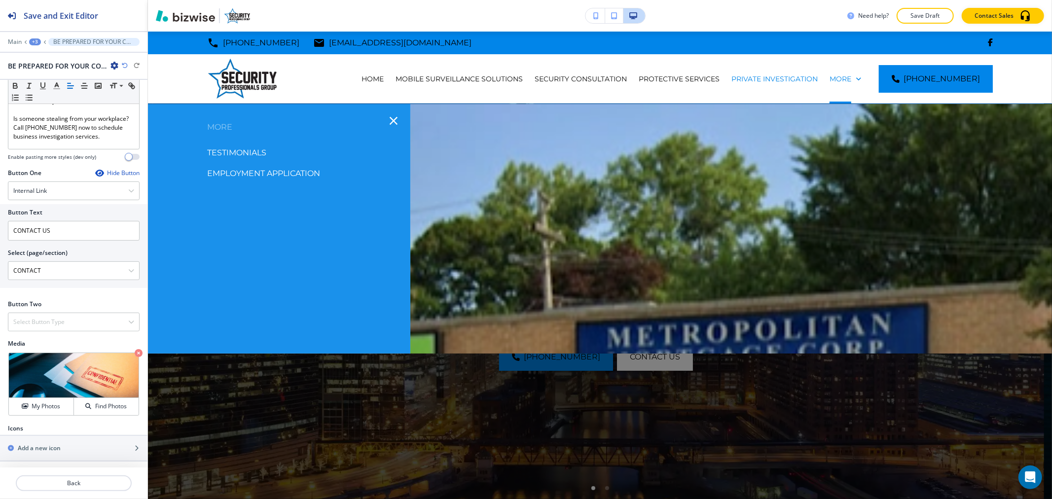
click at [232, 151] on p "TESTIMONIALS" at bounding box center [236, 152] width 59 height 15
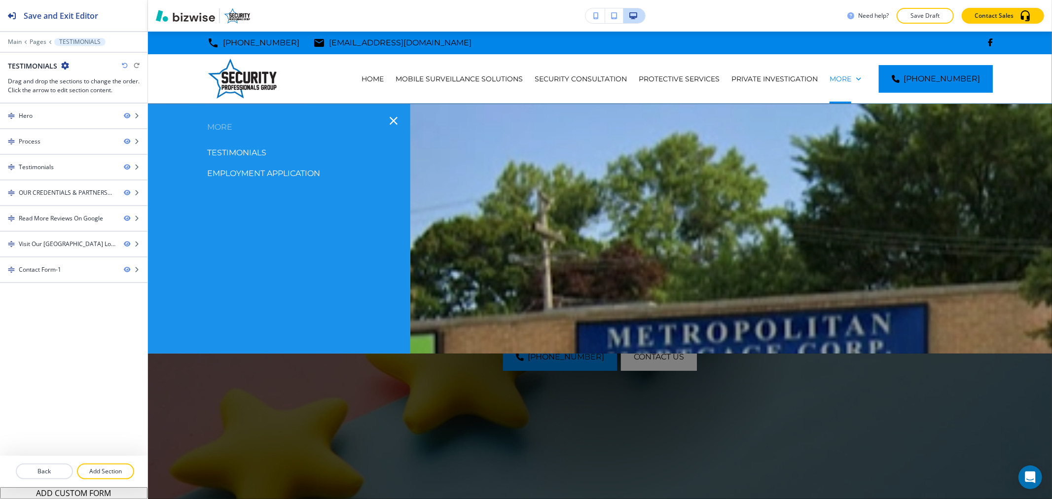
click at [220, 171] on p "EMPLOYMENT APPLICATION" at bounding box center [263, 173] width 113 height 15
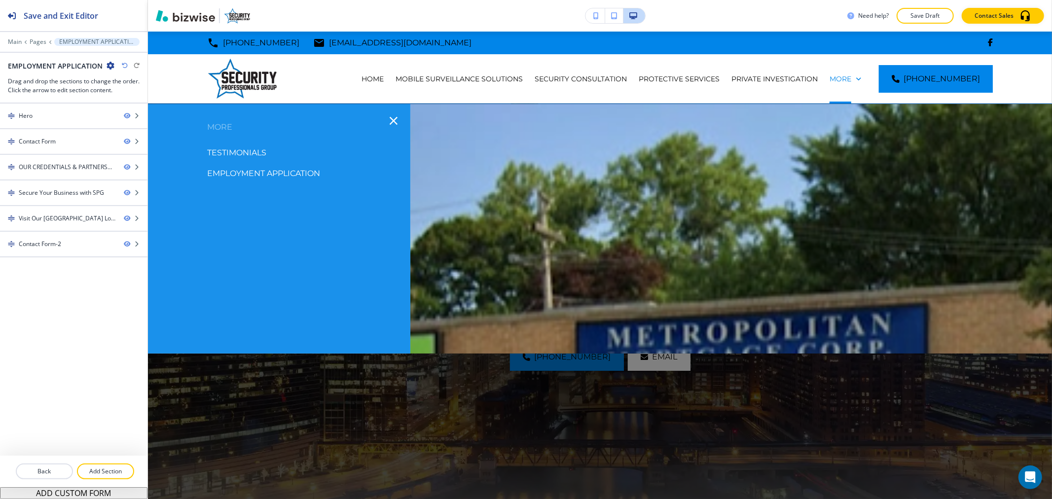
click at [279, 152] on div "TESTIMONIALS" at bounding box center [279, 153] width 262 height 21
click at [229, 144] on div "TESTIMONIALS" at bounding box center [279, 153] width 262 height 21
click at [233, 151] on p "TESTIMONIALS" at bounding box center [236, 152] width 59 height 15
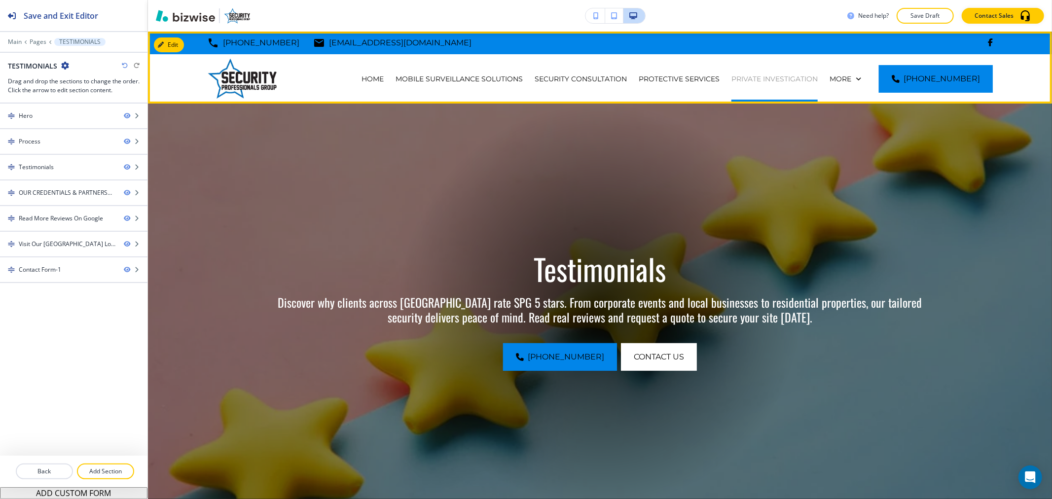
click at [777, 74] on p "PRIVATE INVESTIGATION" at bounding box center [774, 79] width 86 height 10
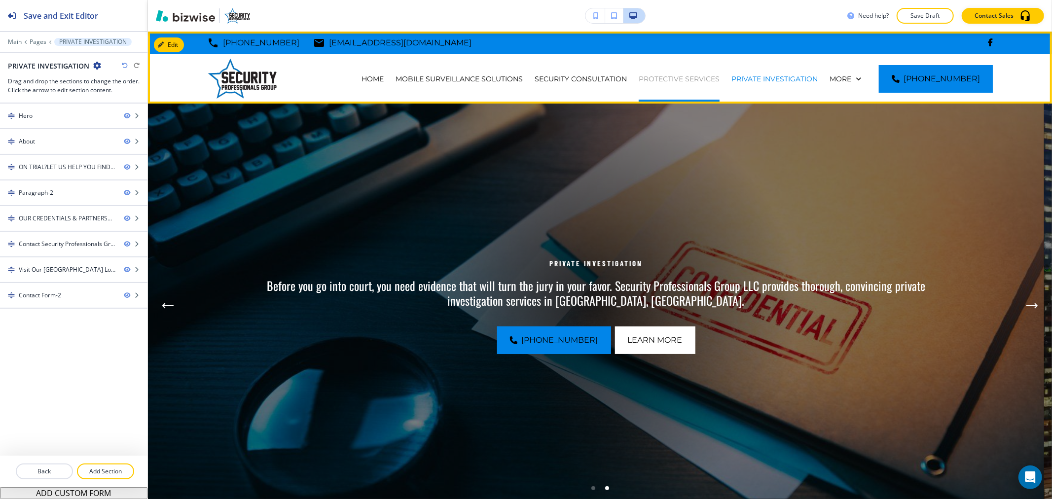
click at [706, 77] on p "PROTECTIVE SERVICES" at bounding box center [679, 79] width 81 height 10
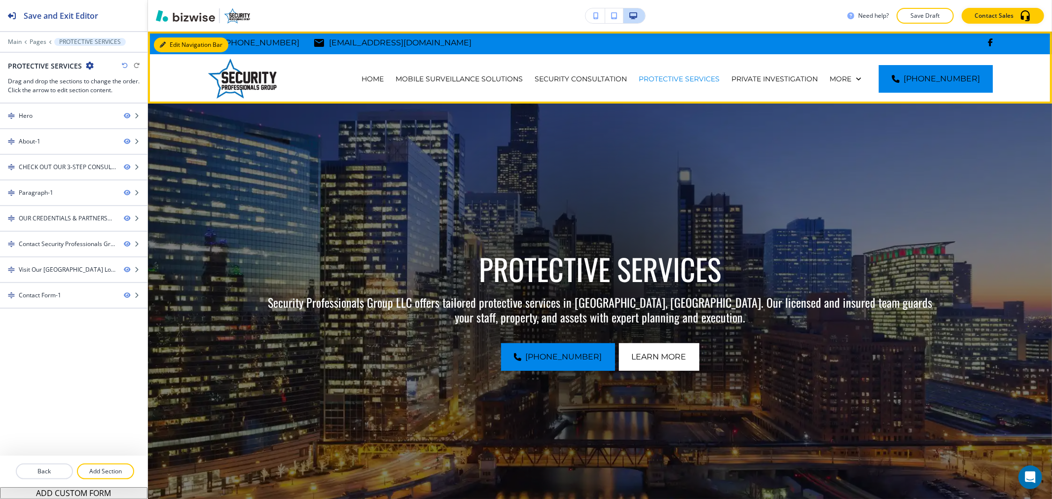
click at [180, 47] on button "Edit Navigation Bar" at bounding box center [191, 44] width 74 height 15
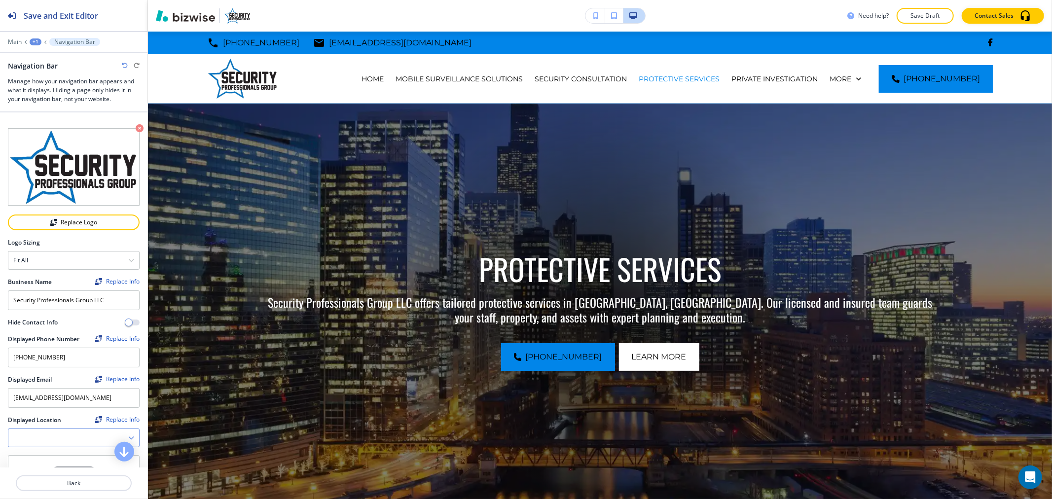
click at [47, 433] on Location "Manual Input" at bounding box center [68, 438] width 120 height 17
paste Location "[STREET_ADDRESS][PERSON_NAME]"
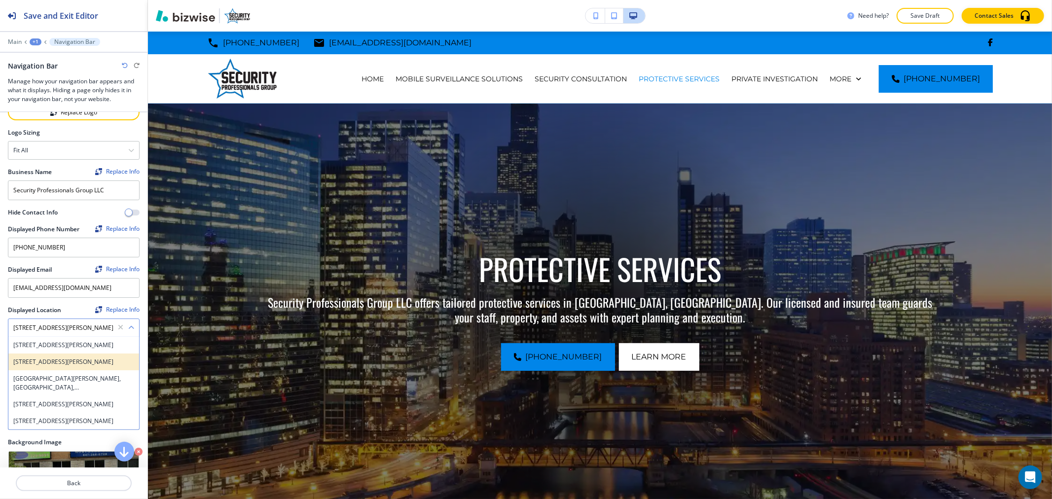
scroll to position [110, 0]
click at [59, 343] on h4 "[STREET_ADDRESS][PERSON_NAME]" at bounding box center [73, 344] width 121 height 9
type Location "[STREET_ADDRESS][PERSON_NAME]"
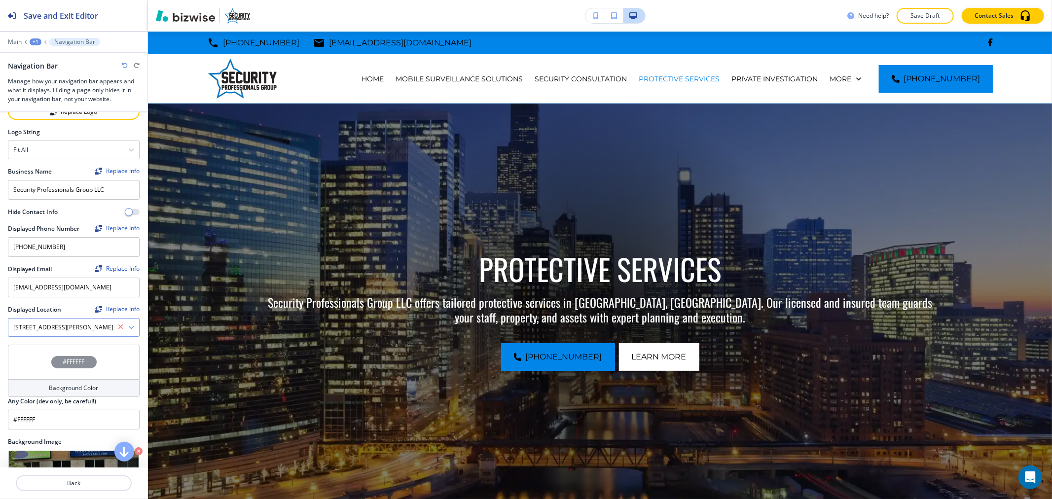
click at [118, 324] on icon "button" at bounding box center [120, 326] width 5 height 7
click at [55, 319] on div at bounding box center [73, 328] width 131 height 18
click at [134, 327] on nordpass-icon at bounding box center [134, 327] width 0 height 0
click at [74, 322] on Location "Manual Input" at bounding box center [68, 327] width 120 height 17
click at [128, 324] on icon "button" at bounding box center [131, 327] width 6 height 6
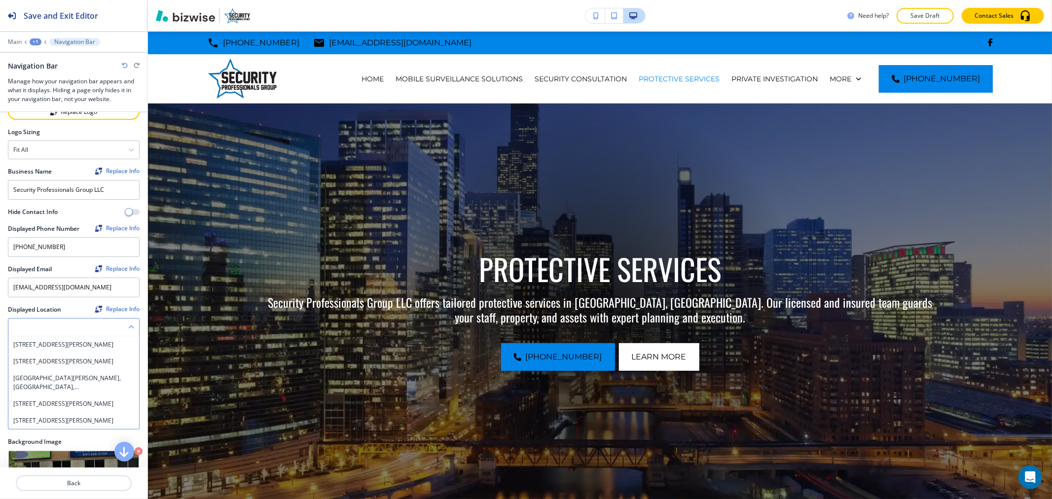
click at [128, 324] on icon "button" at bounding box center [131, 327] width 6 height 6
click at [119, 323] on div at bounding box center [73, 328] width 131 height 18
click at [128, 324] on icon "button" at bounding box center [131, 327] width 6 height 6
click at [60, 353] on div "[STREET_ADDRESS][PERSON_NAME]" at bounding box center [73, 344] width 131 height 17
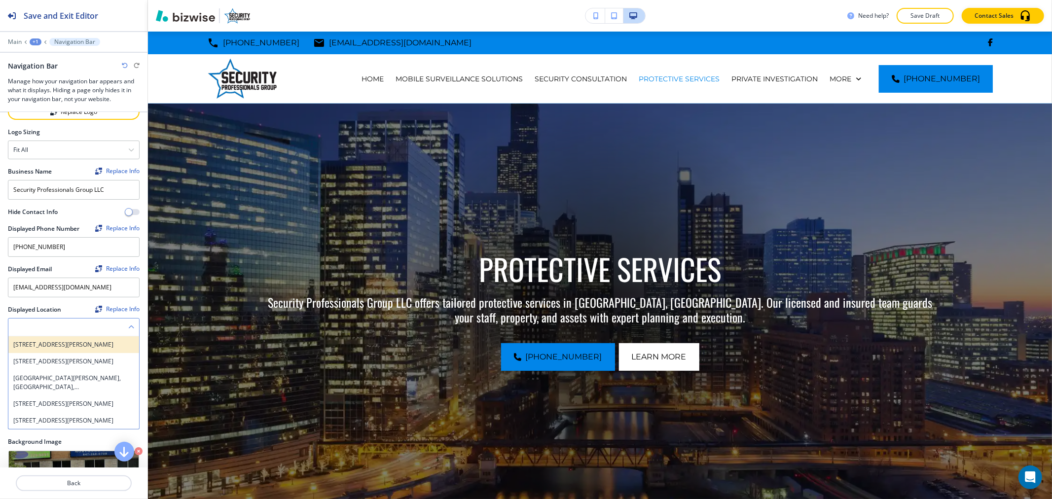
type Location "[STREET_ADDRESS][PERSON_NAME]"
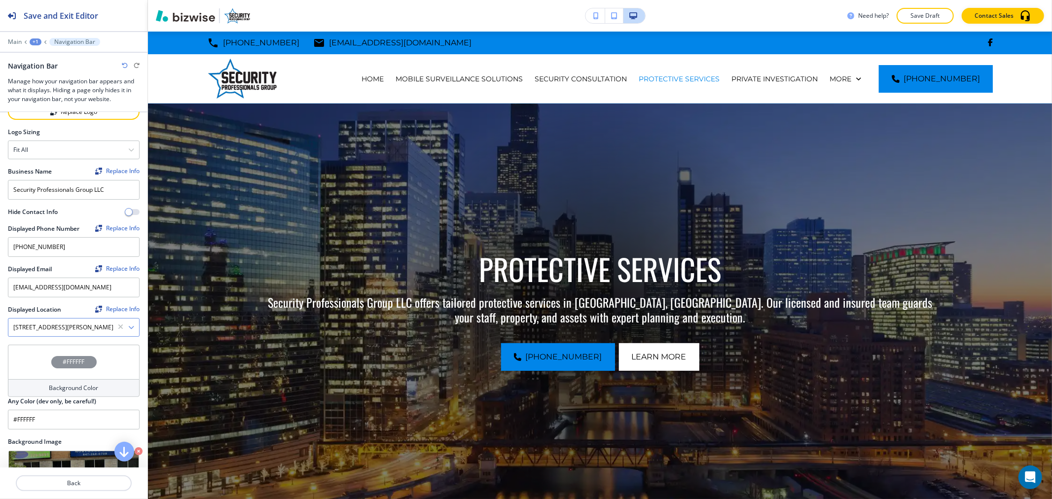
click at [116, 324] on div "[STREET_ADDRESS][PERSON_NAME]" at bounding box center [73, 328] width 131 height 18
click at [71, 346] on h4 "[STREET_ADDRESS][PERSON_NAME]" at bounding box center [73, 344] width 121 height 9
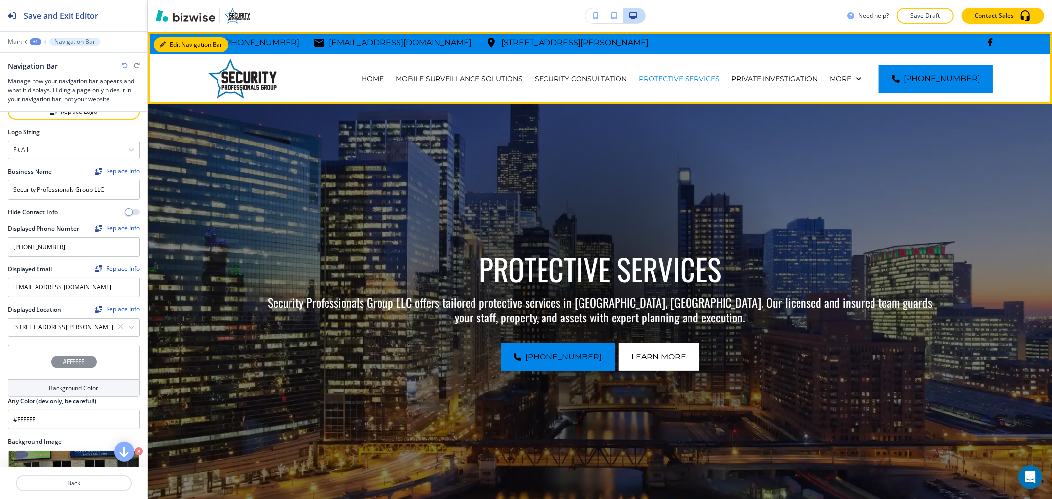
click at [169, 43] on button "Edit Navigation Bar" at bounding box center [191, 44] width 74 height 15
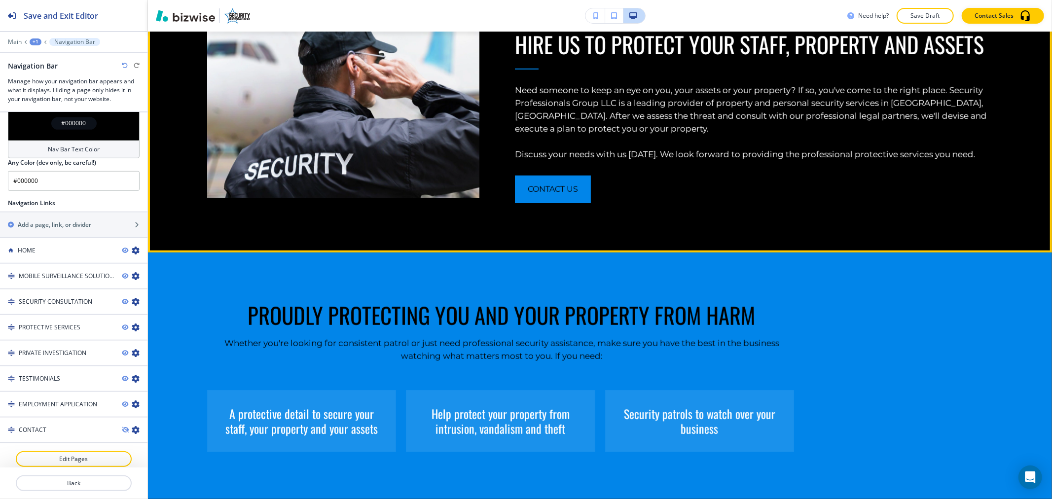
scroll to position [438, 0]
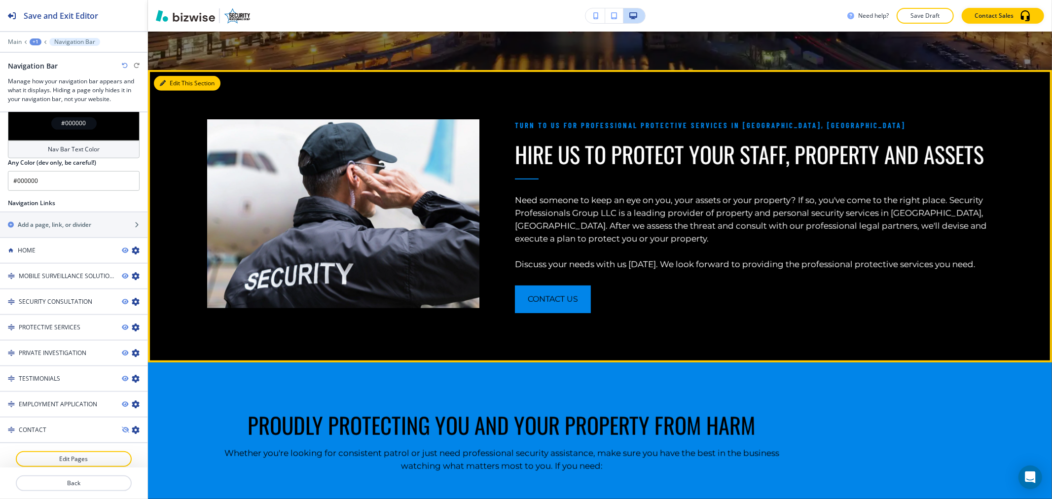
click at [174, 76] on button "Edit This Section" at bounding box center [187, 83] width 67 height 15
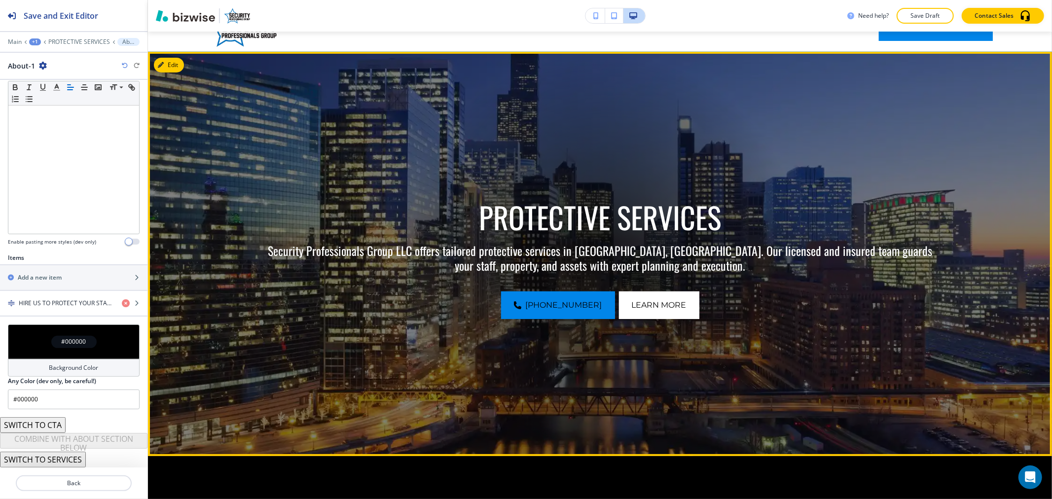
scroll to position [0, 0]
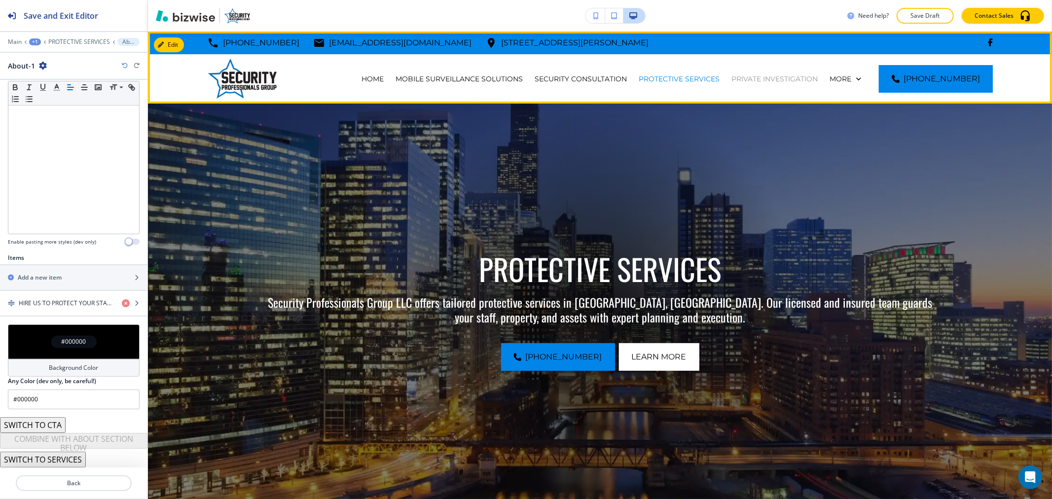
click at [796, 74] on p "PRIVATE INVESTIGATION" at bounding box center [774, 79] width 86 height 10
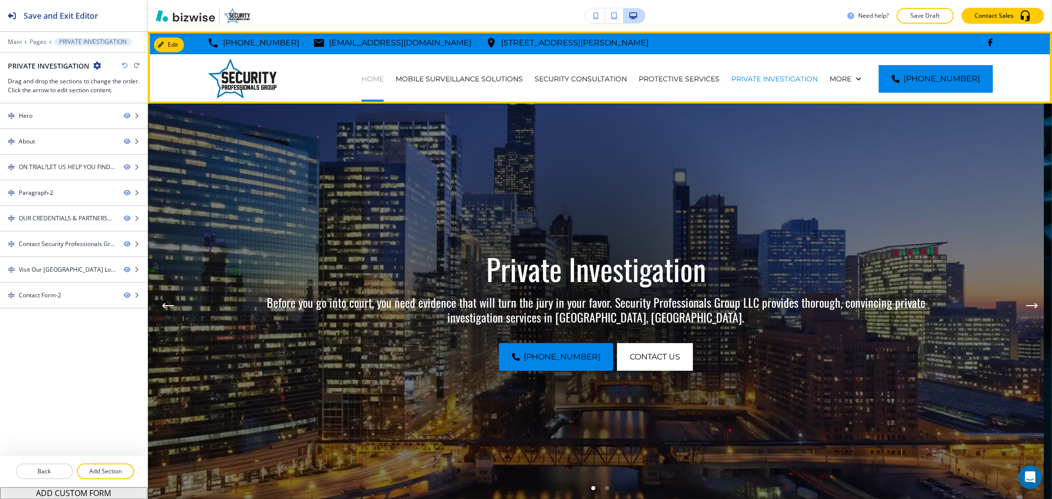
click at [384, 77] on p "HOME" at bounding box center [372, 79] width 22 height 10
